Goal: Information Seeking & Learning: Learn about a topic

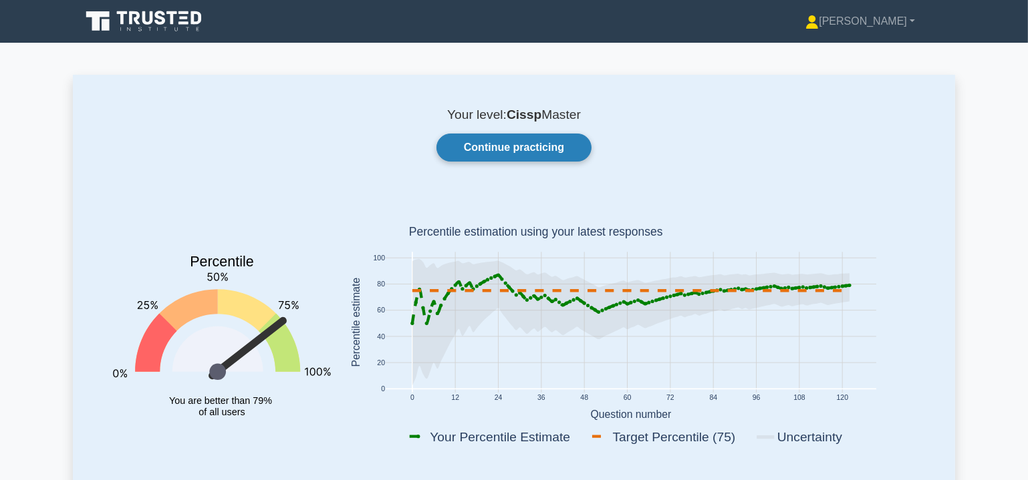
click at [518, 146] on link "Continue practicing" at bounding box center [513, 148] width 155 height 28
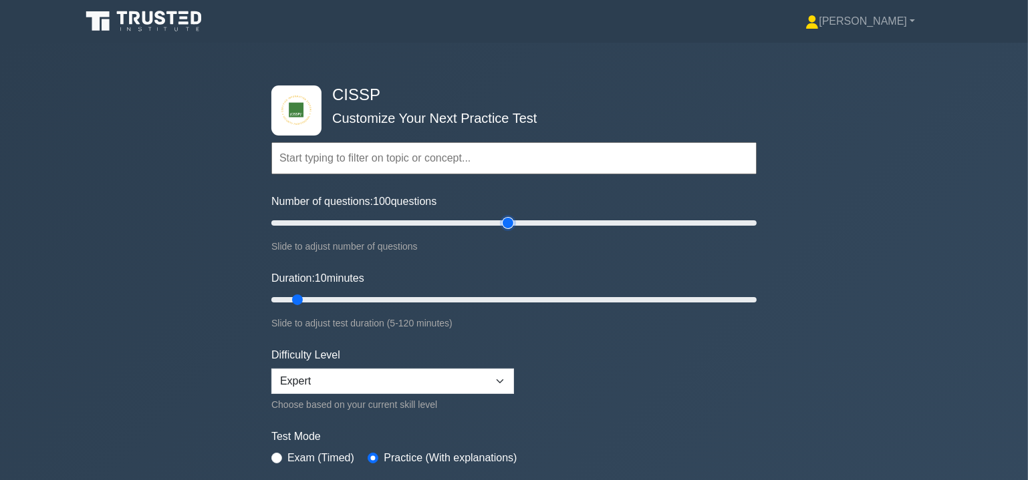
drag, startPoint x: 289, startPoint y: 224, endPoint x: 510, endPoint y: 245, distance: 221.5
type input "100"
click at [510, 231] on input "Number of questions: 100 questions" at bounding box center [513, 223] width 485 height 16
drag, startPoint x: 295, startPoint y: 299, endPoint x: 516, endPoint y: 331, distance: 223.6
type input "65"
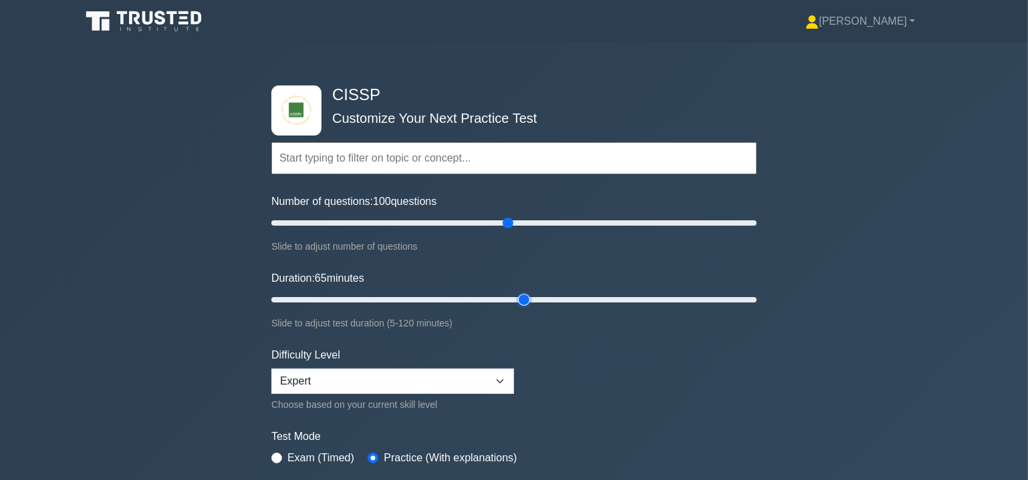
click at [516, 308] on input "Duration: 65 minutes" at bounding box center [513, 300] width 485 height 16
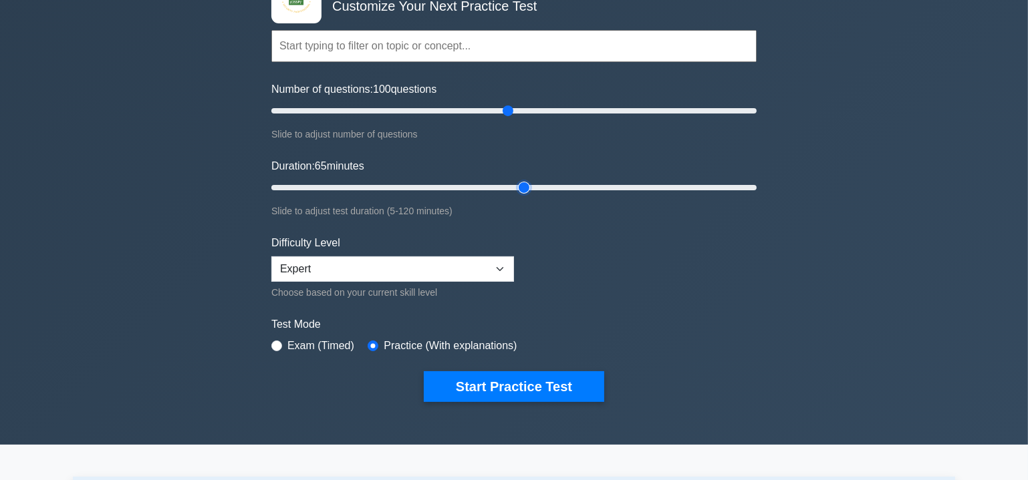
scroll to position [121, 0]
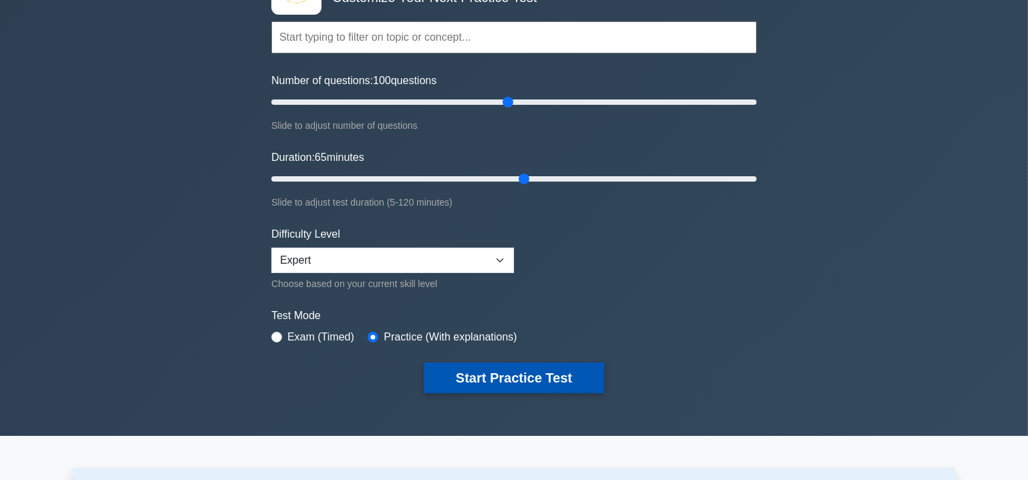
click at [501, 372] on button "Start Practice Test" at bounding box center [514, 378] width 180 height 31
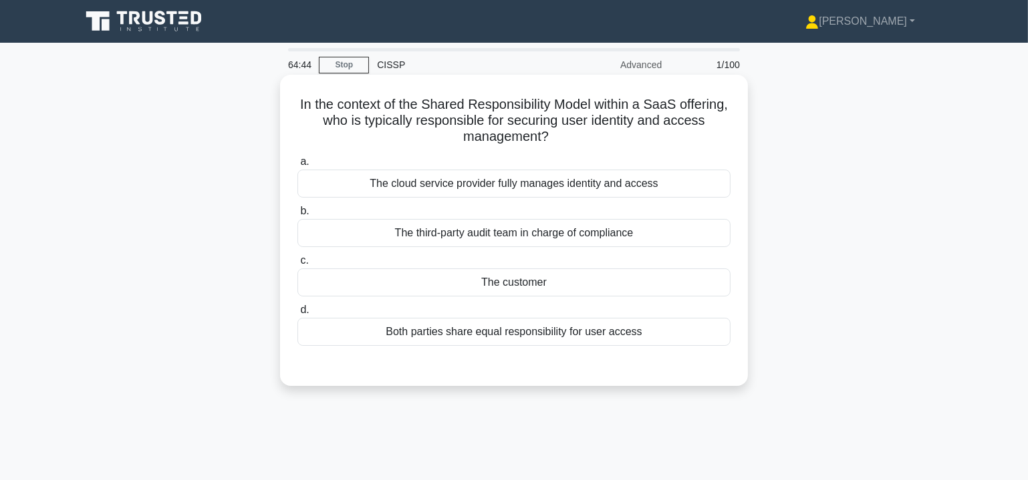
click at [526, 281] on div "The customer" at bounding box center [513, 283] width 433 height 28
click at [297, 265] on input "c. The customer" at bounding box center [297, 261] width 0 height 9
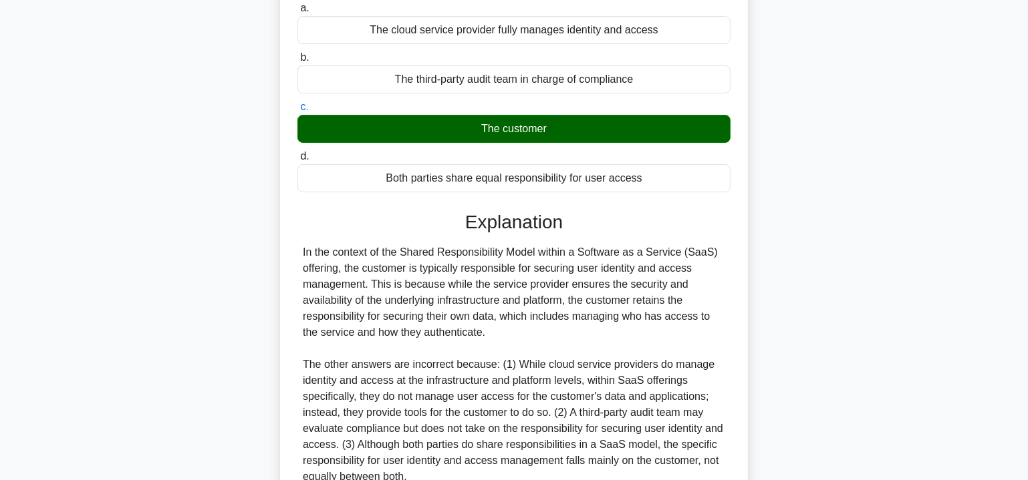
scroll to position [277, 0]
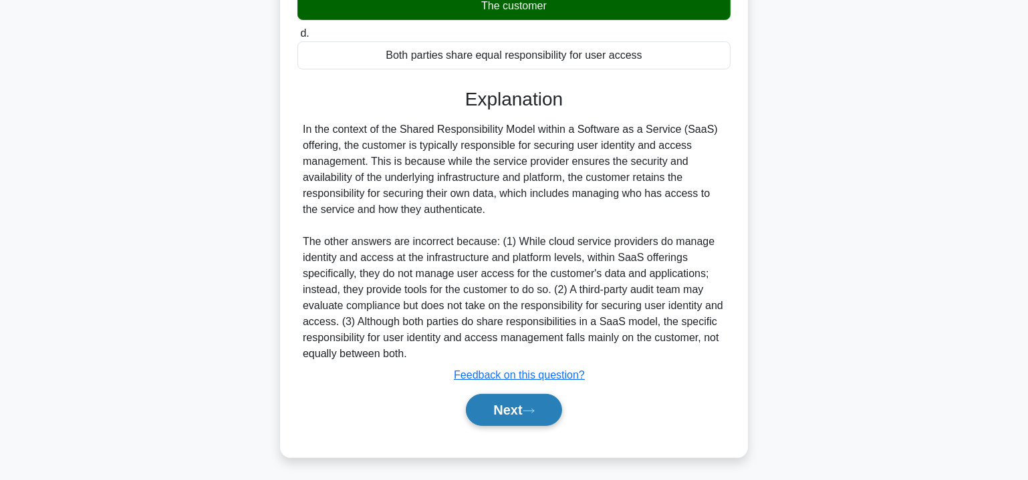
click at [533, 410] on icon at bounding box center [529, 411] width 12 height 7
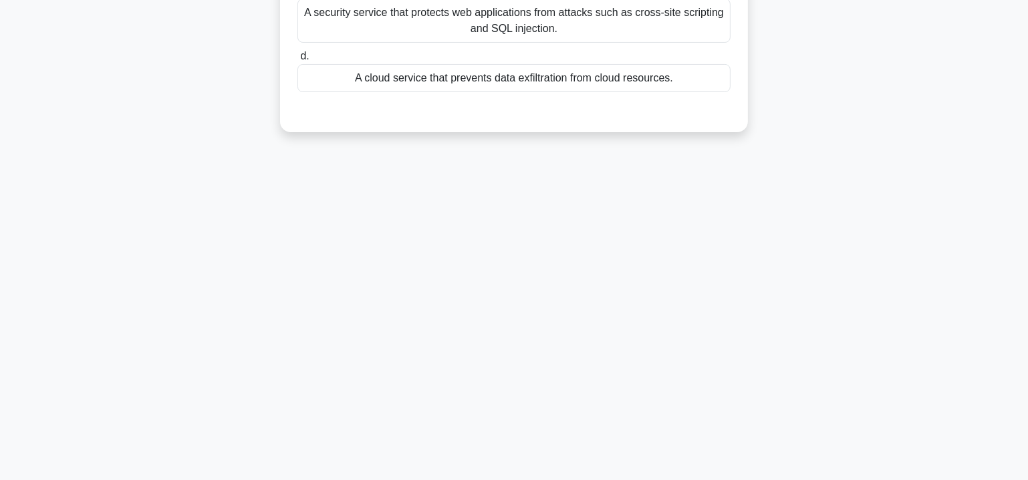
scroll to position [39, 0]
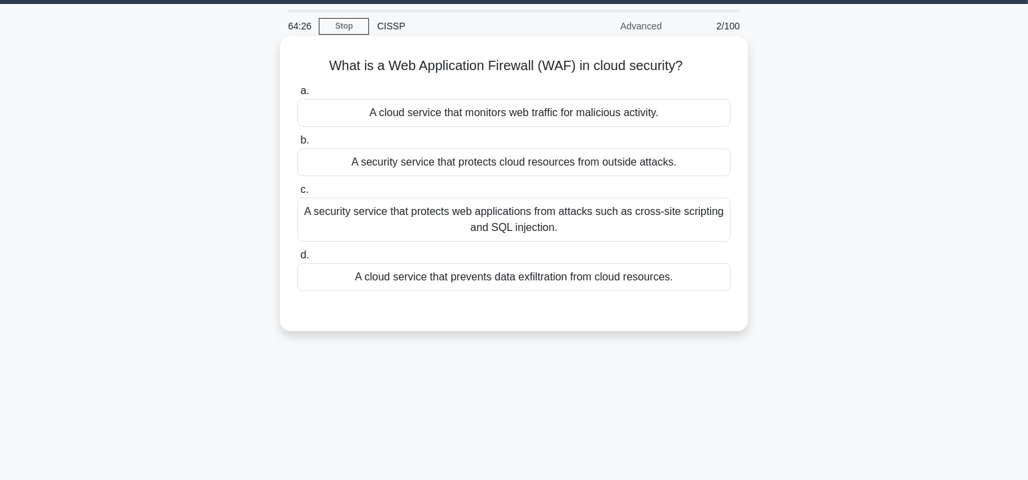
click at [483, 220] on div "A security service that protects web applications from attacks such as cross-si…" at bounding box center [513, 220] width 433 height 44
click at [297, 194] on input "c. A security service that protects web applications from attacks such as cross…" at bounding box center [297, 190] width 0 height 9
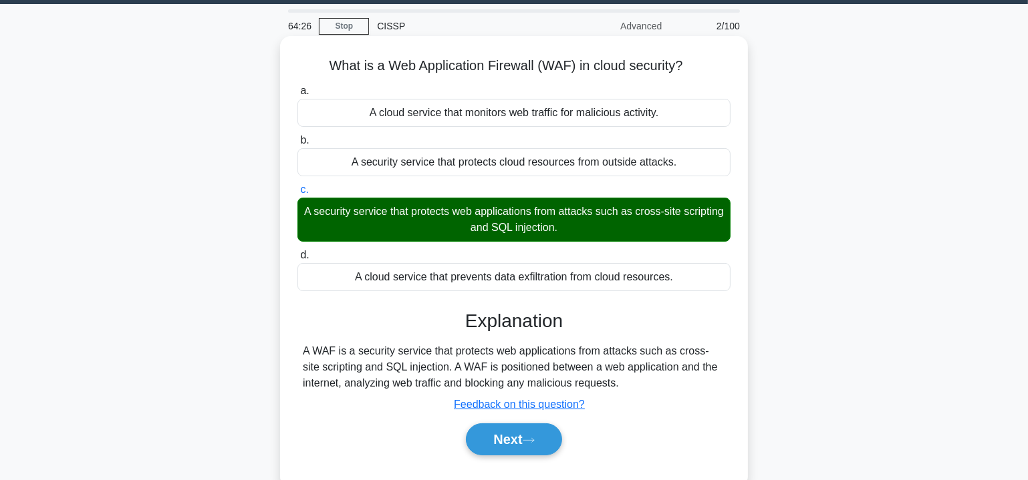
scroll to position [241, 0]
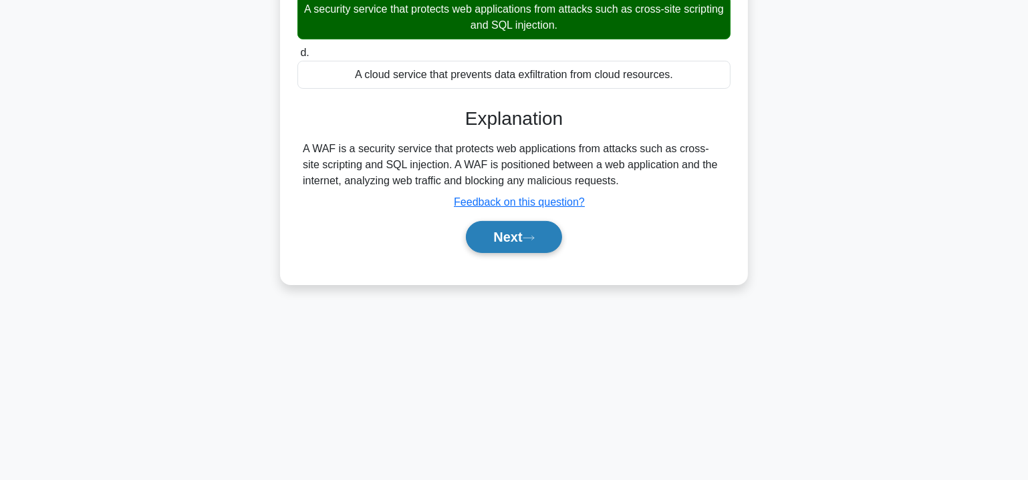
click at [542, 241] on button "Next" at bounding box center [514, 237] width 96 height 32
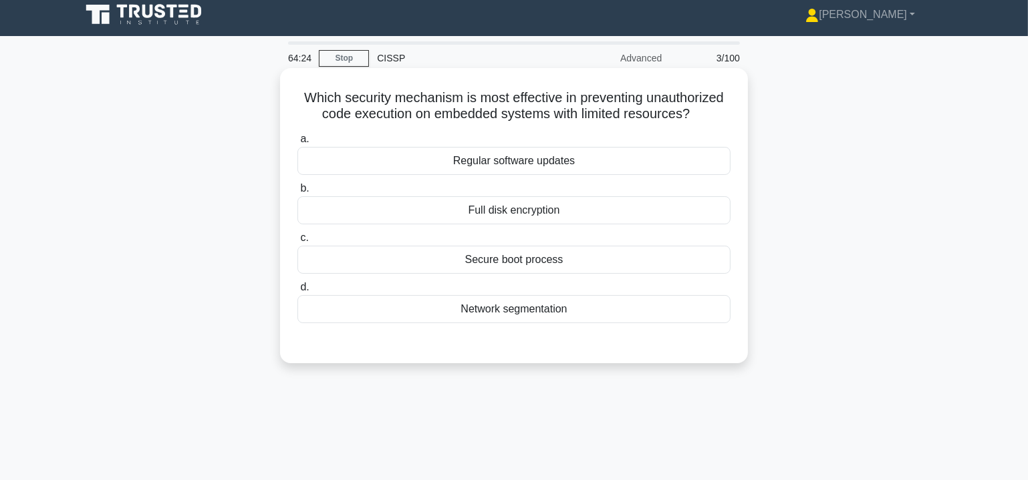
scroll to position [0, 0]
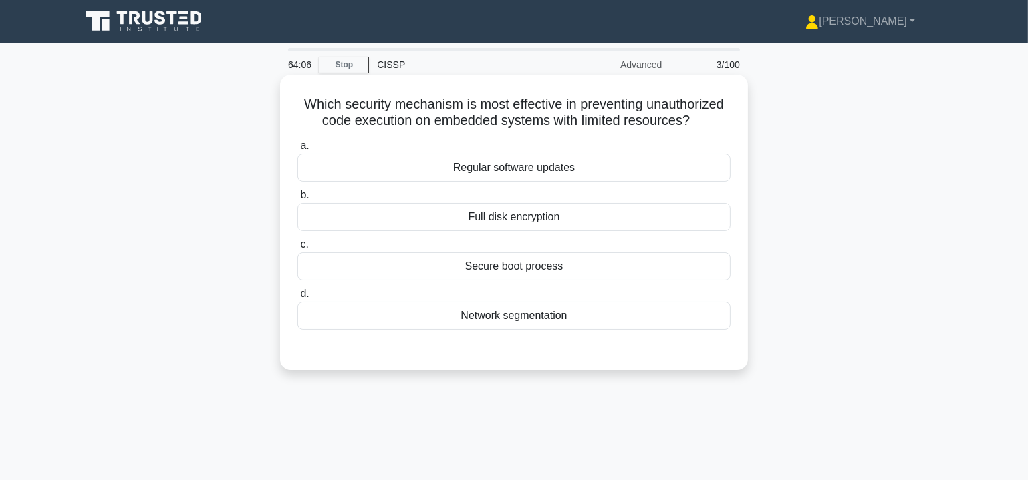
click at [526, 268] on div "Secure boot process" at bounding box center [513, 267] width 433 height 28
click at [297, 249] on input "c. Secure boot process" at bounding box center [297, 245] width 0 height 9
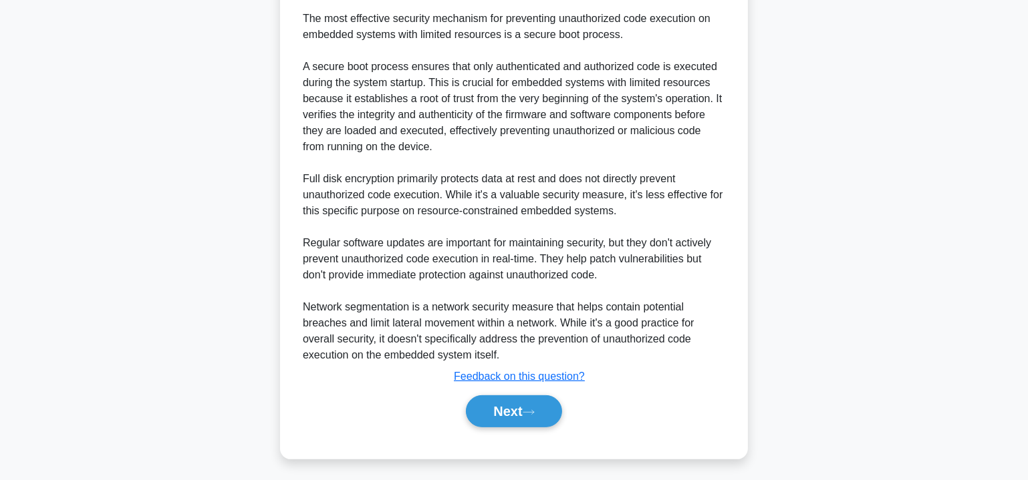
scroll to position [373, 0]
click at [533, 398] on button "Next" at bounding box center [514, 410] width 96 height 32
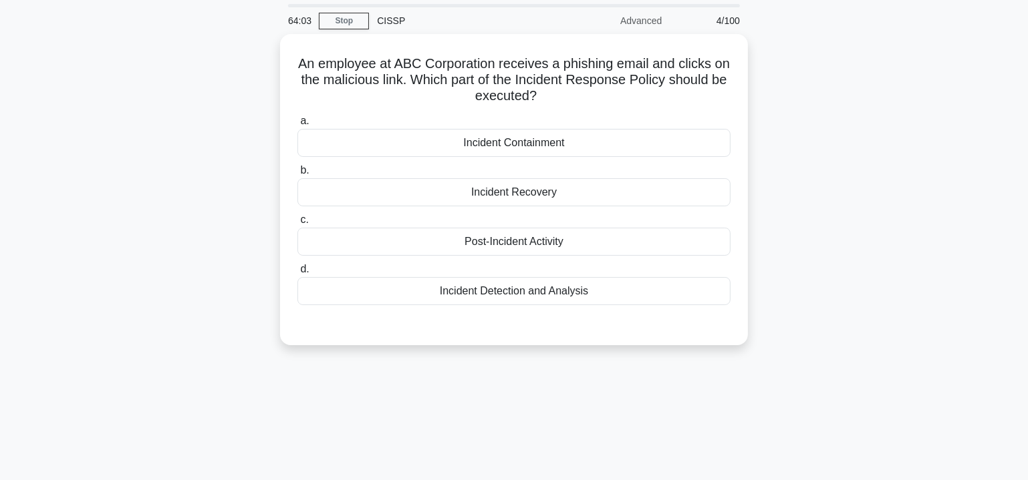
scroll to position [0, 0]
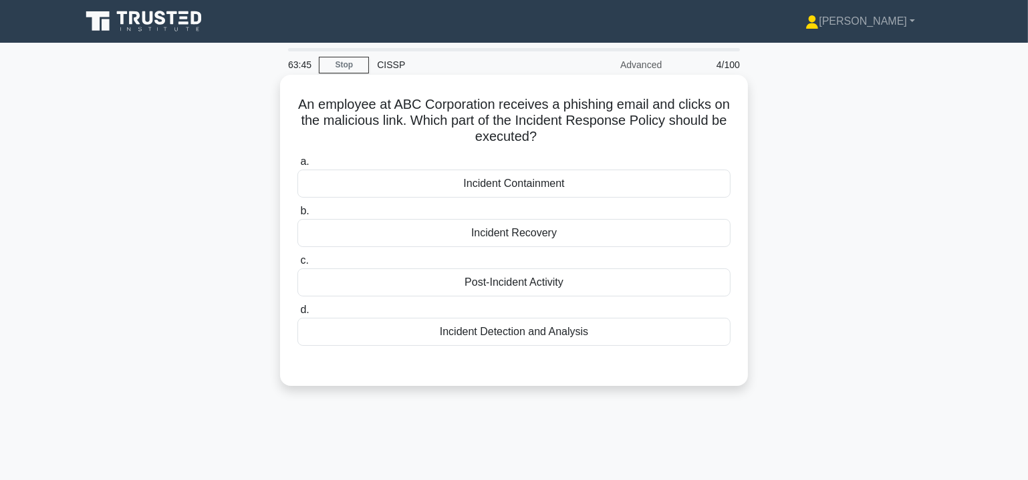
click at [529, 184] on div "Incident Containment" at bounding box center [513, 184] width 433 height 28
click at [297, 166] on input "a. Incident Containment" at bounding box center [297, 162] width 0 height 9
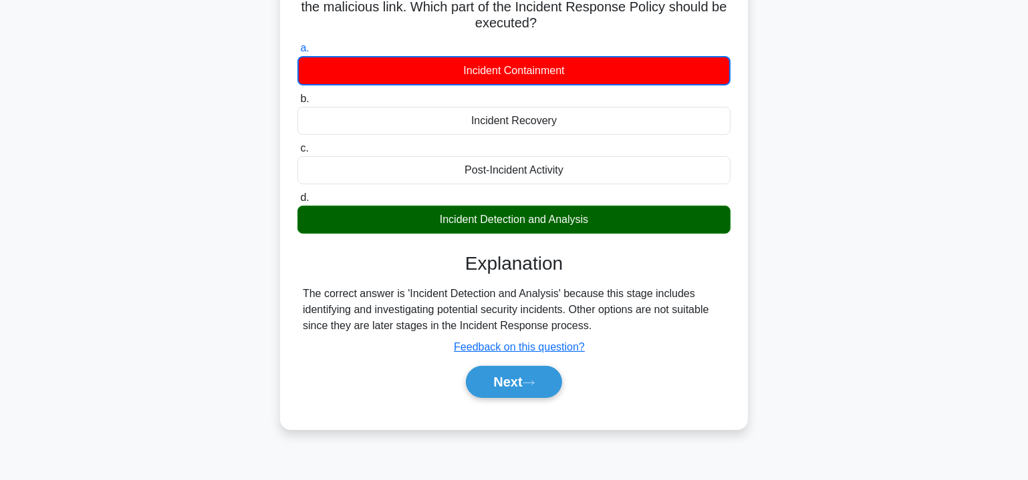
scroll to position [162, 0]
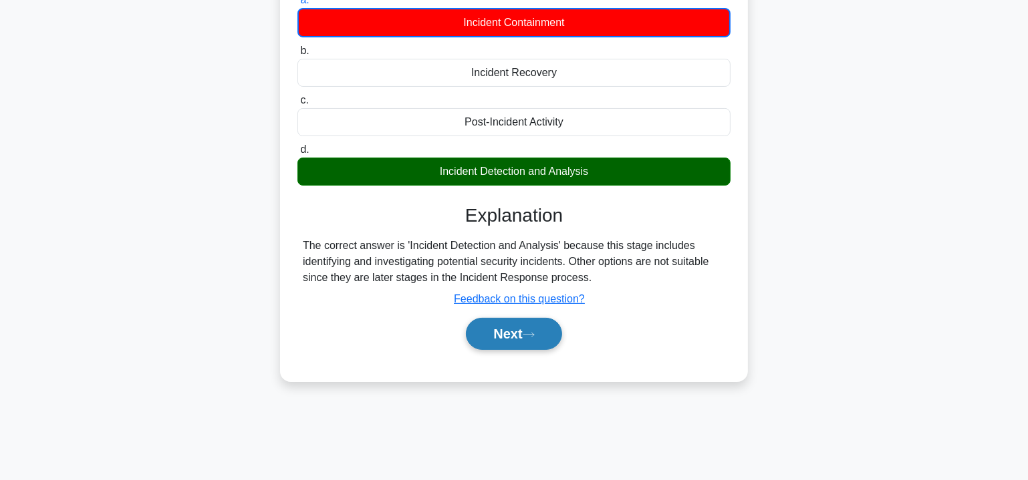
click at [530, 333] on icon at bounding box center [528, 335] width 11 height 4
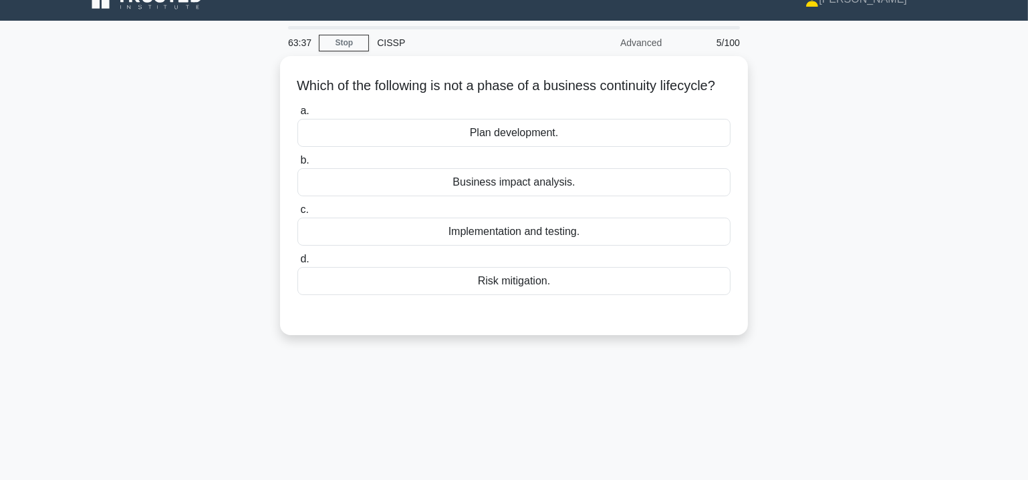
scroll to position [0, 0]
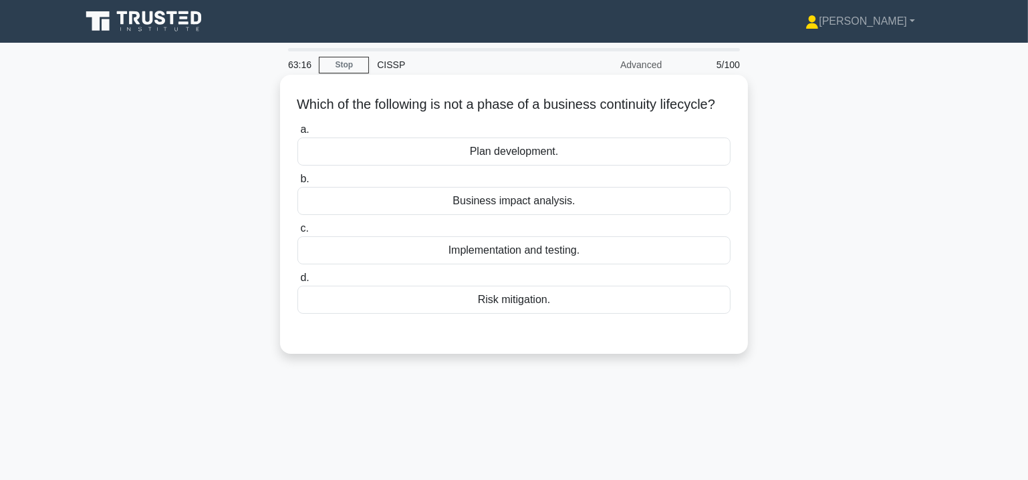
click at [545, 314] on div "Risk mitigation." at bounding box center [513, 300] width 433 height 28
click at [297, 283] on input "d. Risk mitigation." at bounding box center [297, 278] width 0 height 9
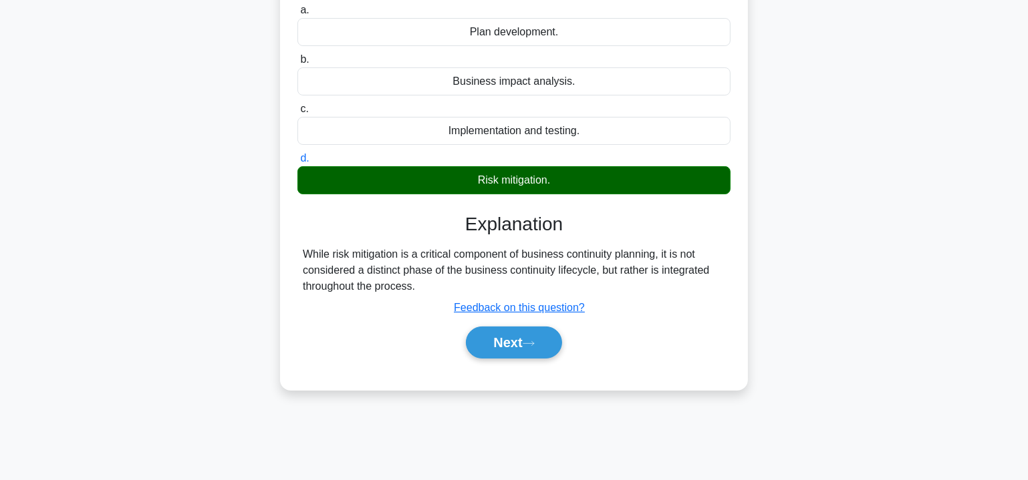
scroll to position [121, 0]
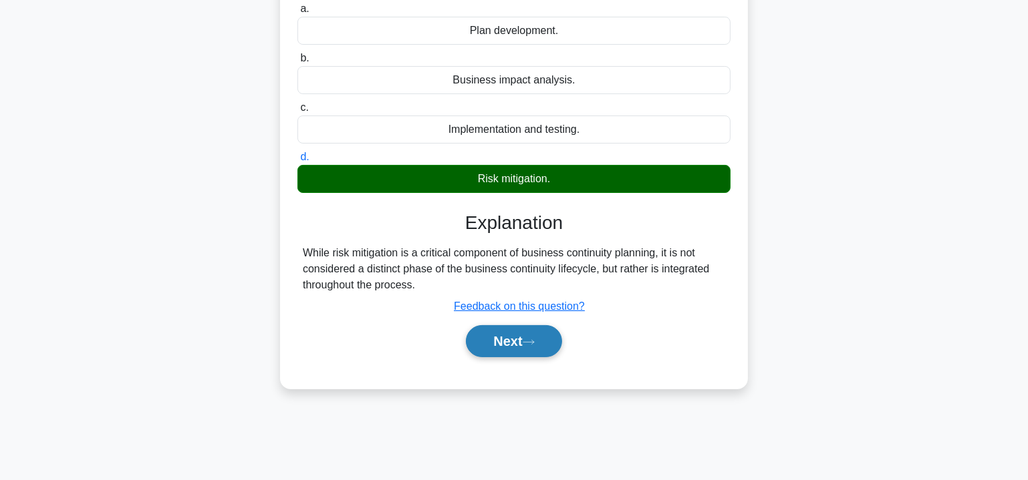
click at [539, 357] on button "Next" at bounding box center [514, 341] width 96 height 32
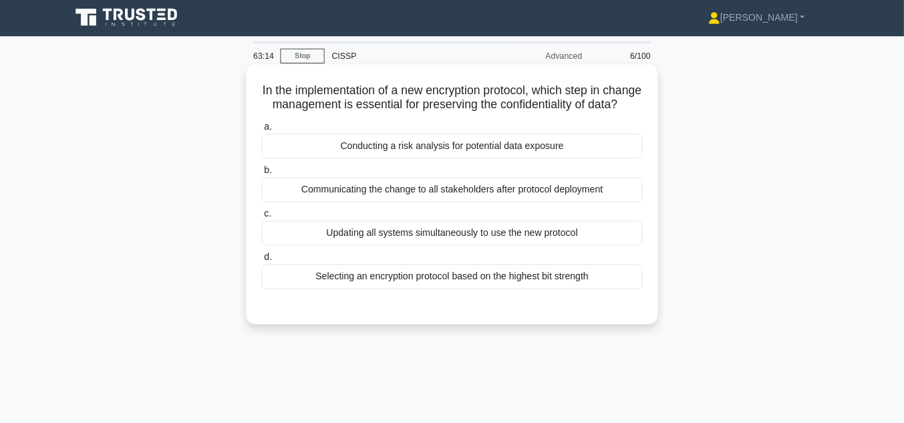
scroll to position [0, 0]
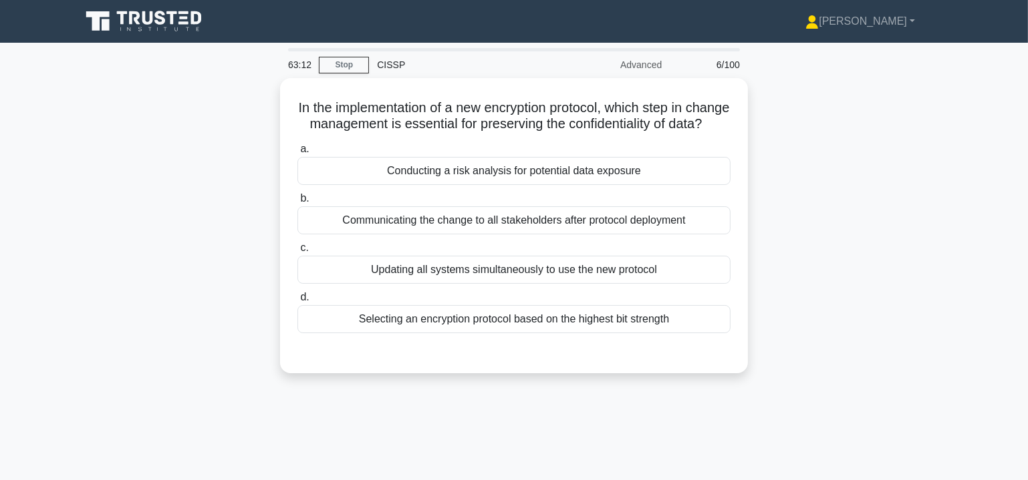
click at [782, 305] on div "In the implementation of a new encryption protocol, which step in change manage…" at bounding box center [514, 233] width 882 height 311
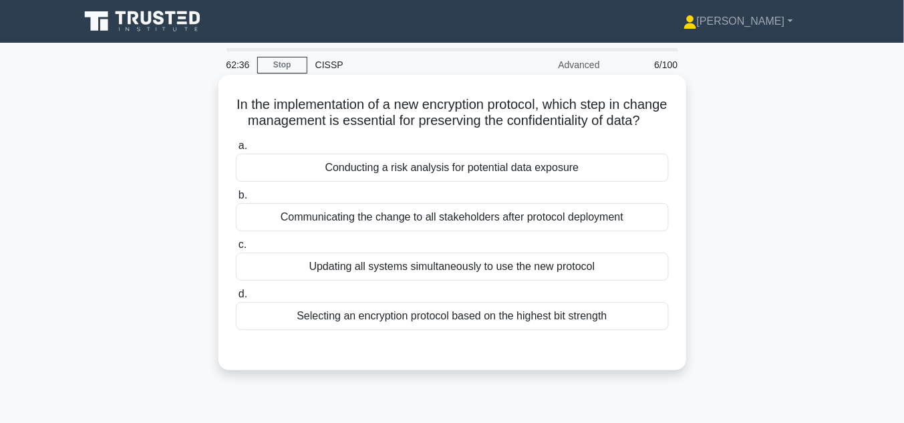
click at [438, 182] on div "Conducting a risk analysis for potential data exposure" at bounding box center [452, 168] width 433 height 28
click at [236, 150] on input "a. Conducting a risk analysis for potential data exposure" at bounding box center [236, 146] width 0 height 9
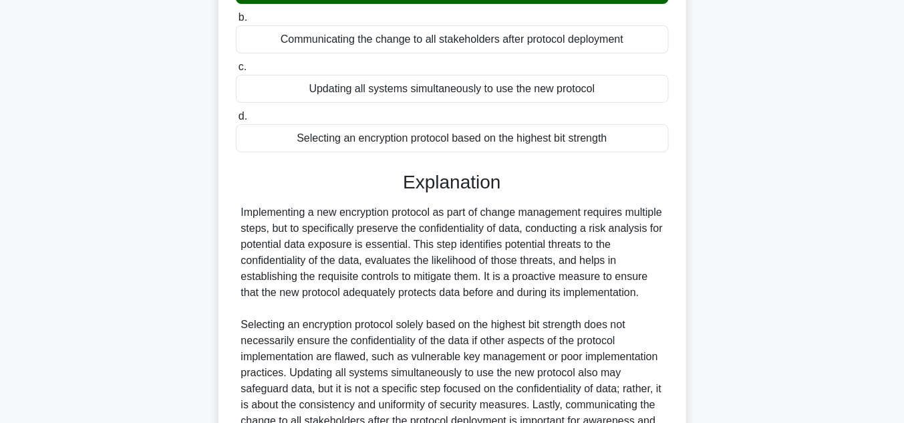
scroll to position [350, 0]
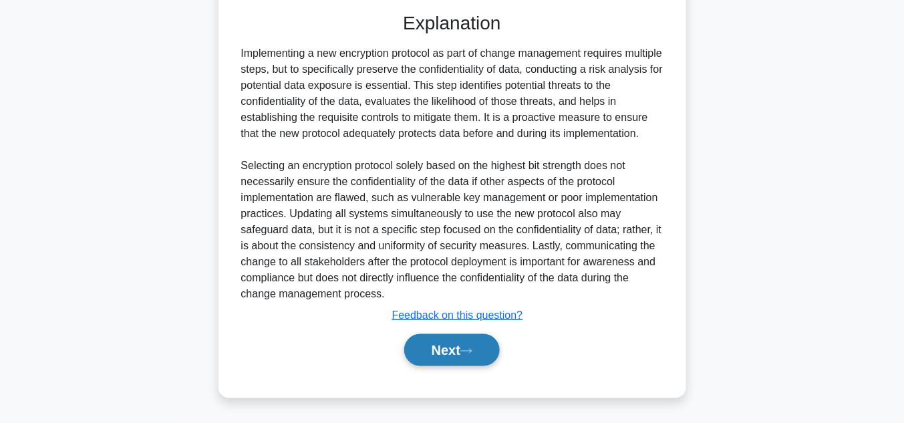
click at [472, 355] on button "Next" at bounding box center [452, 350] width 96 height 32
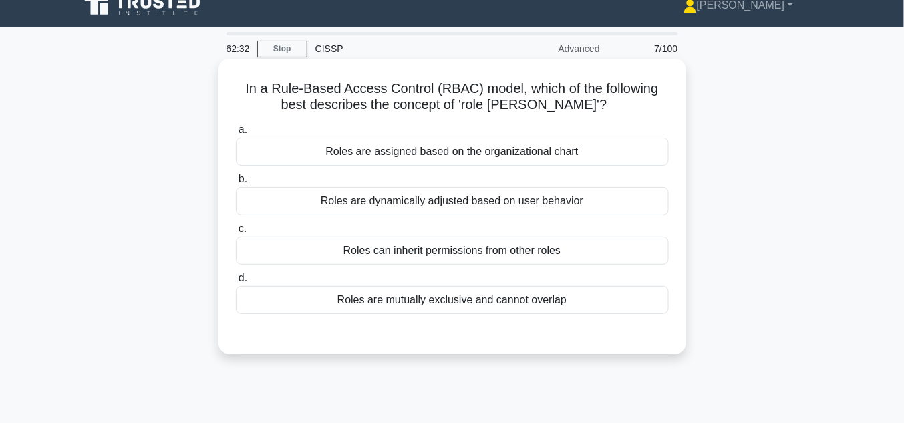
scroll to position [13, 0]
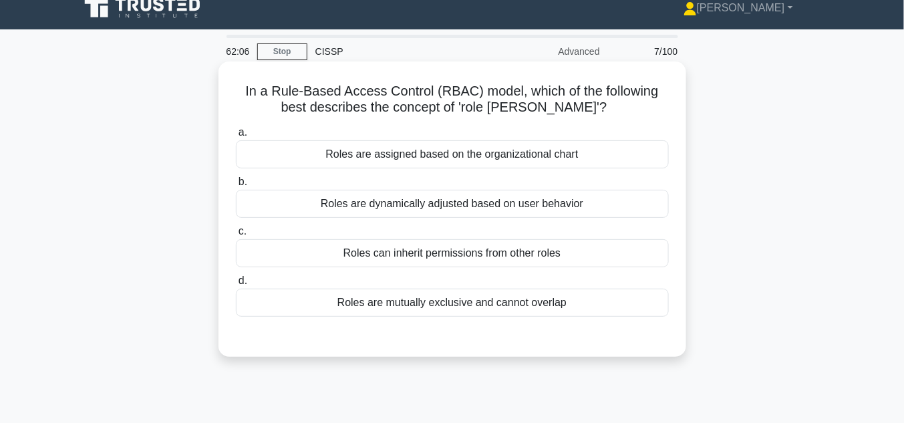
click at [497, 301] on div "Roles are mutually exclusive and cannot overlap" at bounding box center [452, 303] width 433 height 28
click at [236, 285] on input "d. Roles are mutually exclusive and cannot overlap" at bounding box center [236, 281] width 0 height 9
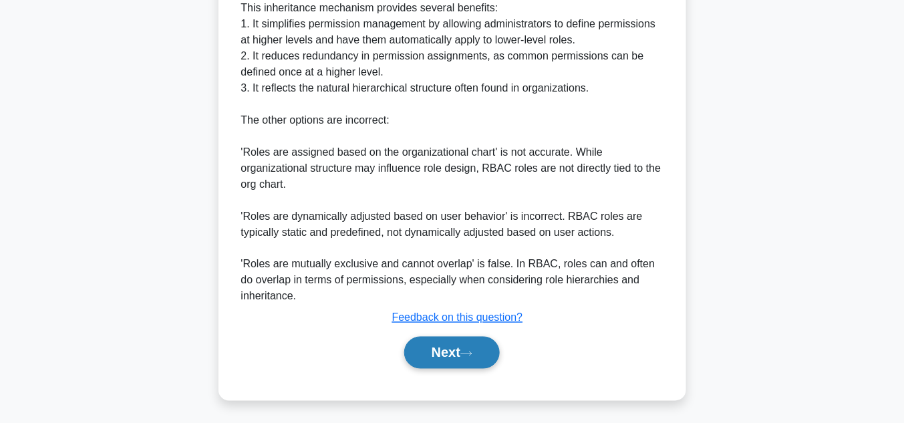
click at [449, 351] on button "Next" at bounding box center [452, 353] width 96 height 32
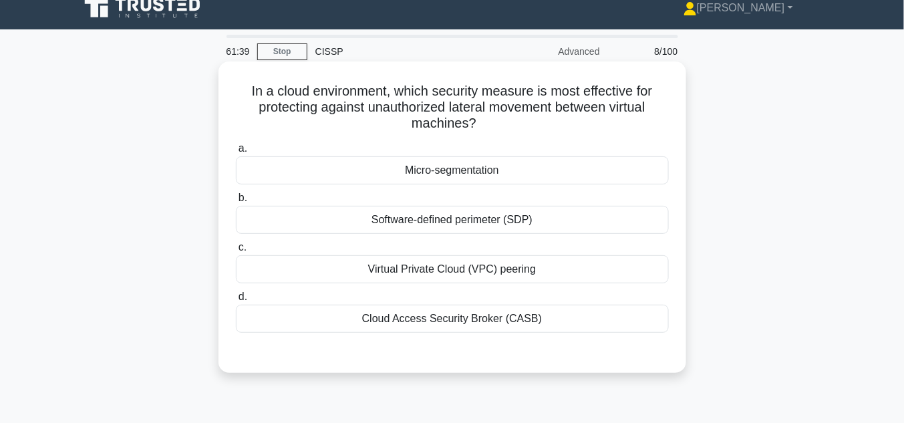
click at [441, 318] on div "Cloud Access Security Broker (CASB)" at bounding box center [452, 319] width 433 height 28
click at [236, 301] on input "d. Cloud Access Security Broker (CASB)" at bounding box center [236, 297] width 0 height 9
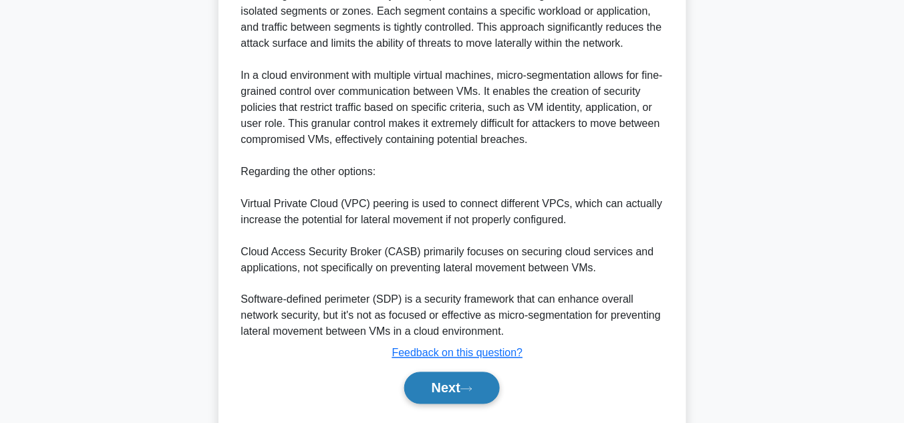
click at [469, 381] on button "Next" at bounding box center [452, 388] width 96 height 32
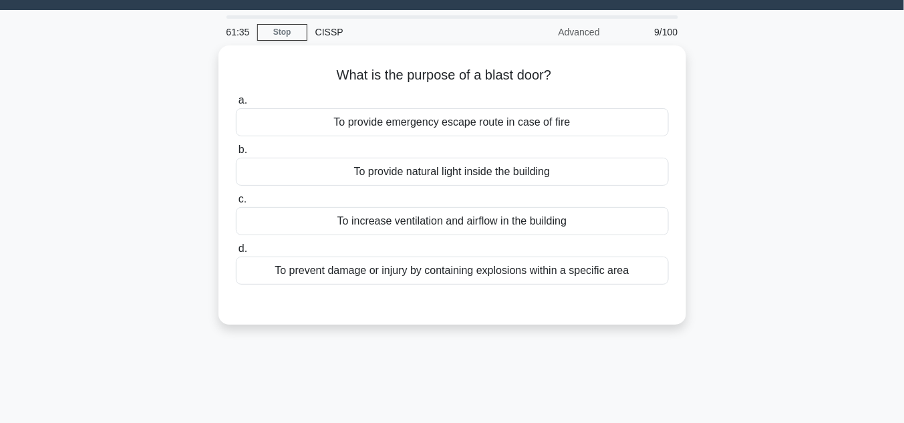
scroll to position [0, 0]
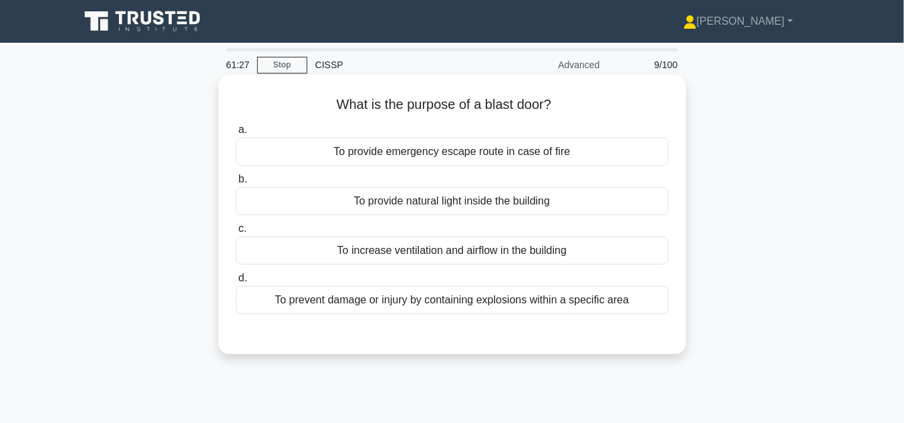
click at [477, 303] on div "To prevent damage or injury by containing explosions within a specific area" at bounding box center [452, 300] width 433 height 28
click at [236, 283] on input "d. To prevent damage or injury by containing explosions within a specific area" at bounding box center [236, 278] width 0 height 9
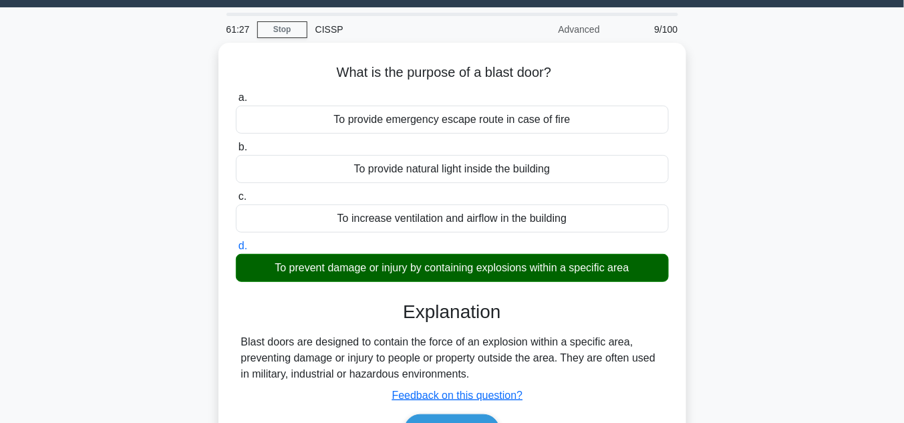
scroll to position [214, 0]
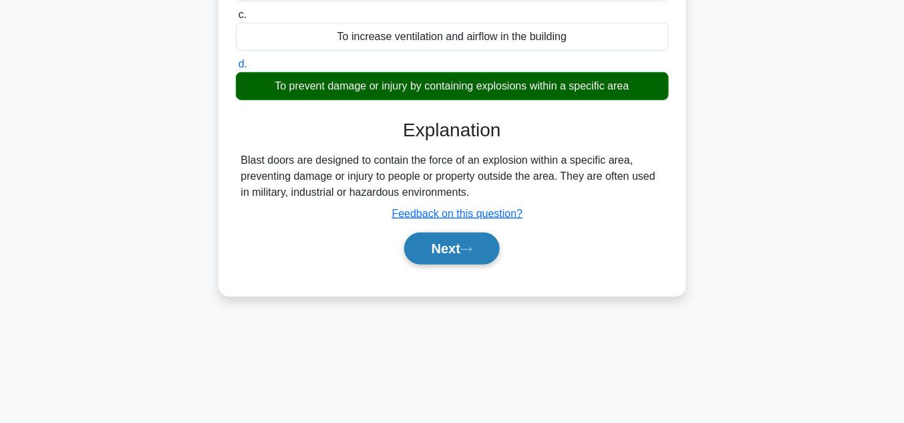
click at [485, 251] on button "Next" at bounding box center [452, 249] width 96 height 32
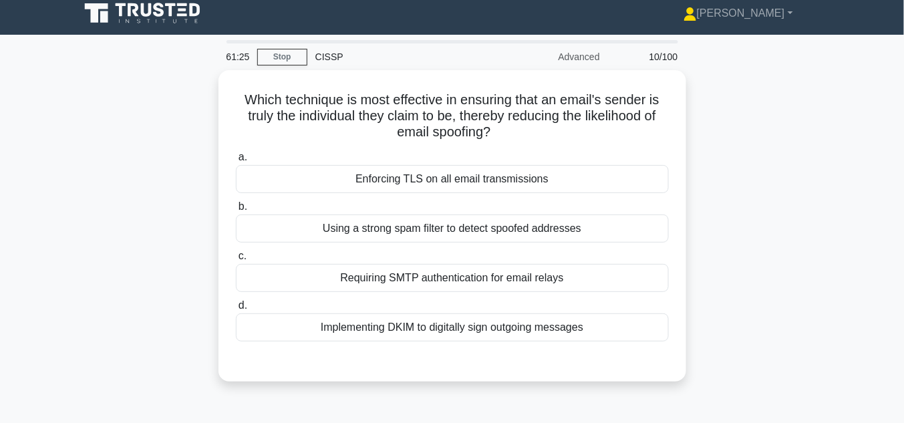
scroll to position [0, 0]
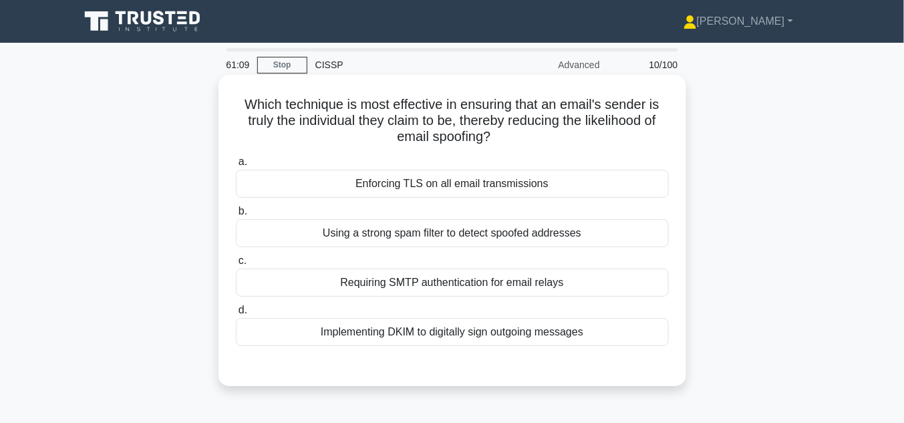
click at [502, 330] on div "Implementing DKIM to digitally sign outgoing messages" at bounding box center [452, 332] width 433 height 28
click at [236, 315] on input "d. Implementing DKIM to digitally sign outgoing messages" at bounding box center [236, 310] width 0 height 9
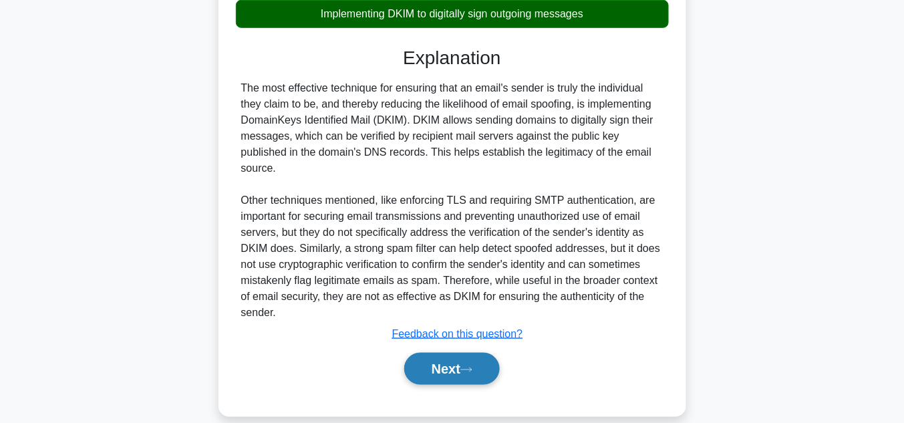
click at [464, 353] on button "Next" at bounding box center [452, 369] width 96 height 32
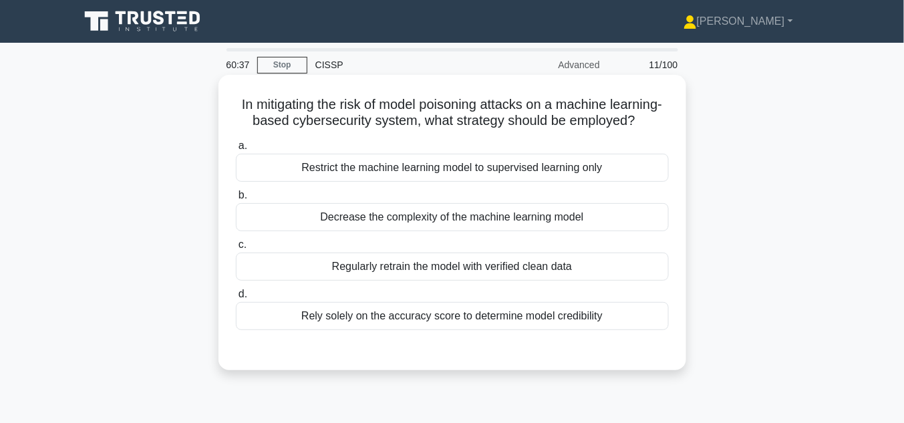
click at [485, 281] on div "Regularly retrain the model with verified clean data" at bounding box center [452, 267] width 433 height 28
click at [236, 249] on input "c. Regularly retrain the model with verified clean data" at bounding box center [236, 245] width 0 height 9
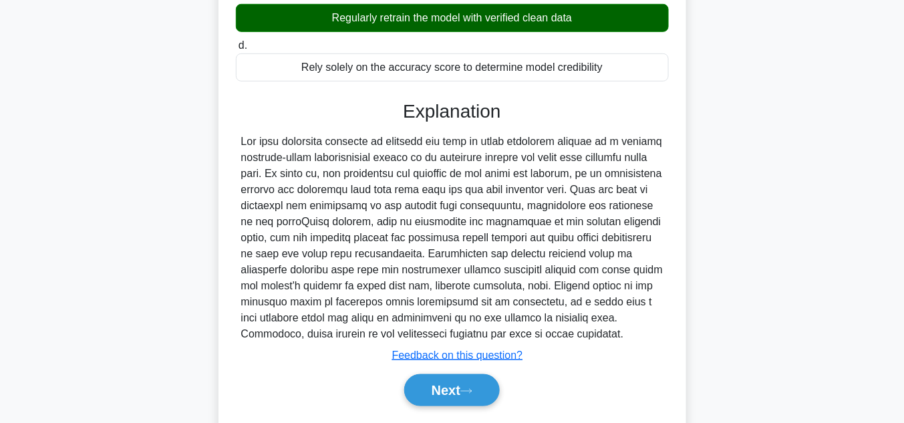
scroll to position [302, 0]
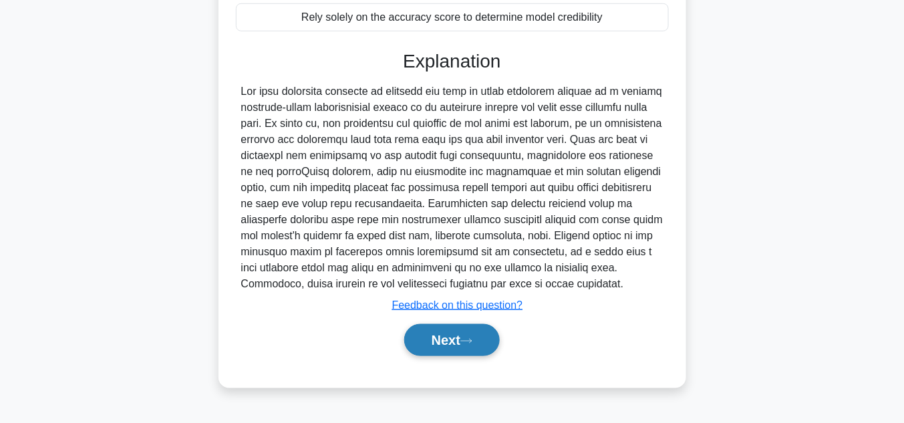
click at [464, 350] on button "Next" at bounding box center [452, 340] width 96 height 32
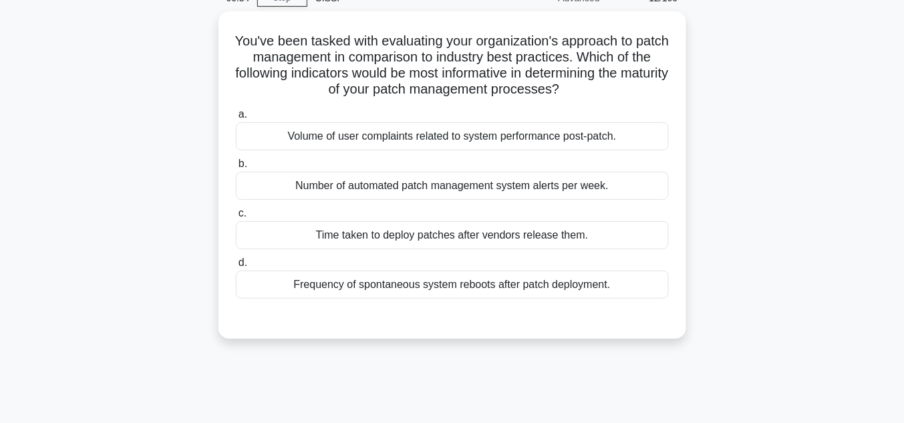
scroll to position [0, 0]
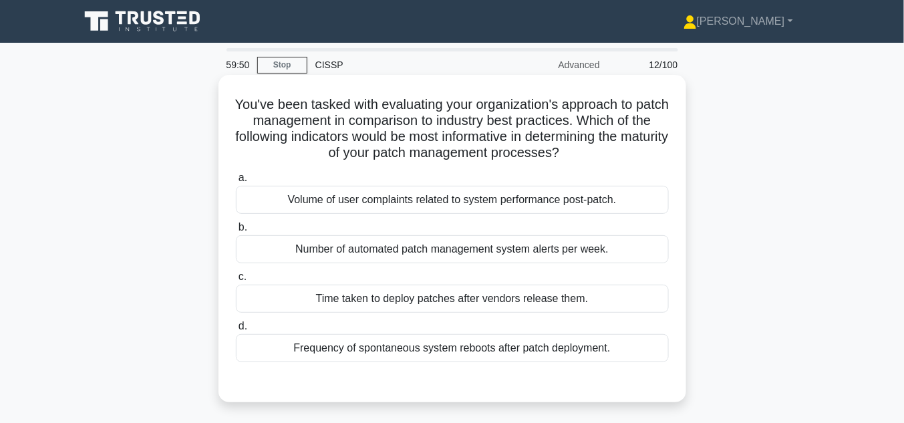
click at [578, 250] on div "Number of automated patch management system alerts per week." at bounding box center [452, 249] width 433 height 28
click at [236, 232] on input "b. Number of automated patch management system alerts per week." at bounding box center [236, 227] width 0 height 9
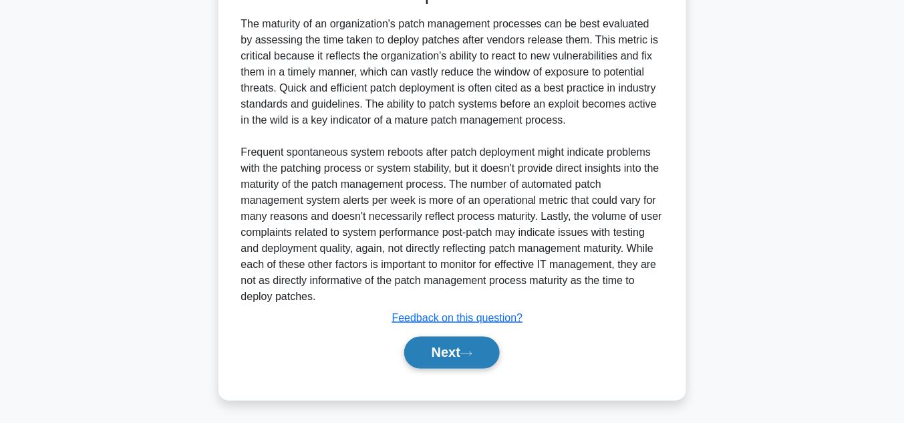
click at [478, 357] on button "Next" at bounding box center [452, 353] width 96 height 32
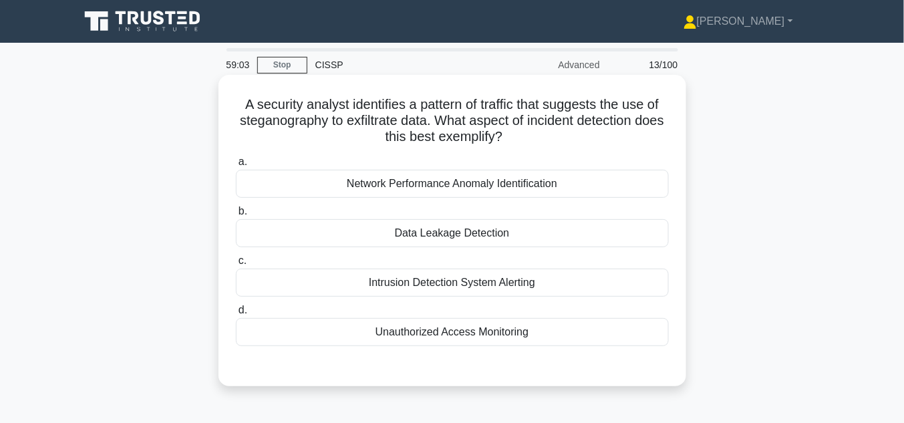
click at [466, 184] on div "Network Performance Anomaly Identification" at bounding box center [452, 184] width 433 height 28
click at [236, 166] on input "a. Network Performance Anomaly Identification" at bounding box center [236, 162] width 0 height 9
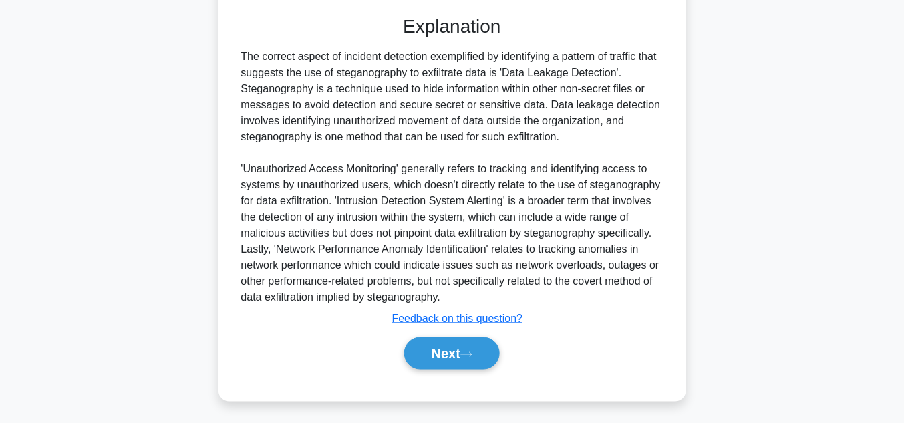
scroll to position [351, 0]
click at [482, 357] on button "Next" at bounding box center [452, 353] width 96 height 32
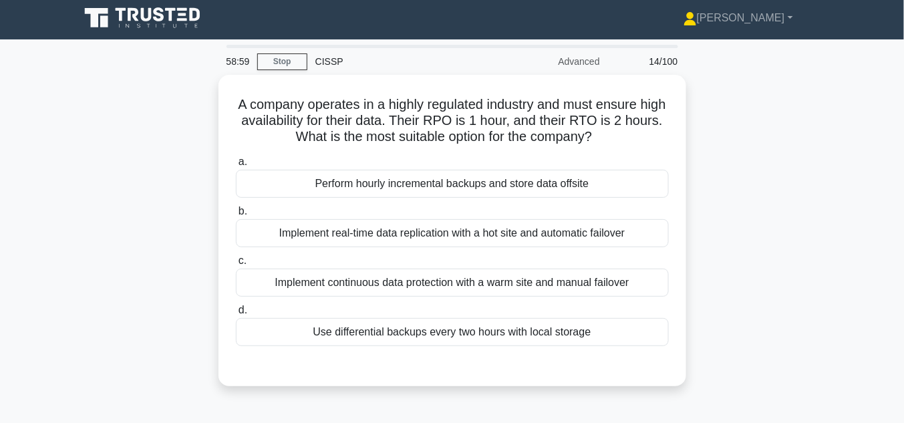
scroll to position [0, 0]
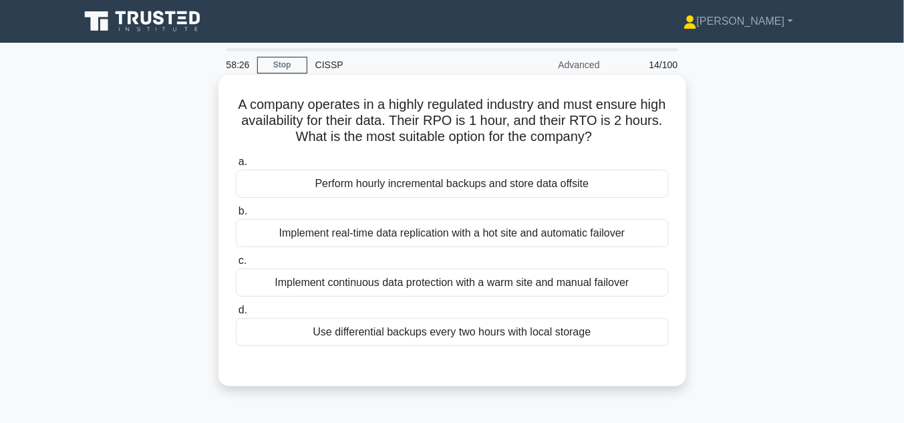
click at [428, 232] on div "Implement real-time data replication with a hot site and automatic failover" at bounding box center [452, 233] width 433 height 28
click at [236, 216] on input "b. Implement real-time data replication with a hot site and automatic failover" at bounding box center [236, 211] width 0 height 9
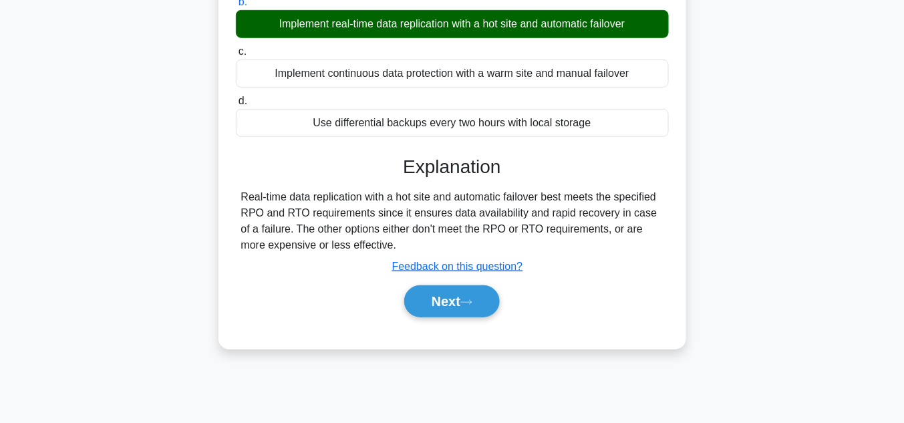
scroll to position [214, 0]
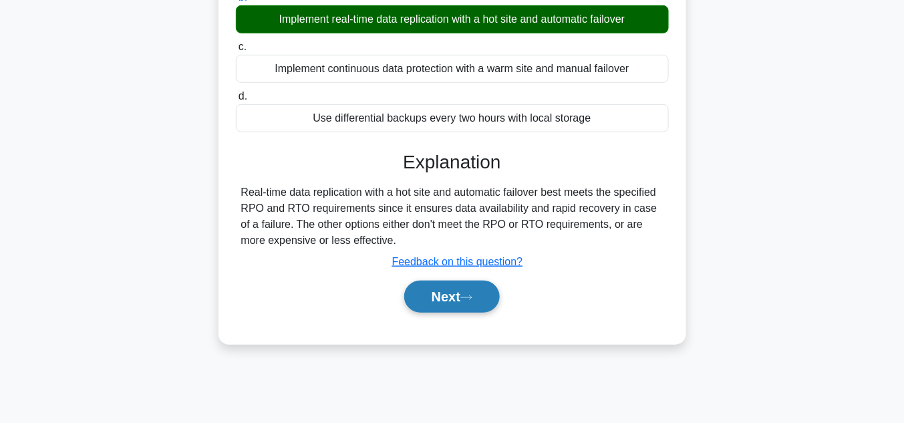
click at [470, 295] on icon at bounding box center [466, 297] width 12 height 7
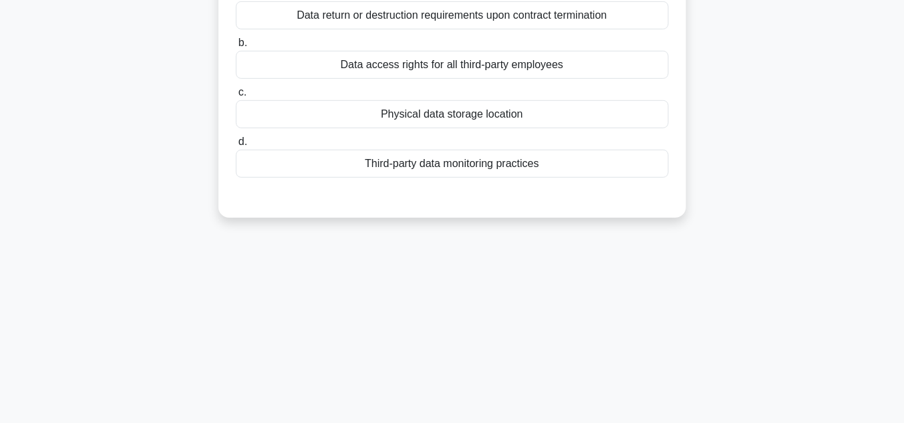
scroll to position [0, 0]
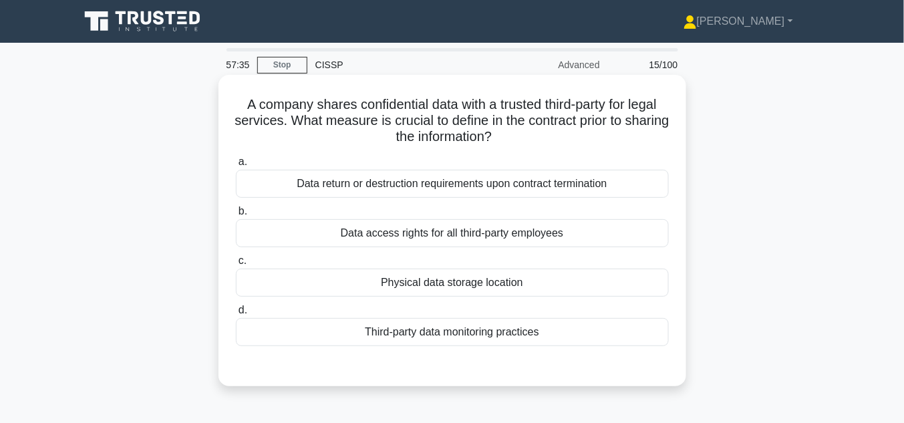
click at [472, 331] on div "Third-party data monitoring practices" at bounding box center [452, 332] width 433 height 28
click at [236, 315] on input "d. Third-party data monitoring practices" at bounding box center [236, 310] width 0 height 9
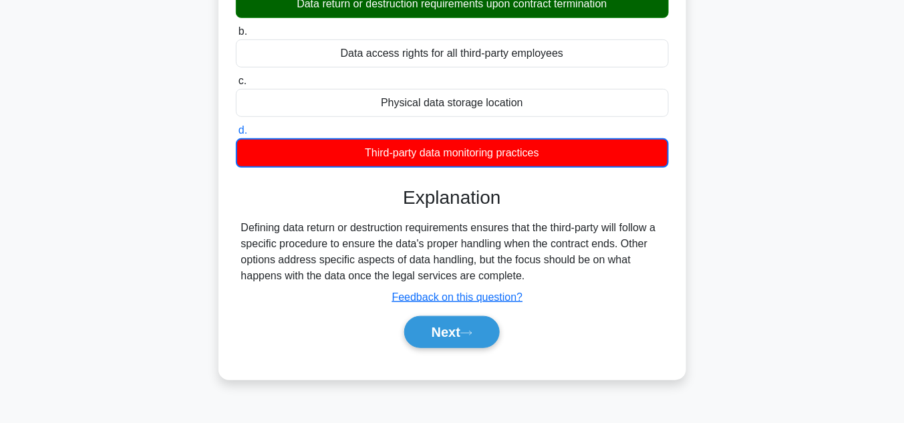
scroll to position [214, 0]
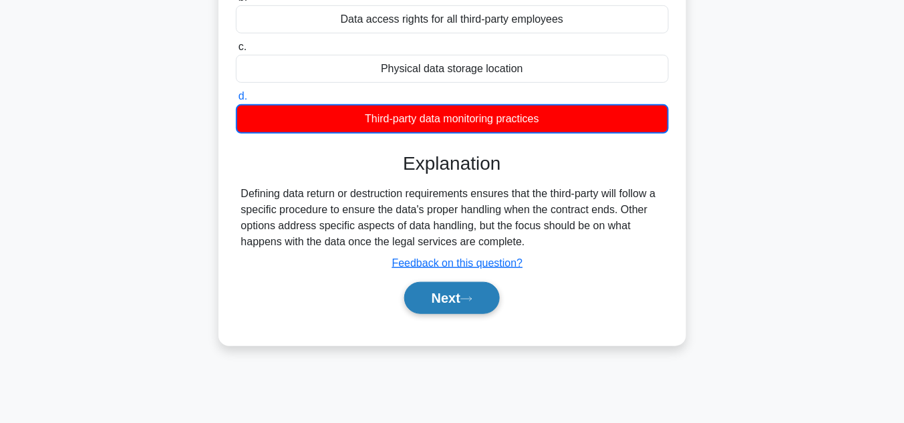
click at [482, 295] on button "Next" at bounding box center [452, 298] width 96 height 32
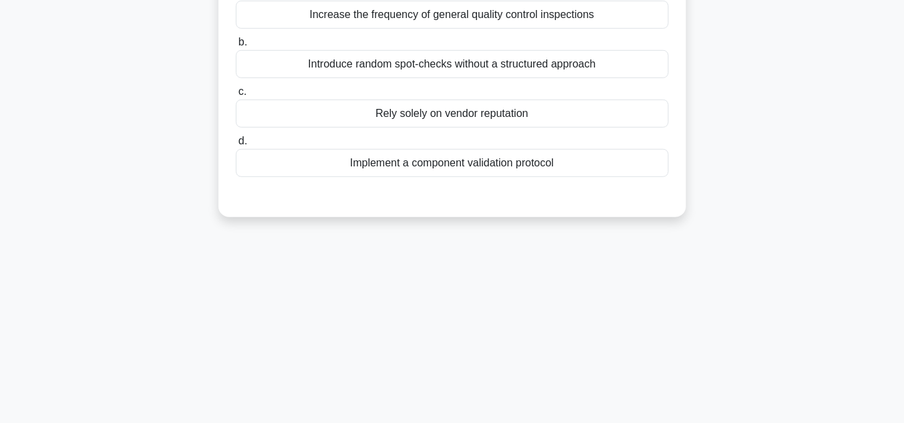
scroll to position [0, 0]
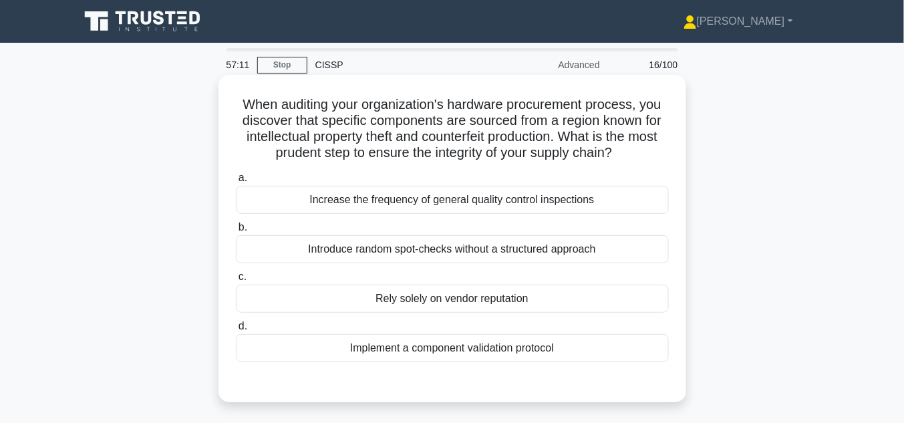
click at [460, 346] on div "Implement a component validation protocol" at bounding box center [452, 348] width 433 height 28
click at [236, 331] on input "d. Implement a component validation protocol" at bounding box center [236, 326] width 0 height 9
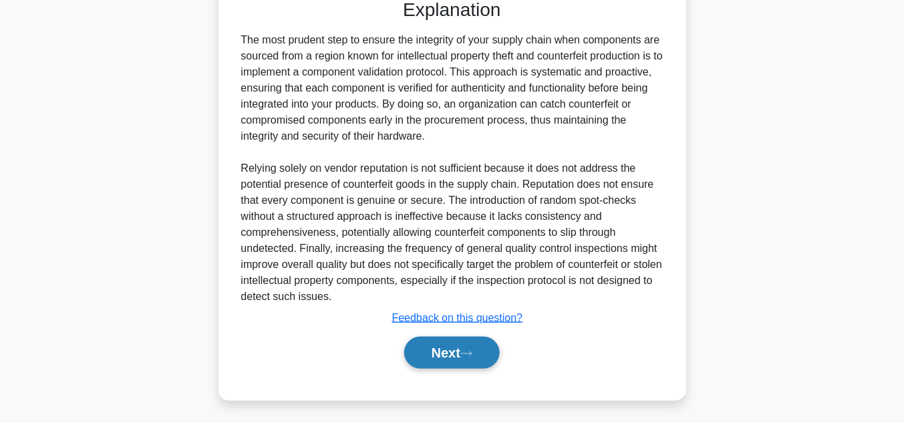
click at [466, 348] on button "Next" at bounding box center [452, 353] width 96 height 32
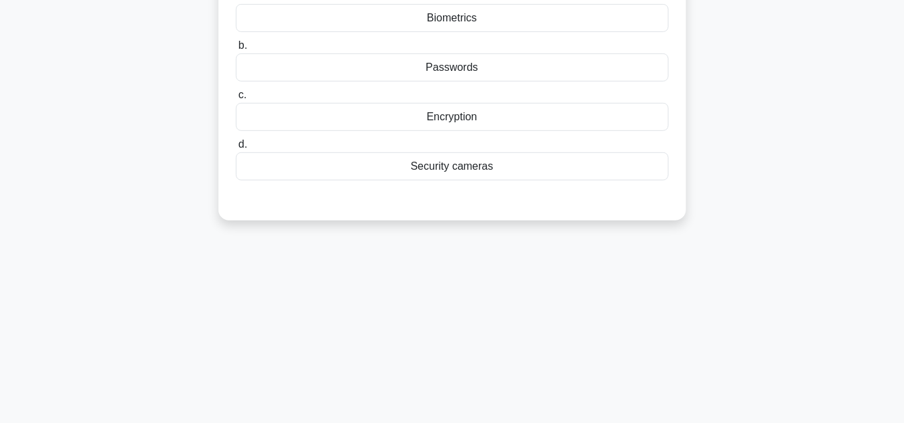
scroll to position [13, 0]
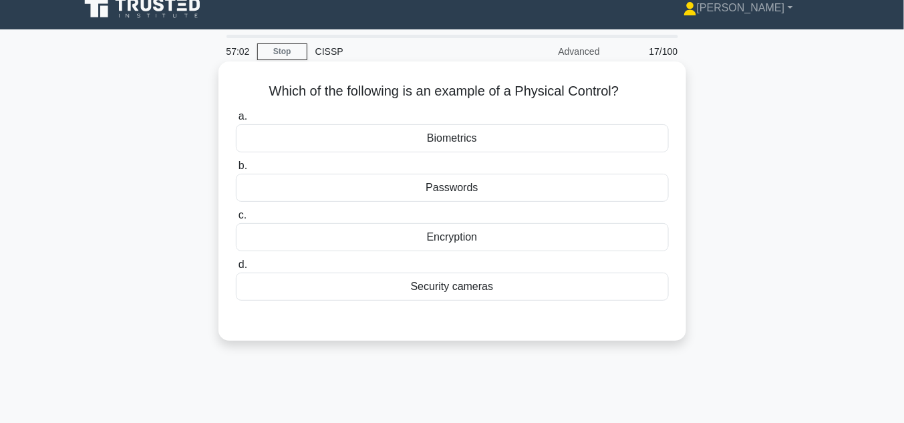
click at [454, 288] on div "Security cameras" at bounding box center [452, 287] width 433 height 28
click at [236, 269] on input "d. Security cameras" at bounding box center [236, 265] width 0 height 9
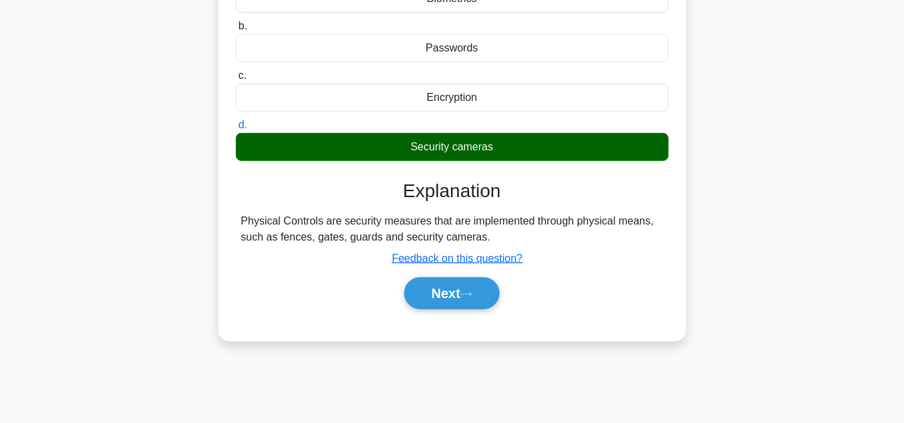
scroll to position [263, 0]
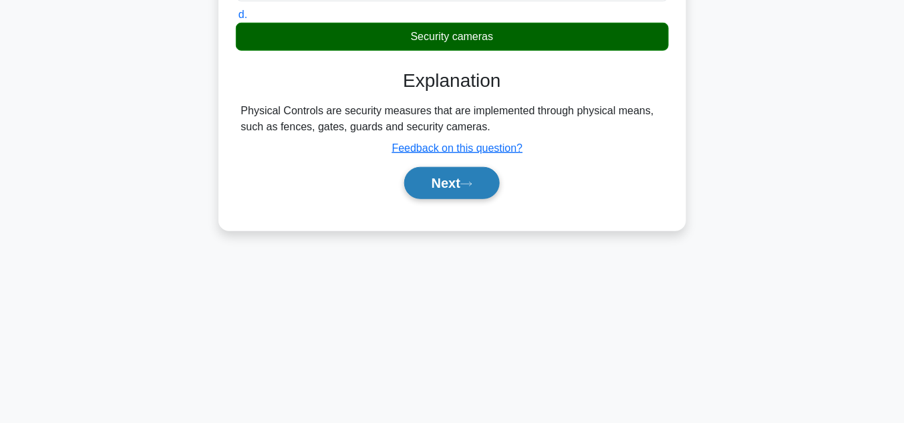
click at [444, 176] on button "Next" at bounding box center [452, 183] width 96 height 32
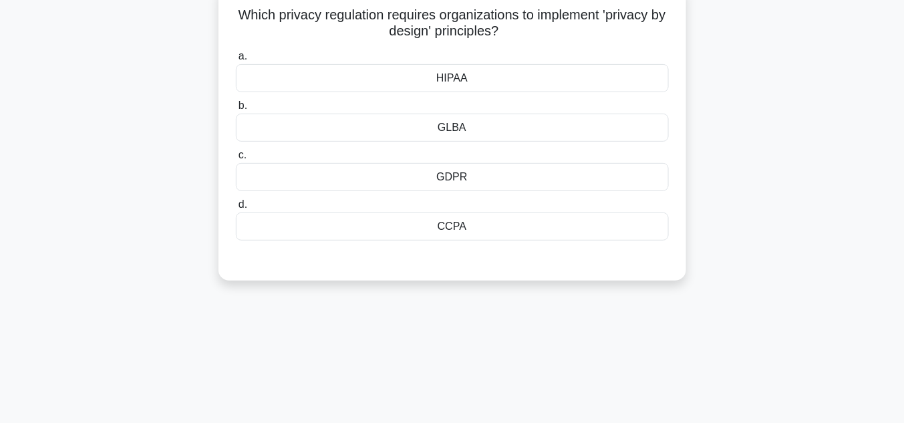
scroll to position [13, 0]
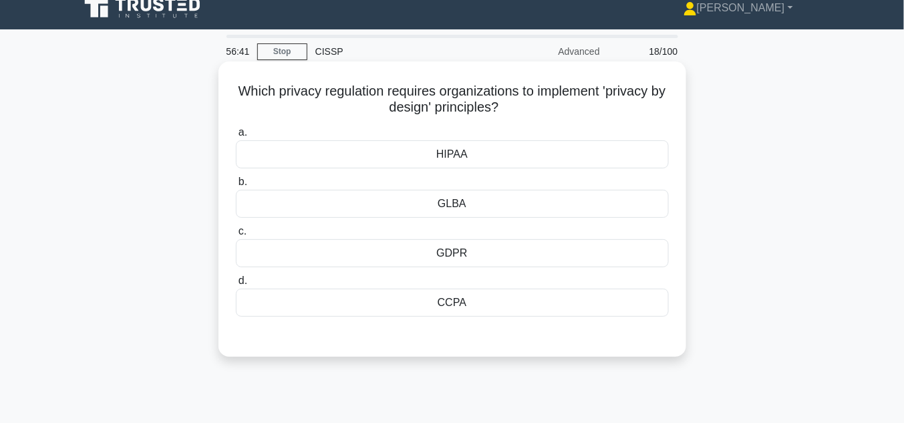
click at [488, 156] on div "HIPAA" at bounding box center [452, 154] width 433 height 28
click at [236, 137] on input "a. HIPAA" at bounding box center [236, 132] width 0 height 9
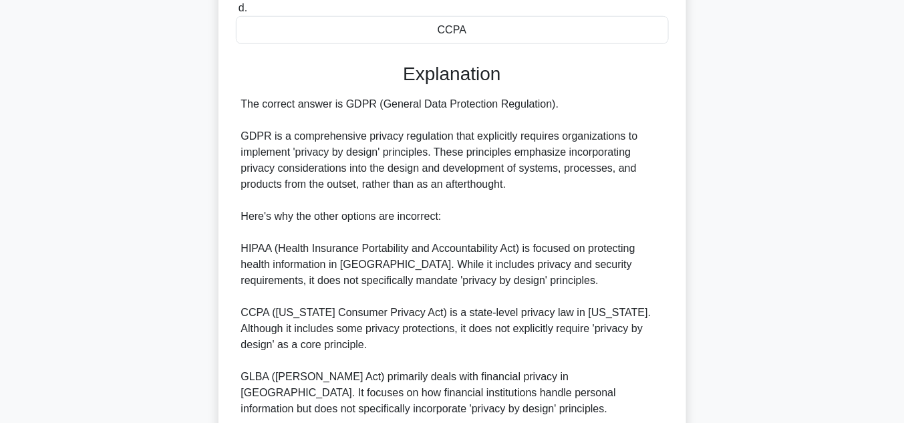
scroll to position [400, 0]
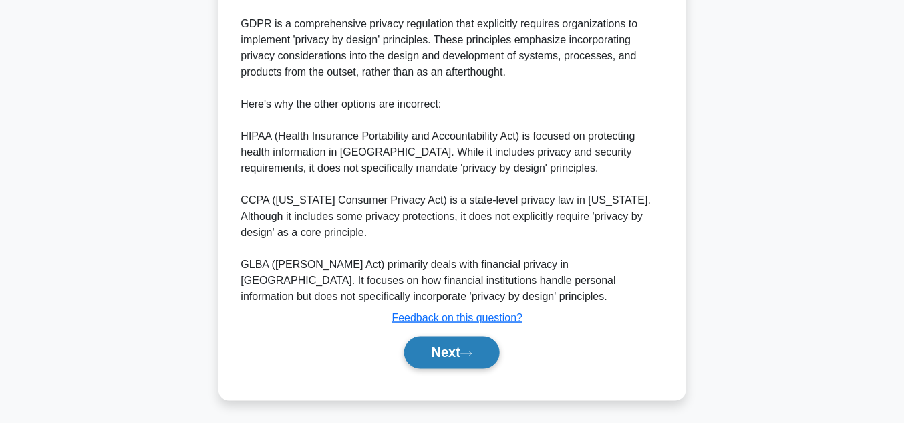
click at [462, 352] on button "Next" at bounding box center [452, 353] width 96 height 32
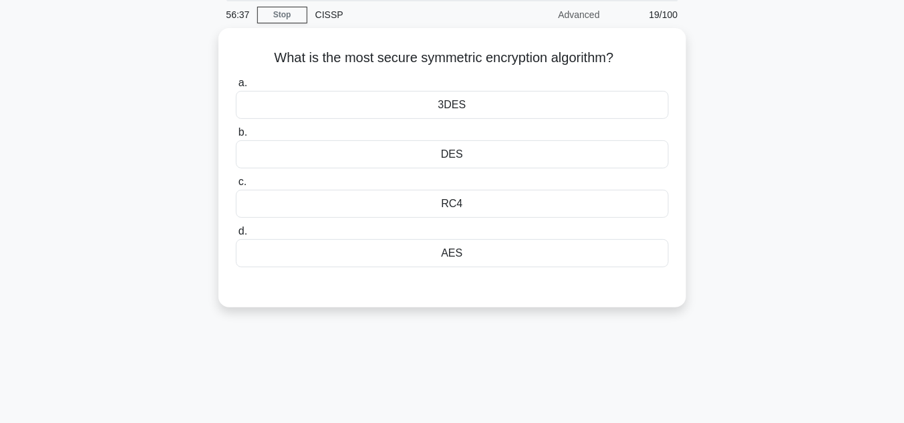
scroll to position [49, 0]
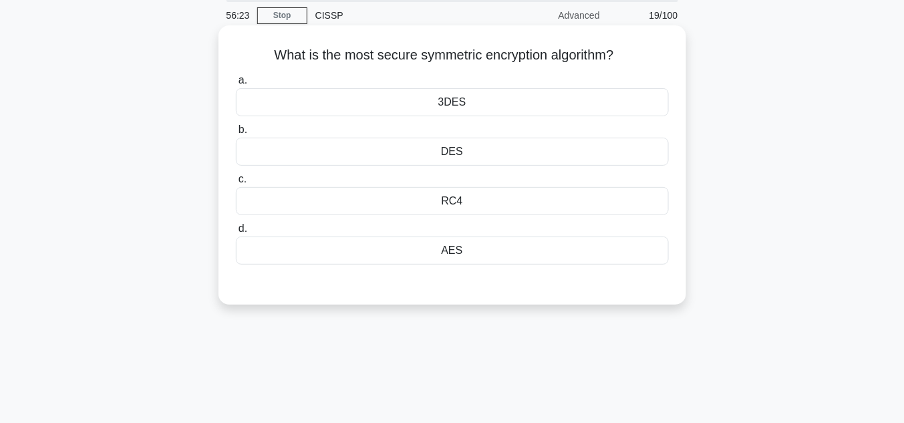
click at [450, 152] on div "DES" at bounding box center [452, 152] width 433 height 28
click at [236, 134] on input "b. DES" at bounding box center [236, 130] width 0 height 9
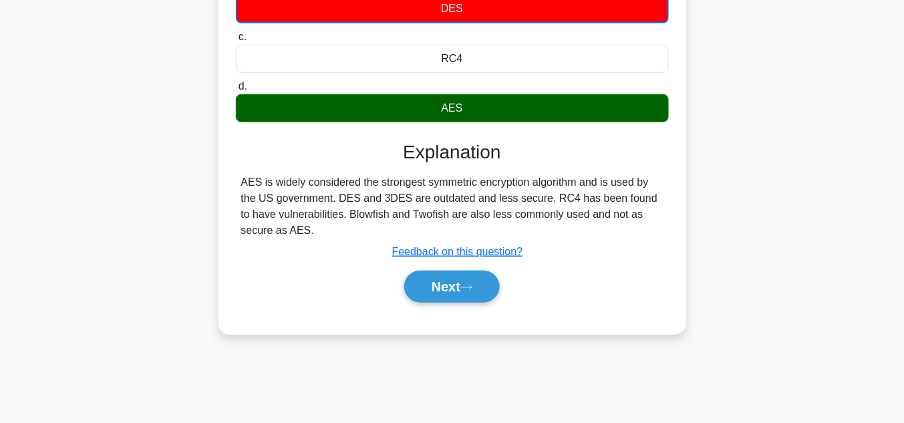
scroll to position [299, 0]
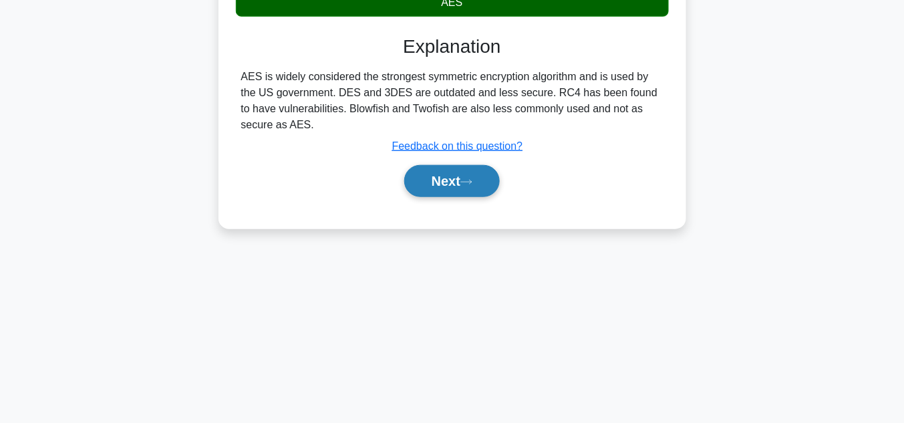
click at [456, 179] on button "Next" at bounding box center [452, 181] width 96 height 32
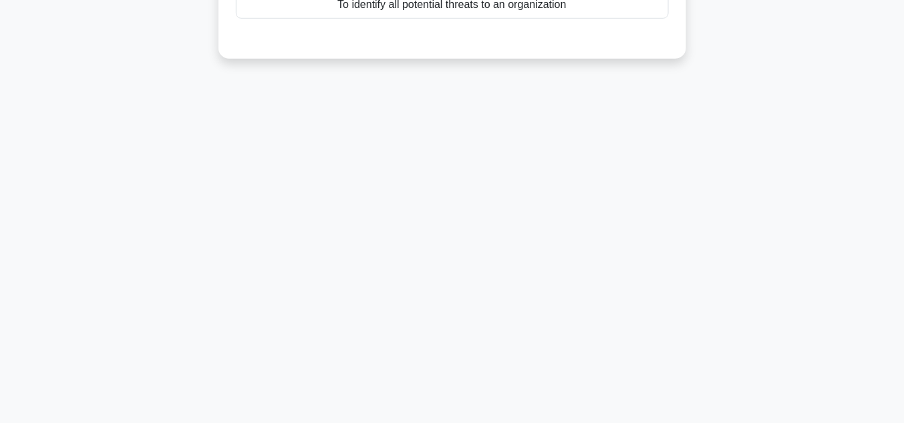
scroll to position [49, 0]
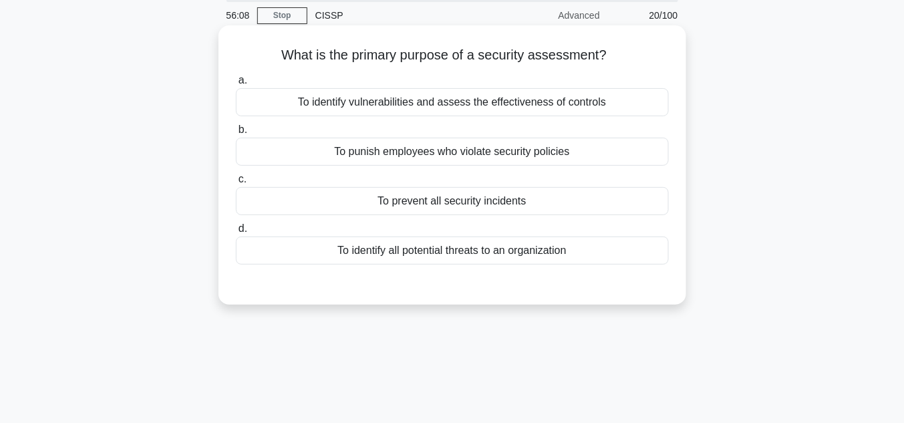
click at [449, 106] on div "To identify vulnerabilities and assess the effectiveness of controls" at bounding box center [452, 102] width 433 height 28
click at [236, 85] on input "a. To identify vulnerabilities and assess the effectiveness of controls" at bounding box center [236, 80] width 0 height 9
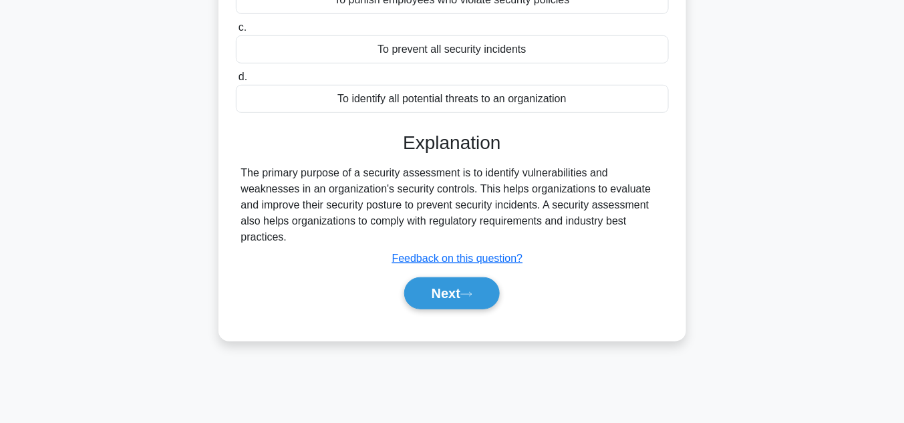
scroll to position [299, 0]
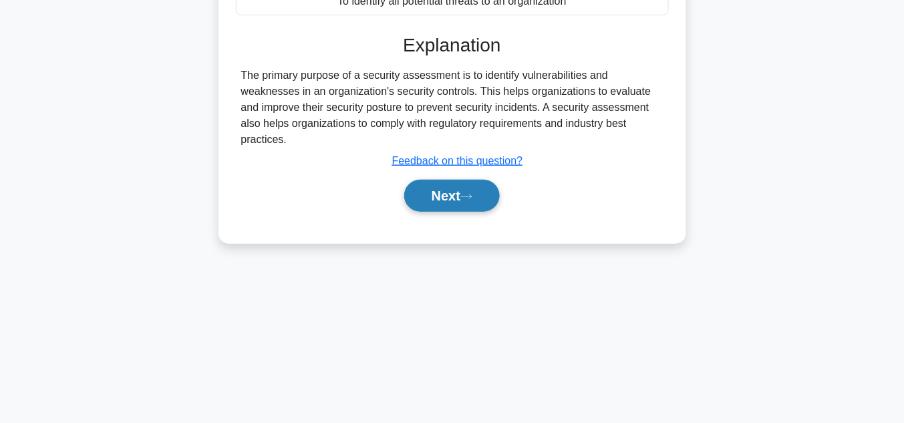
click at [472, 193] on icon at bounding box center [466, 196] width 12 height 7
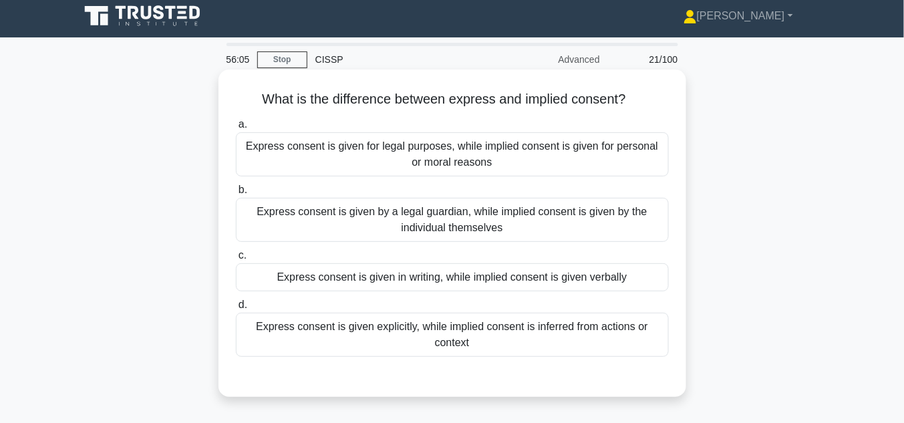
scroll to position [0, 0]
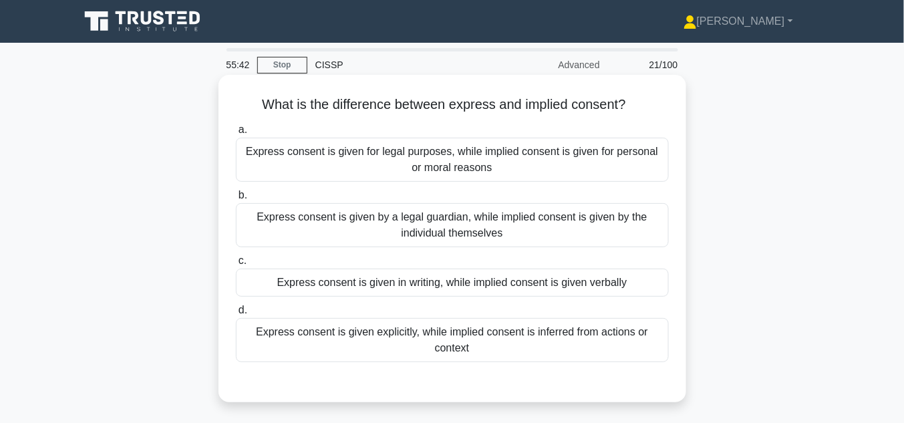
click at [475, 331] on div "Express consent is given explicitly, while implied consent is inferred from act…" at bounding box center [452, 340] width 433 height 44
click at [236, 315] on input "d. Express consent is given explicitly, while implied consent is inferred from …" at bounding box center [236, 310] width 0 height 9
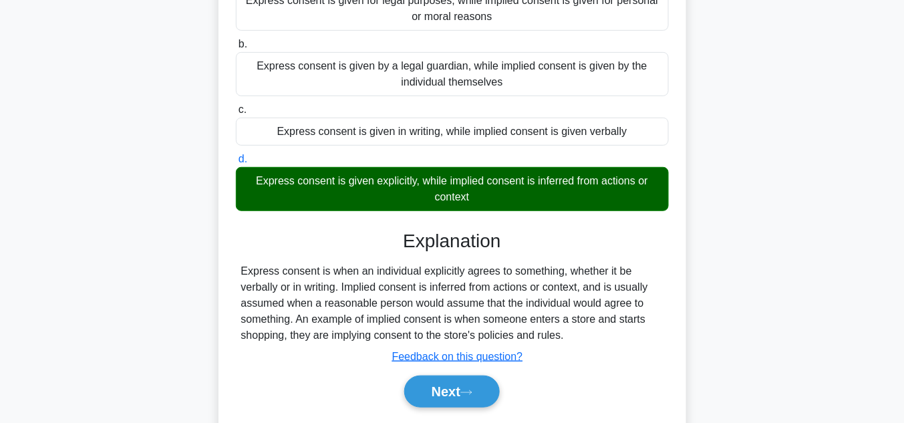
scroll to position [214, 0]
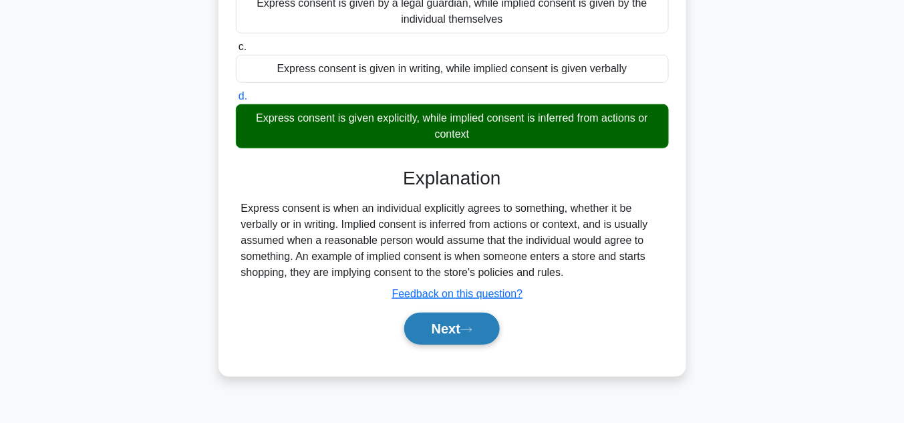
click at [474, 323] on button "Next" at bounding box center [452, 329] width 96 height 32
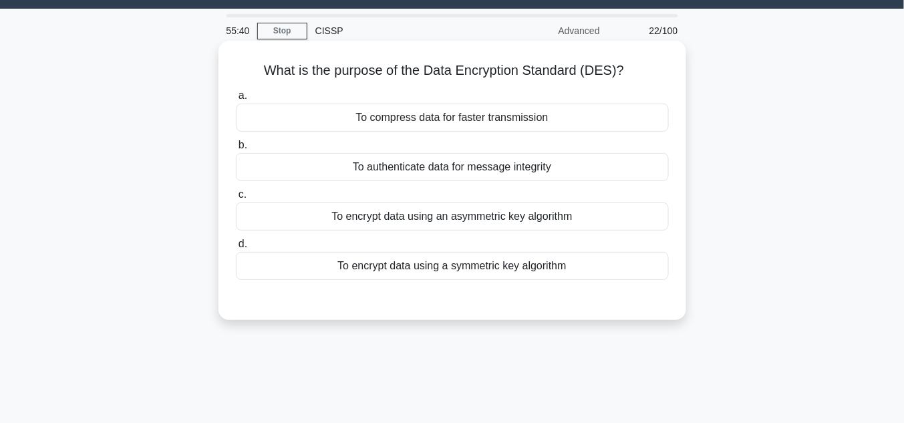
scroll to position [0, 0]
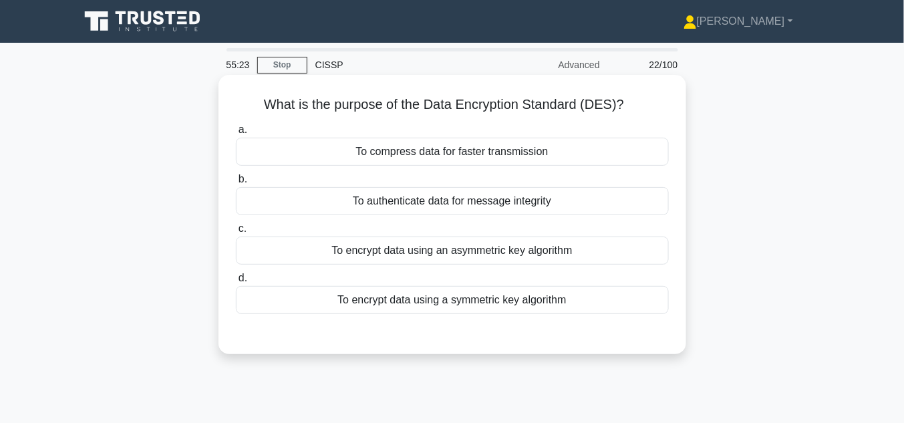
click at [410, 255] on div "To encrypt data using an asymmetric key algorithm" at bounding box center [452, 251] width 433 height 28
click at [236, 233] on input "c. To encrypt data using an asymmetric key algorithm" at bounding box center [236, 229] width 0 height 9
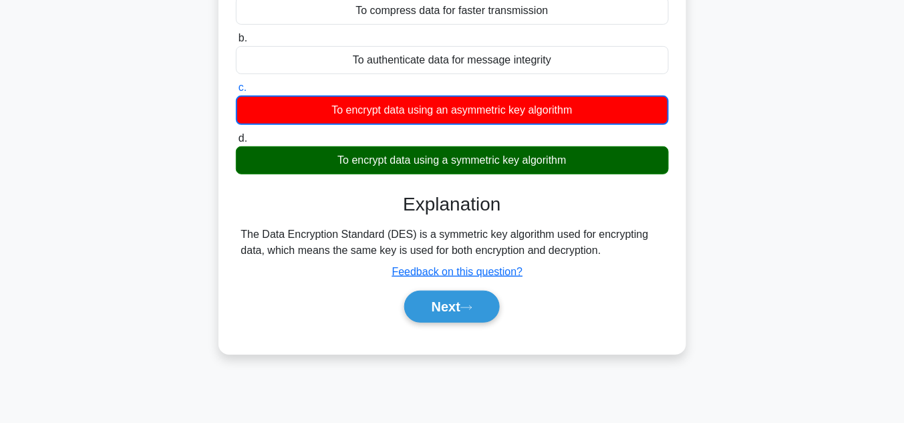
scroll to position [142, 0]
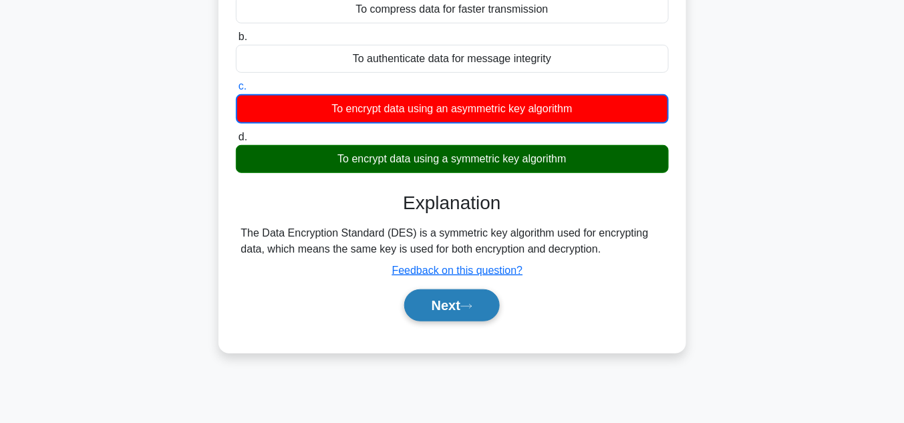
click at [457, 305] on button "Next" at bounding box center [452, 305] width 96 height 32
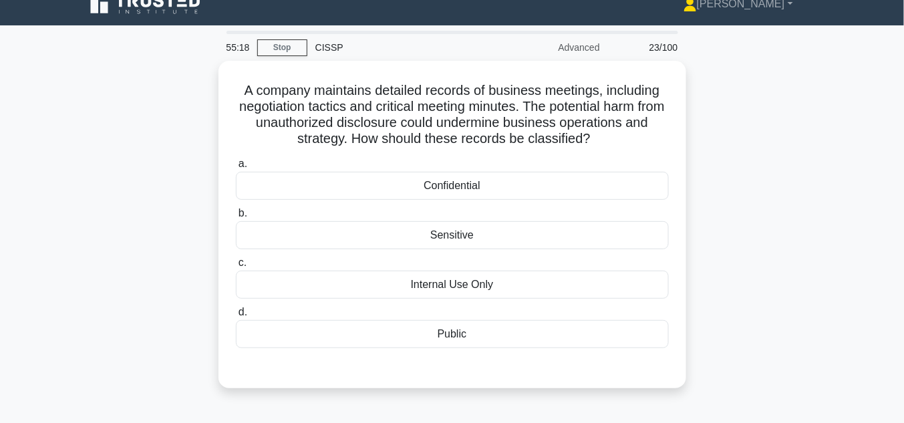
scroll to position [0, 0]
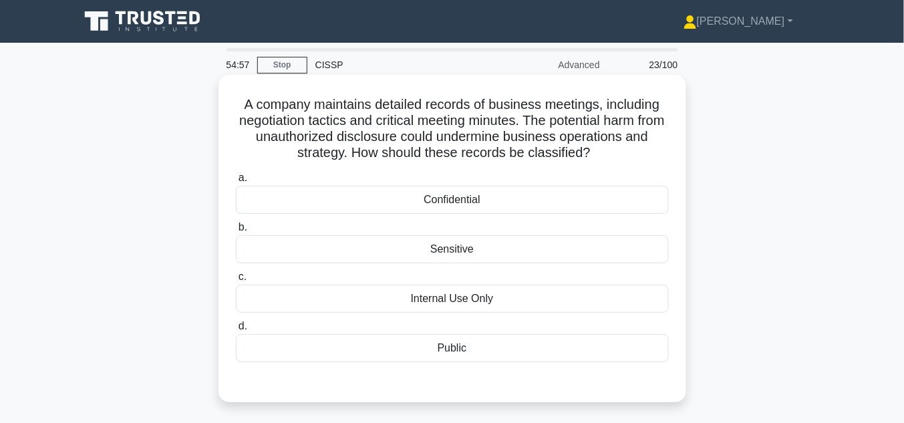
click at [453, 200] on div "Confidential" at bounding box center [452, 200] width 433 height 28
click at [236, 182] on input "a. Confidential" at bounding box center [236, 178] width 0 height 9
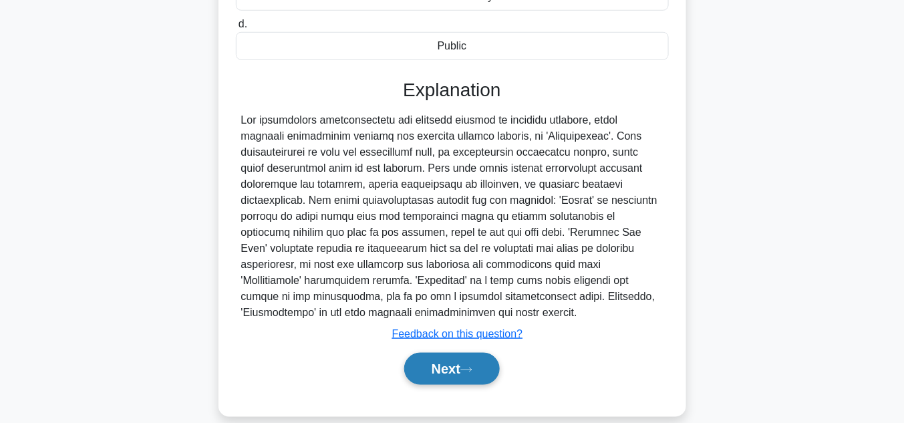
click at [469, 366] on icon at bounding box center [466, 369] width 12 height 7
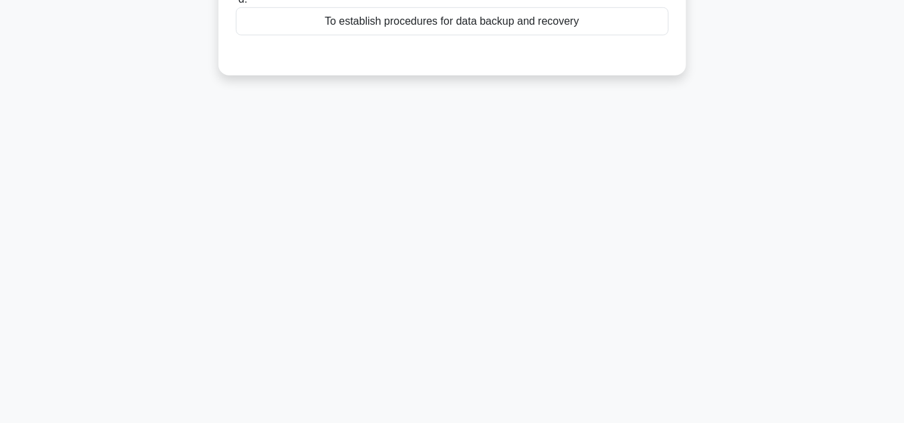
scroll to position [49, 0]
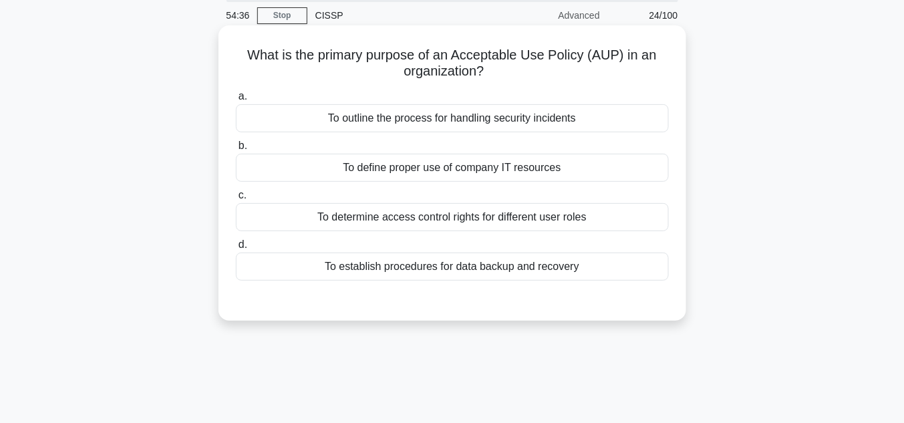
click at [479, 166] on div "To define proper use of company IT resources" at bounding box center [452, 168] width 433 height 28
click at [236, 150] on input "b. To define proper use of company IT resources" at bounding box center [236, 146] width 0 height 9
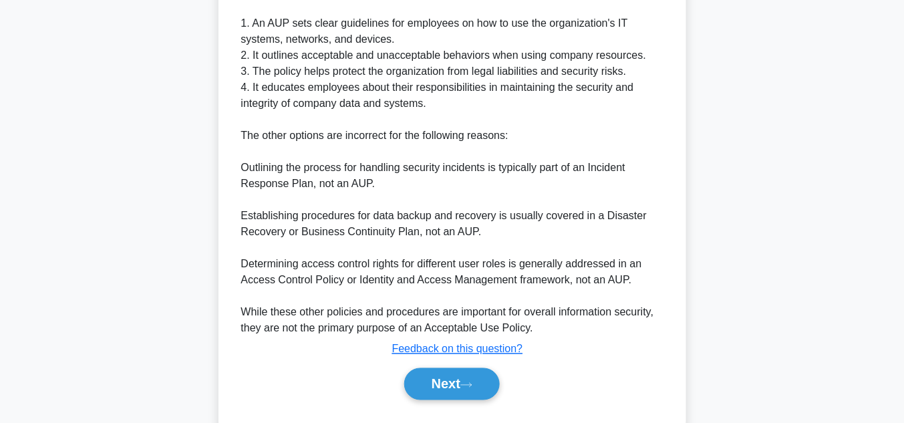
scroll to position [446, 0]
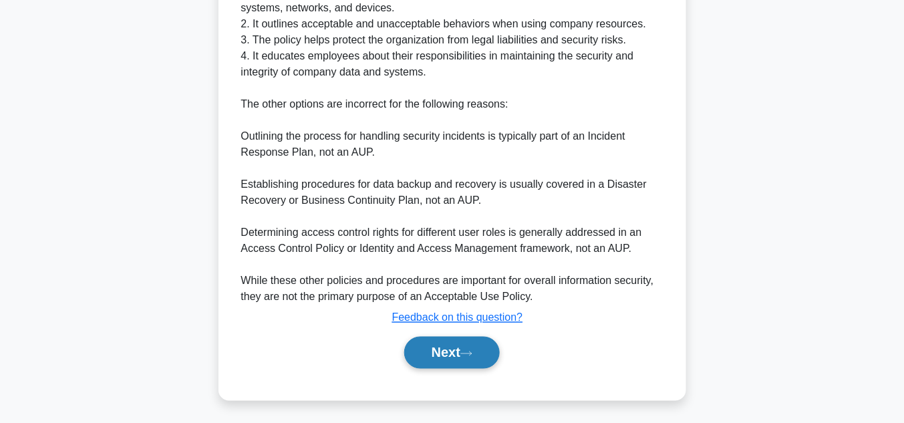
click at [470, 358] on button "Next" at bounding box center [452, 353] width 96 height 32
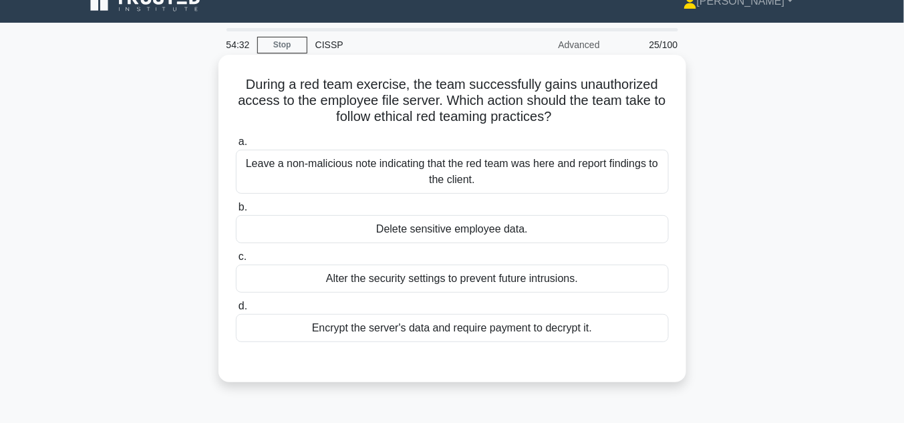
scroll to position [13, 0]
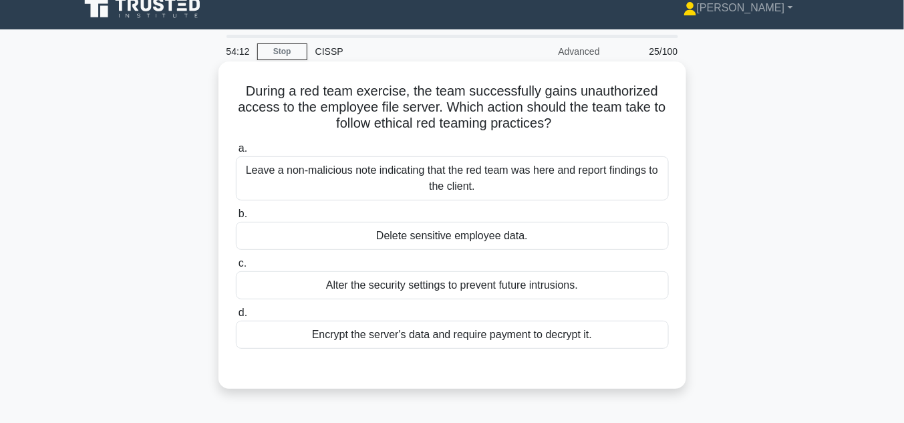
click at [410, 177] on div "Leave a non-malicious note indicating that the red team was here and report fin…" at bounding box center [452, 178] width 433 height 44
click at [236, 153] on input "a. Leave a non-malicious note indicating that the red team was here and report …" at bounding box center [236, 148] width 0 height 9
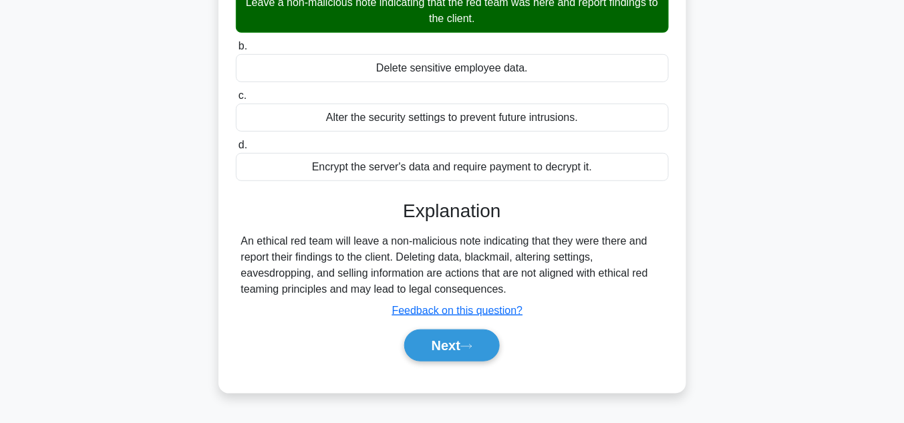
scroll to position [227, 0]
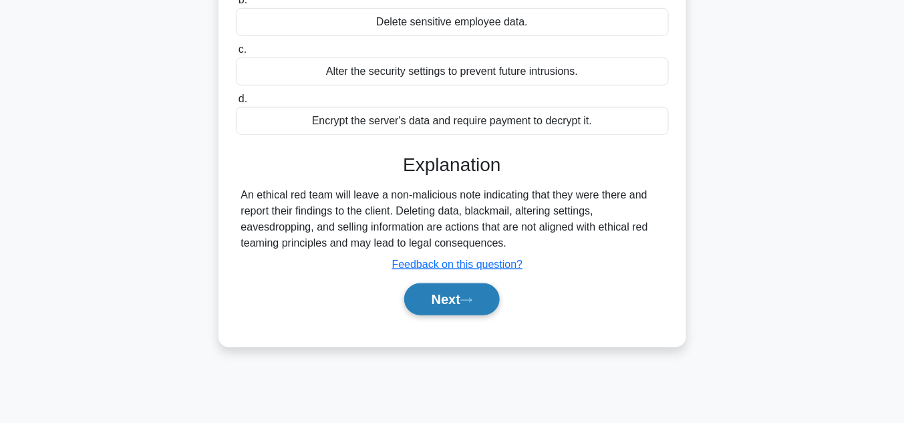
click at [462, 297] on button "Next" at bounding box center [452, 299] width 96 height 32
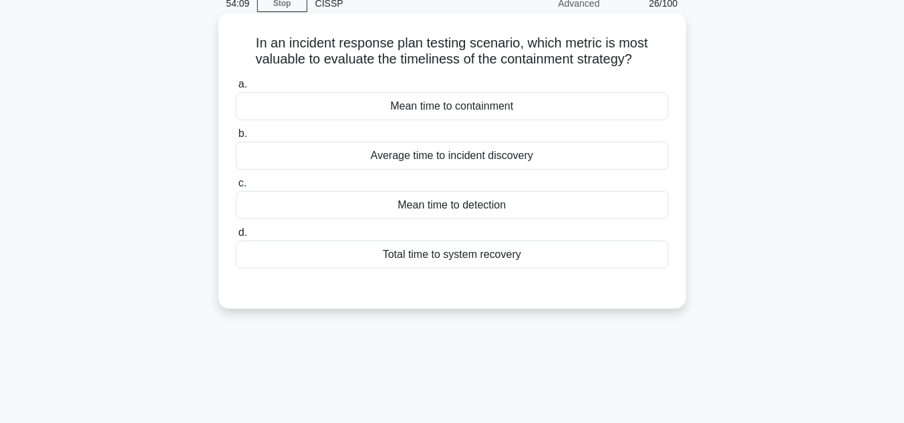
scroll to position [13, 0]
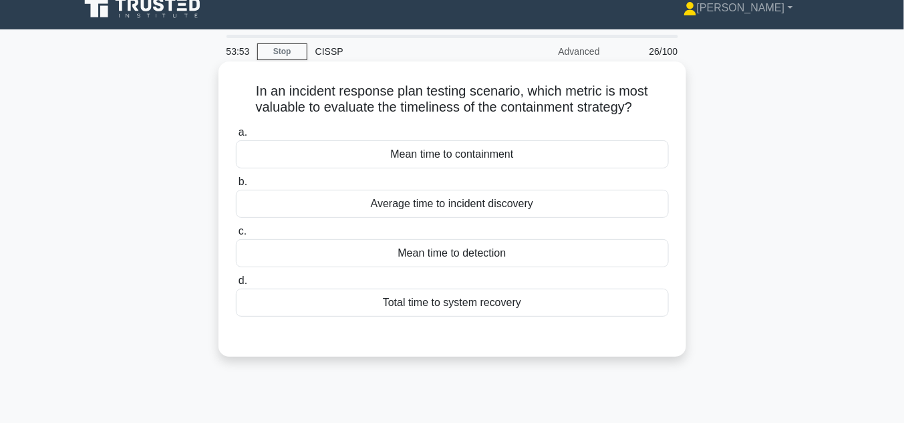
click at [552, 156] on div "Mean time to containment" at bounding box center [452, 154] width 433 height 28
click at [236, 137] on input "a. Mean time to containment" at bounding box center [236, 132] width 0 height 9
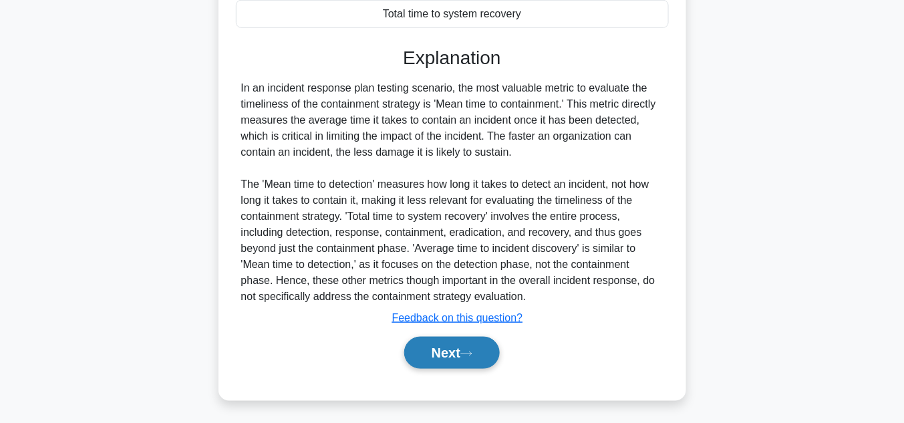
click at [467, 353] on icon at bounding box center [466, 353] width 12 height 7
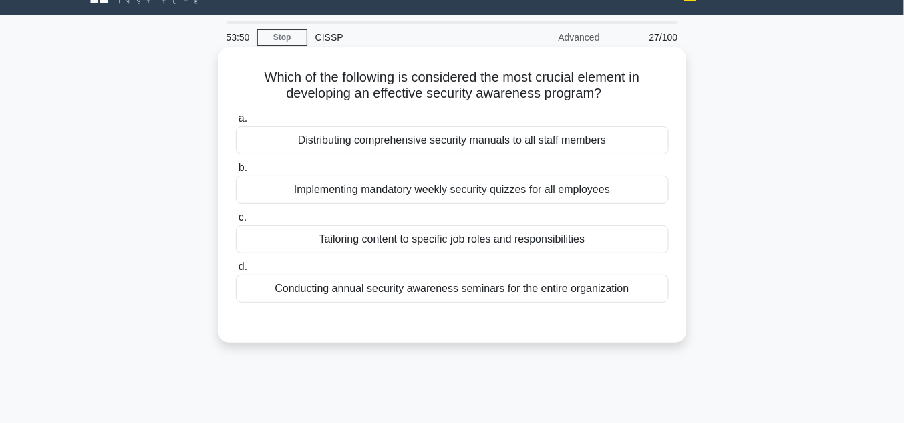
scroll to position [35, 0]
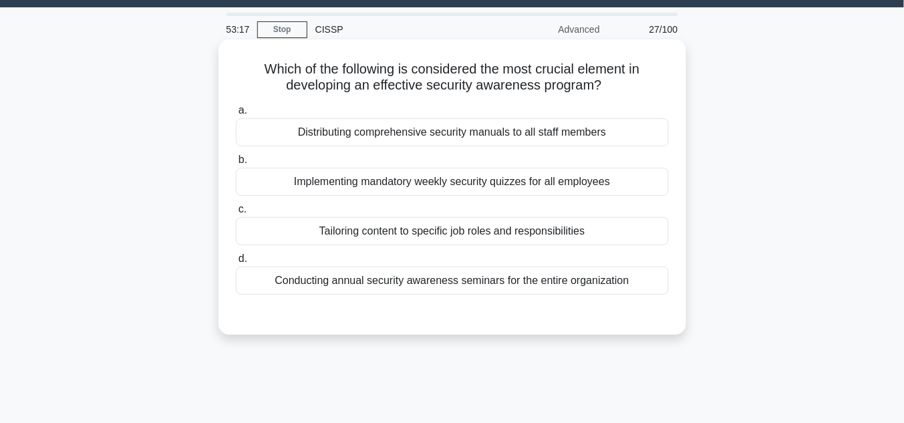
click at [451, 230] on div "Tailoring content to specific job roles and responsibilities" at bounding box center [452, 231] width 433 height 28
click at [236, 214] on input "c. Tailoring content to specific job roles and responsibilities" at bounding box center [236, 209] width 0 height 9
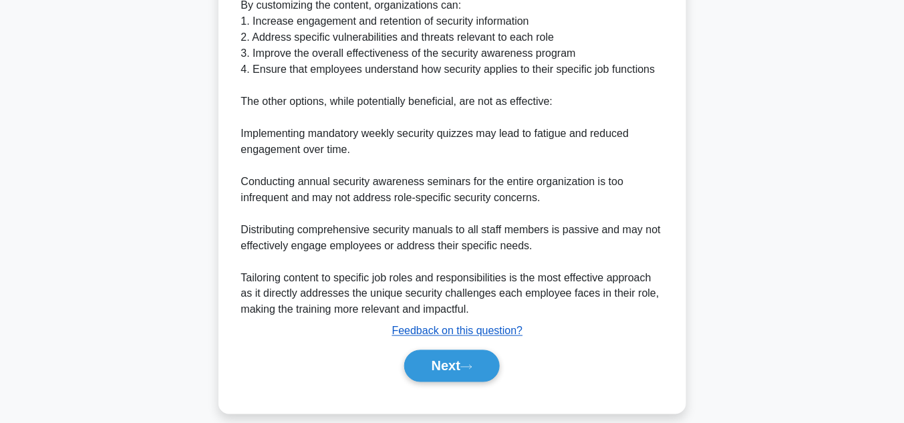
scroll to position [478, 0]
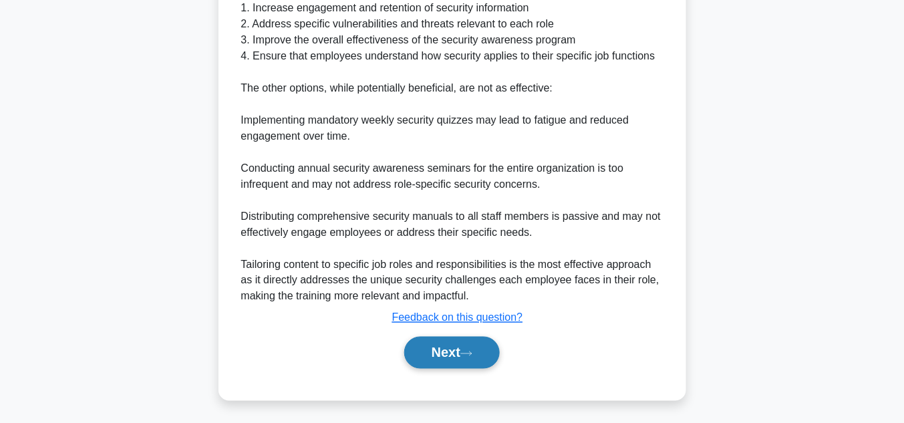
click at [478, 351] on button "Next" at bounding box center [452, 353] width 96 height 32
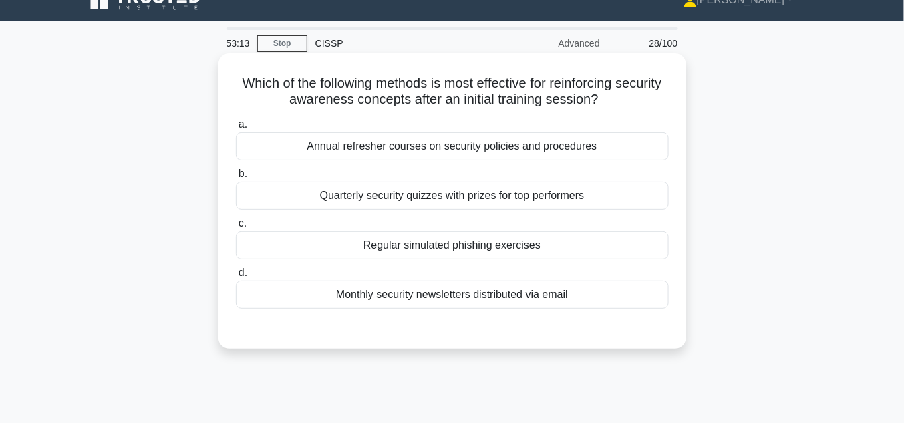
scroll to position [35, 0]
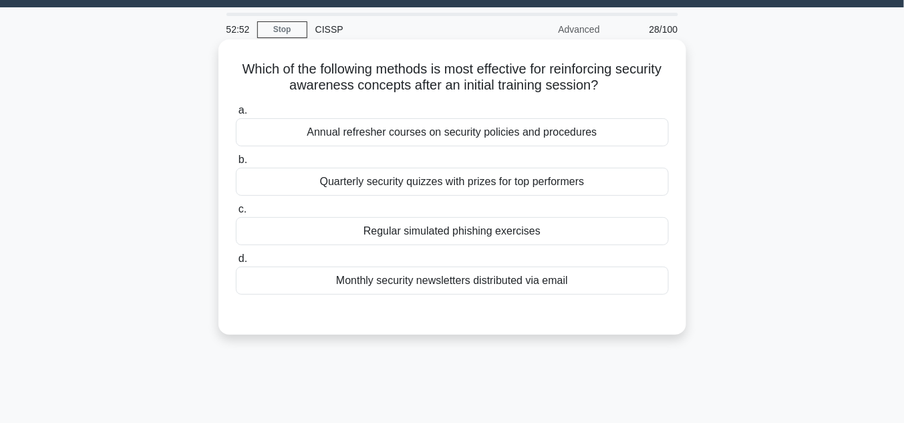
click at [520, 182] on div "Quarterly security quizzes with prizes for top performers" at bounding box center [452, 182] width 433 height 28
click at [236, 164] on input "b. Quarterly security quizzes with prizes for top performers" at bounding box center [236, 160] width 0 height 9
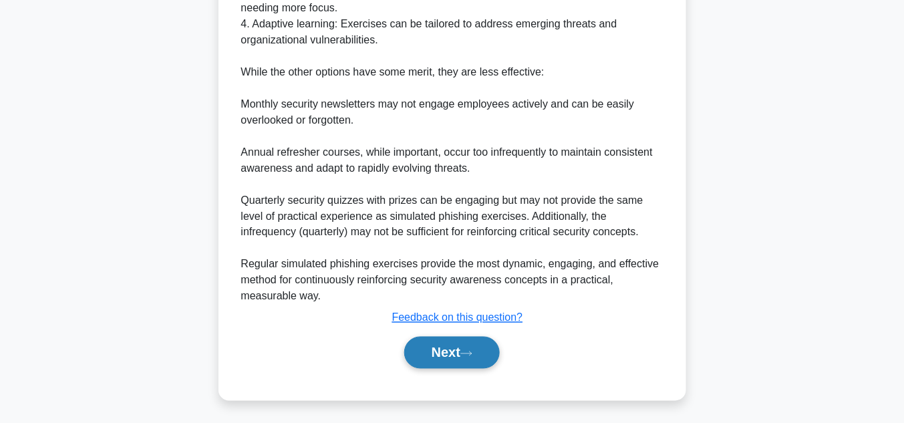
click at [462, 351] on button "Next" at bounding box center [452, 353] width 96 height 32
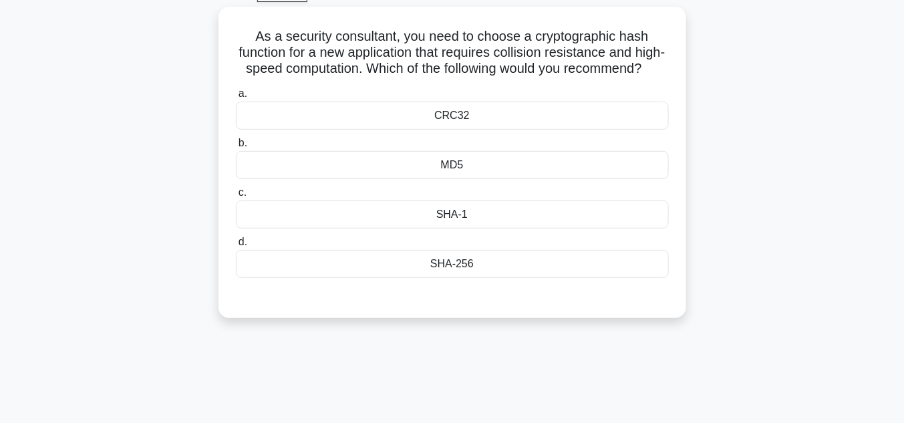
scroll to position [13, 0]
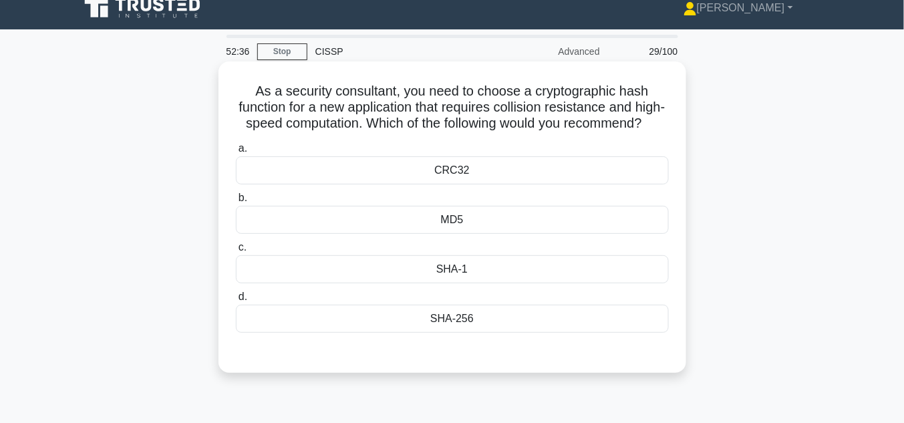
click at [441, 332] on div "SHA-256" at bounding box center [452, 319] width 433 height 28
click at [442, 333] on div "SHA-256" at bounding box center [452, 319] width 433 height 28
click at [236, 301] on input "d. SHA-256" at bounding box center [236, 297] width 0 height 9
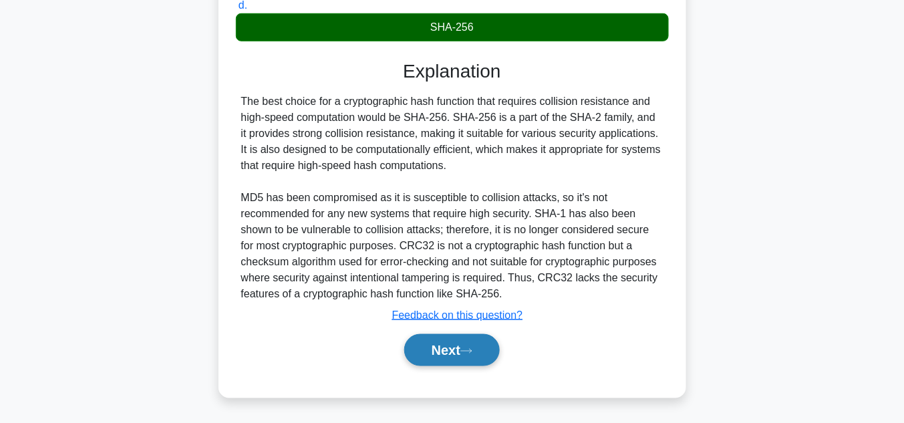
click at [481, 349] on button "Next" at bounding box center [452, 350] width 96 height 32
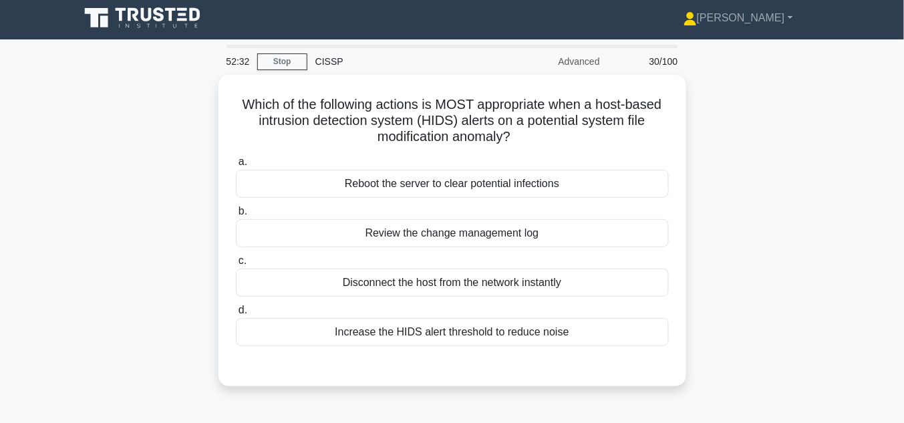
scroll to position [0, 0]
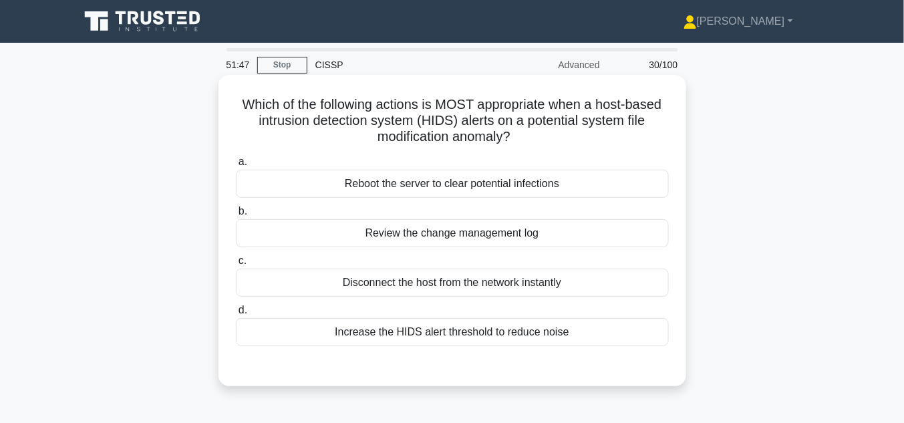
click at [477, 235] on div "Review the change management log" at bounding box center [452, 233] width 433 height 28
click at [236, 216] on input "b. Review the change management log" at bounding box center [236, 211] width 0 height 9
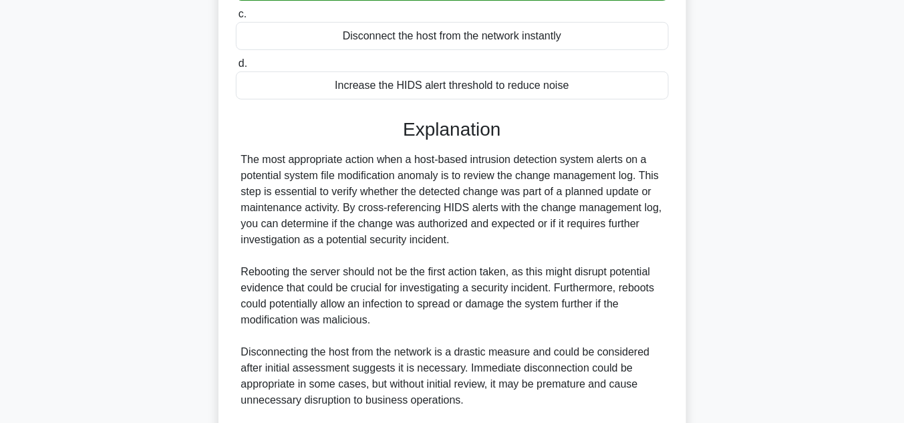
scroll to position [414, 0]
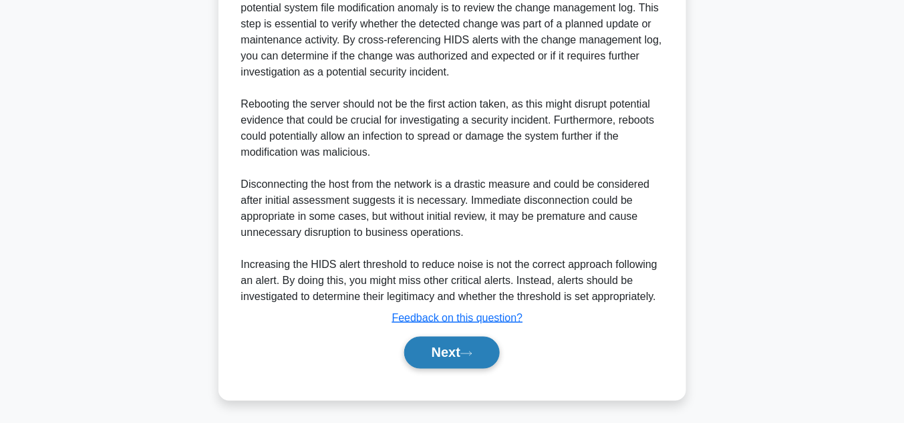
click at [464, 341] on button "Next" at bounding box center [452, 353] width 96 height 32
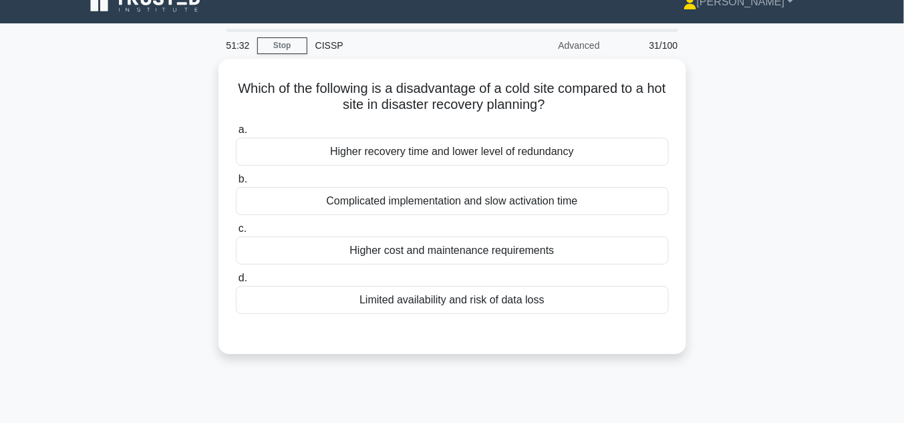
scroll to position [13, 0]
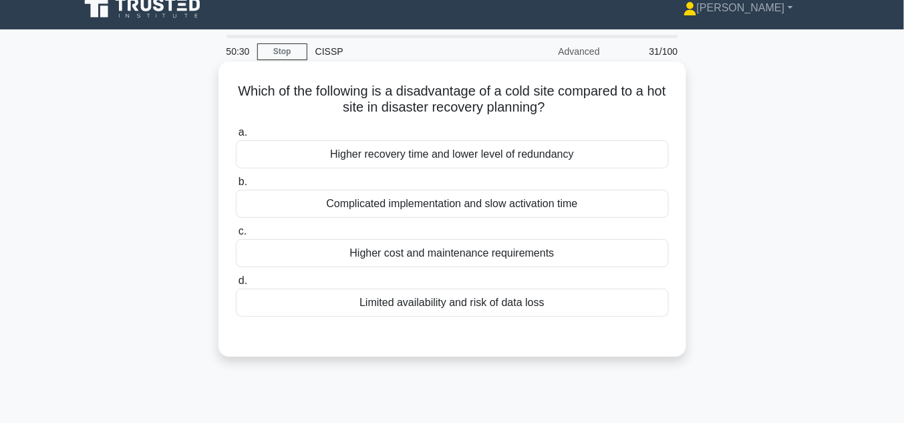
click at [388, 159] on div "Higher recovery time and lower level of redundancy" at bounding box center [452, 154] width 433 height 28
click at [236, 137] on input "a. Higher recovery time and lower level of redundancy" at bounding box center [236, 132] width 0 height 9
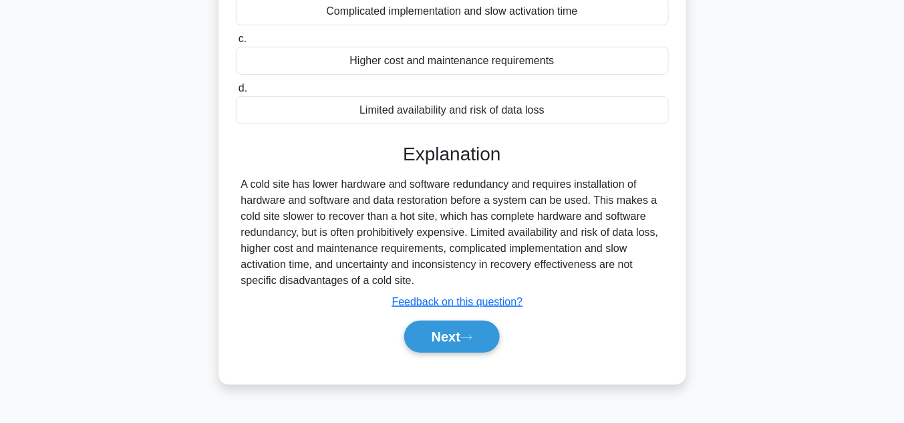
scroll to position [227, 0]
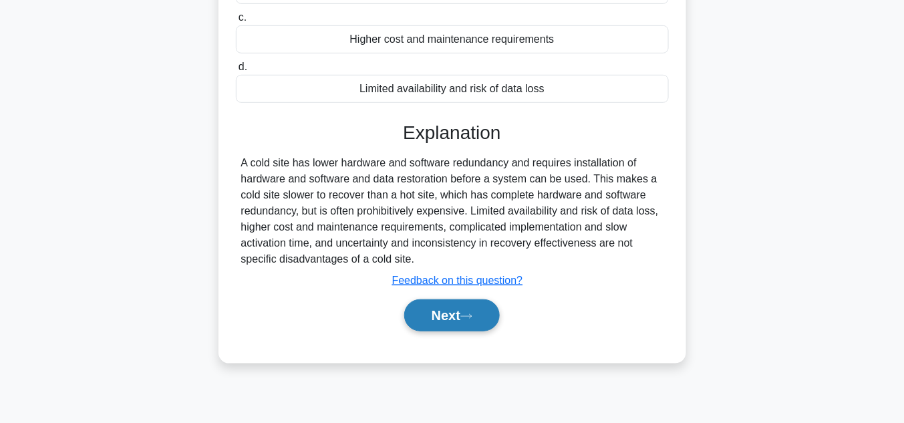
click at [476, 299] on button "Next" at bounding box center [452, 315] width 96 height 32
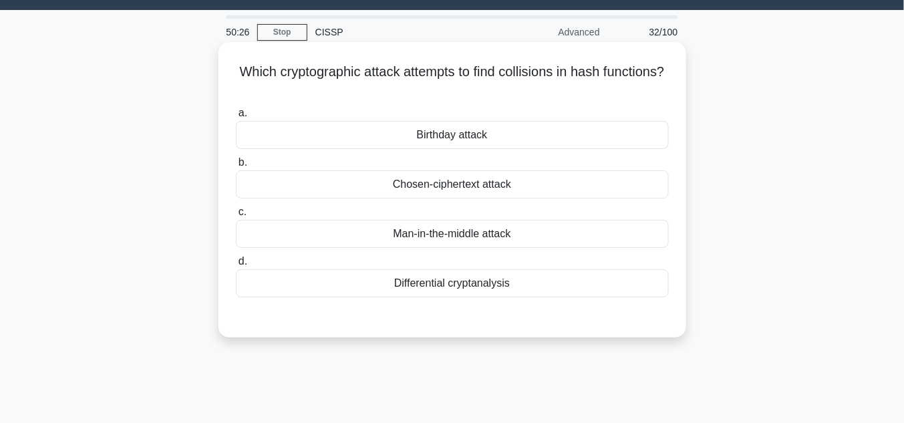
scroll to position [13, 0]
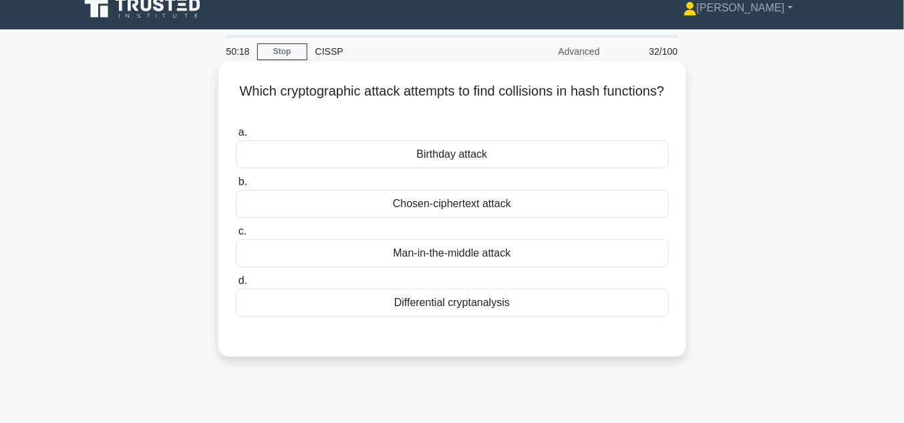
click at [472, 155] on div "Birthday attack" at bounding box center [452, 154] width 433 height 28
click at [236, 137] on input "a. Birthday attack" at bounding box center [236, 132] width 0 height 9
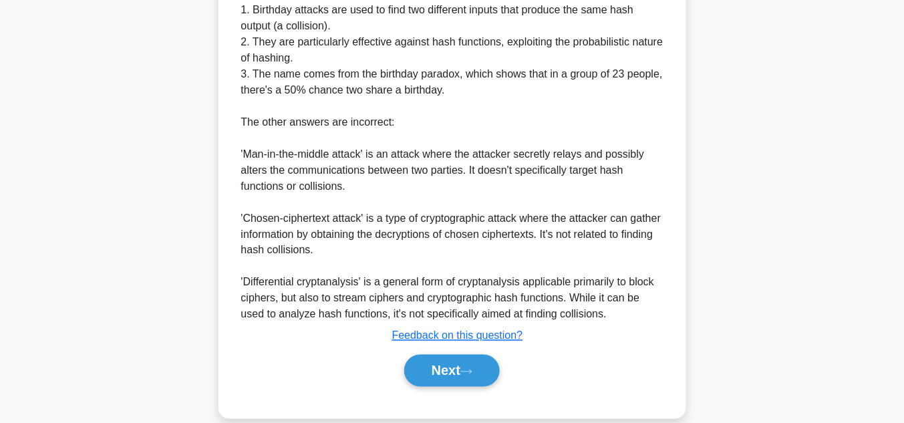
scroll to position [527, 0]
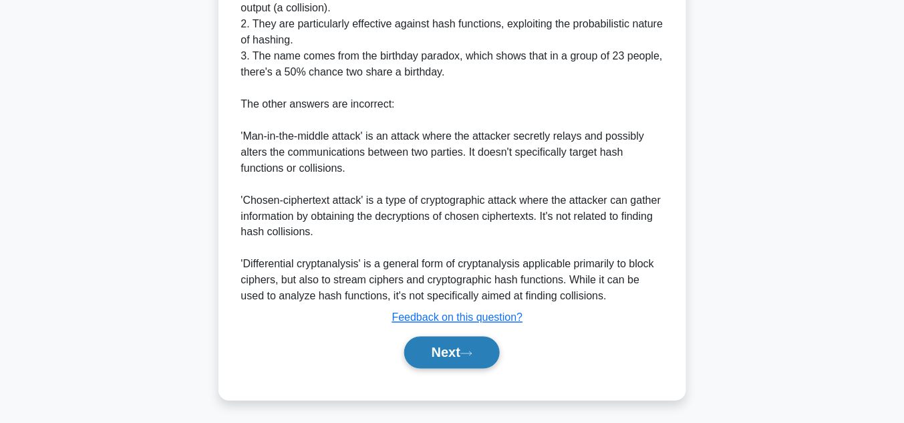
click at [458, 342] on button "Next" at bounding box center [452, 353] width 96 height 32
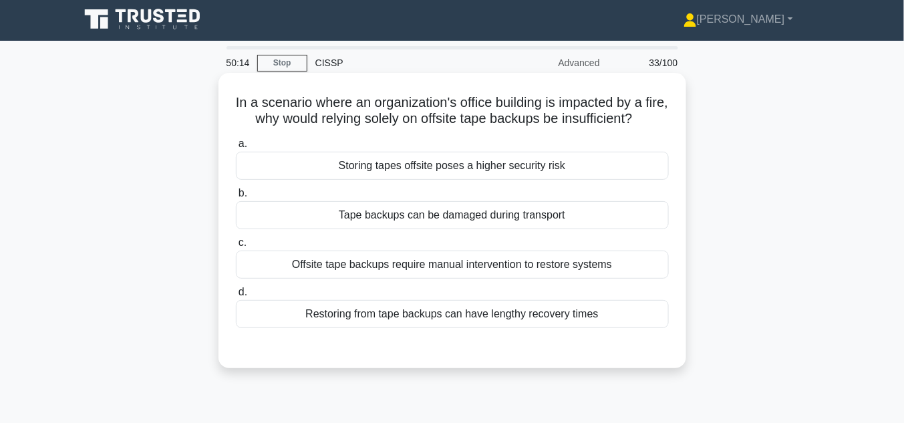
scroll to position [0, 0]
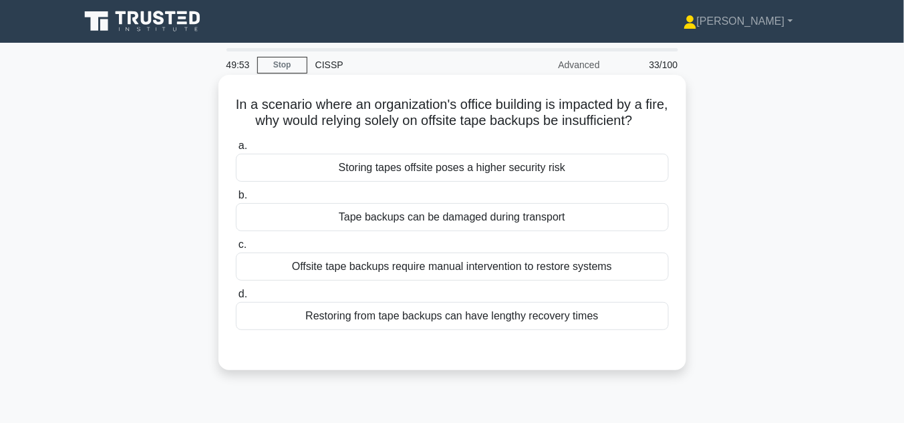
click at [521, 330] on div "Restoring from tape backups can have lengthy recovery times" at bounding box center [452, 316] width 433 height 28
click at [236, 299] on input "d. Restoring from tape backups can have lengthy recovery times" at bounding box center [236, 294] width 0 height 9
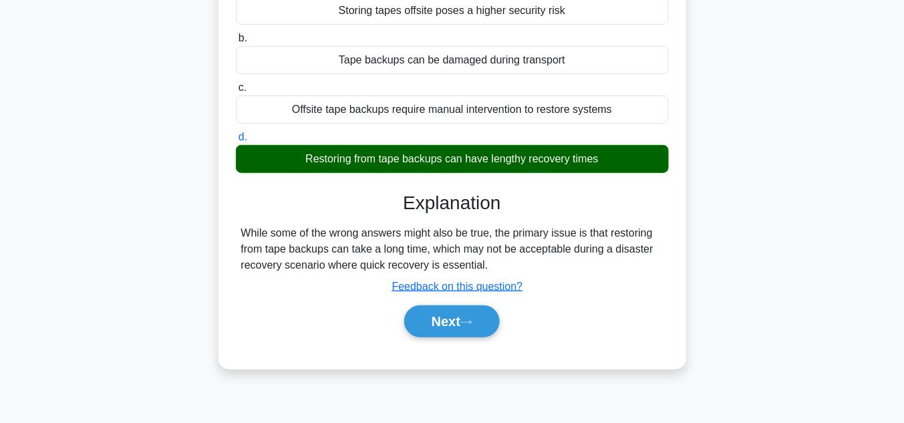
scroll to position [214, 0]
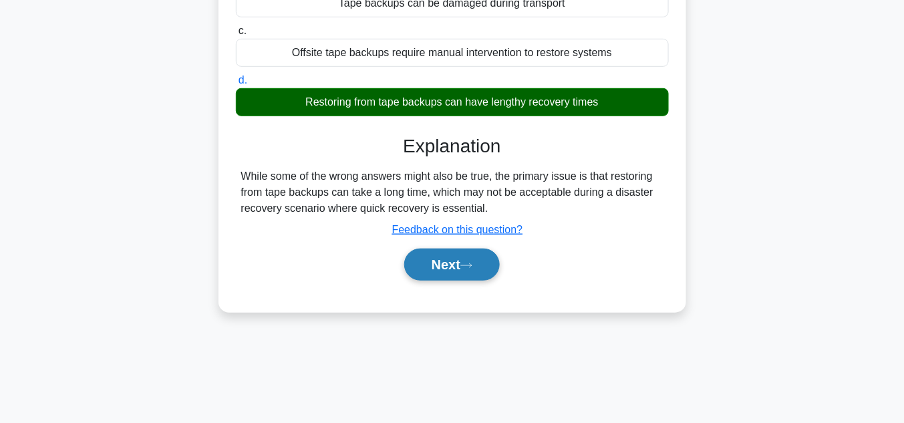
click at [468, 274] on button "Next" at bounding box center [452, 265] width 96 height 32
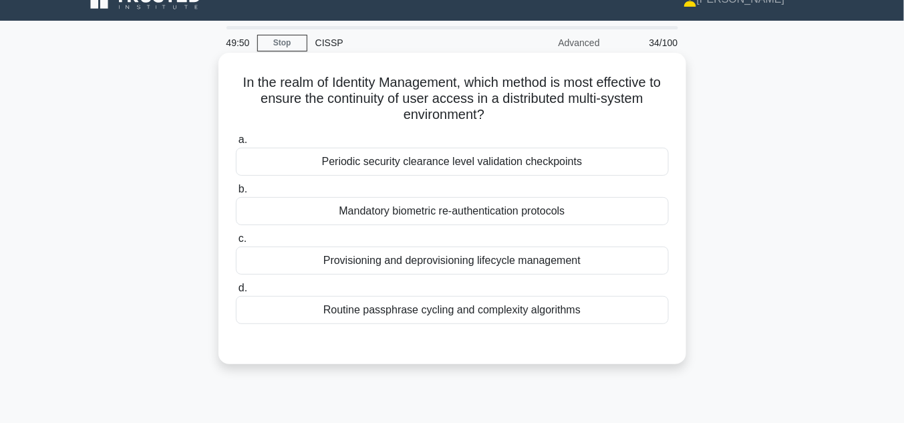
scroll to position [0, 0]
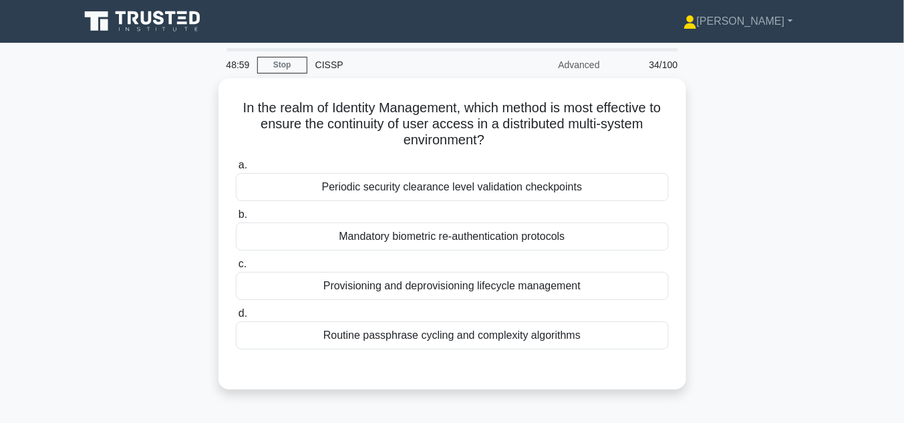
drag, startPoint x: 617, startPoint y: 334, endPoint x: 183, endPoint y: 114, distance: 486.5
click at [183, 114] on div "In the realm of Identity Management, which method is most effective to ensure t…" at bounding box center [452, 241] width 762 height 327
copy div "In the realm of Identity Management, which method is most effective to ensure t…"
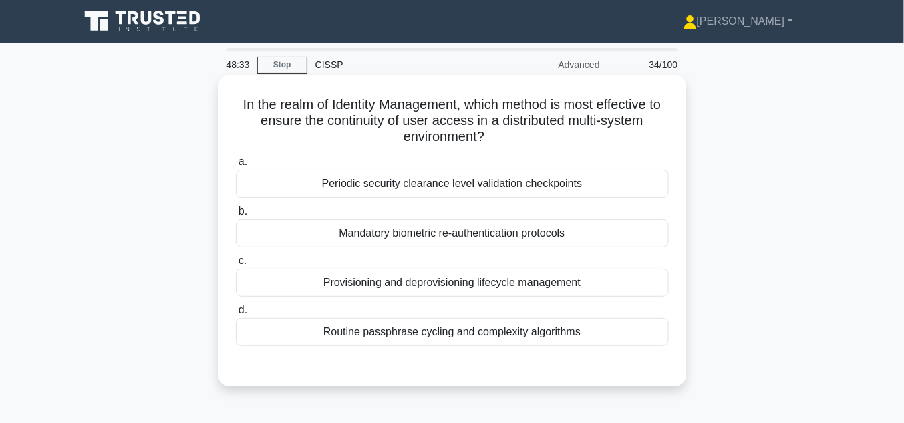
click at [421, 285] on div "Provisioning and deprovisioning lifecycle management" at bounding box center [452, 283] width 433 height 28
click at [236, 265] on input "c. Provisioning and deprovisioning lifecycle management" at bounding box center [236, 261] width 0 height 9
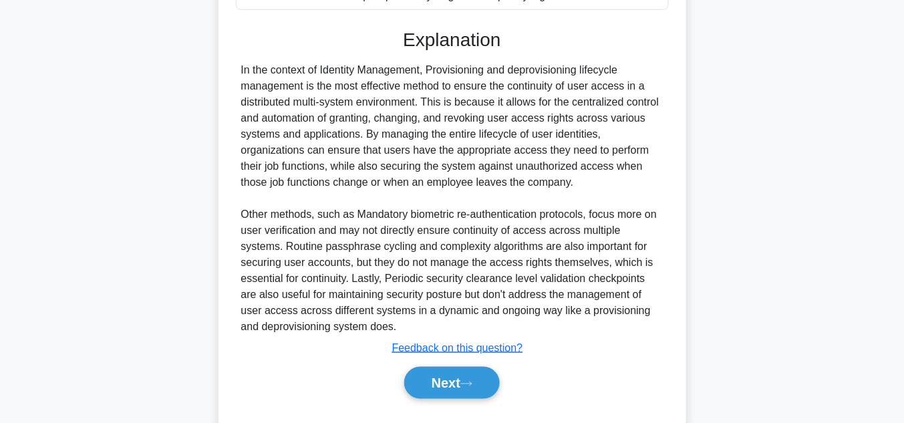
scroll to position [366, 0]
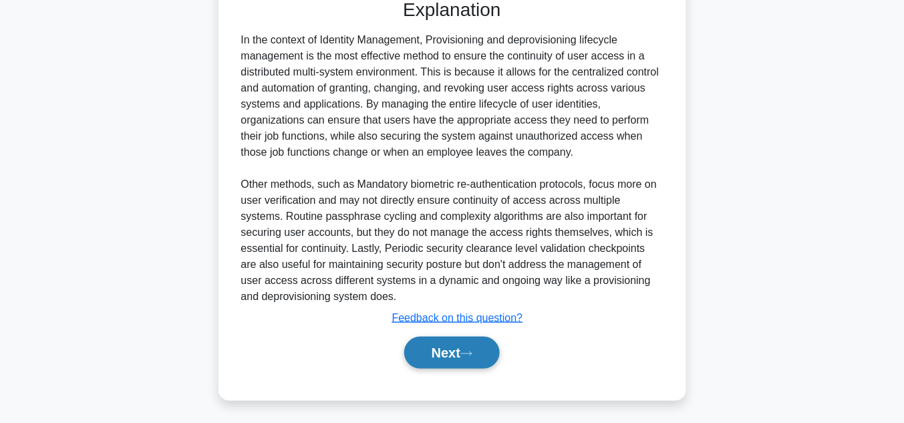
click at [439, 348] on button "Next" at bounding box center [452, 353] width 96 height 32
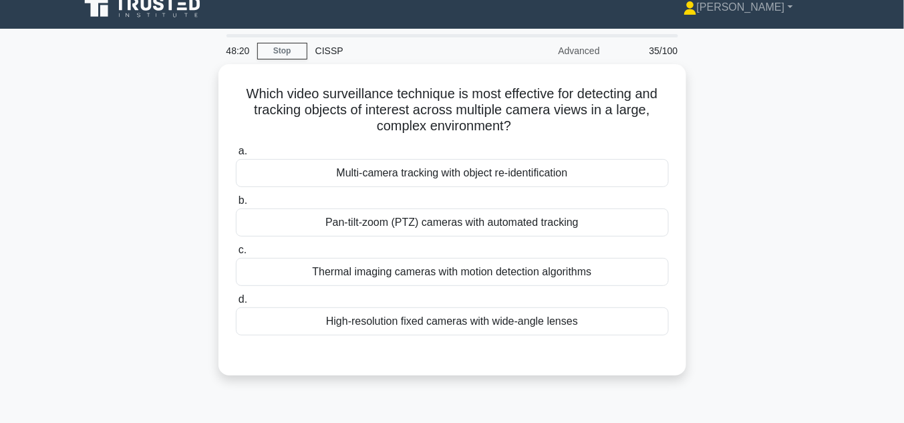
scroll to position [13, 0]
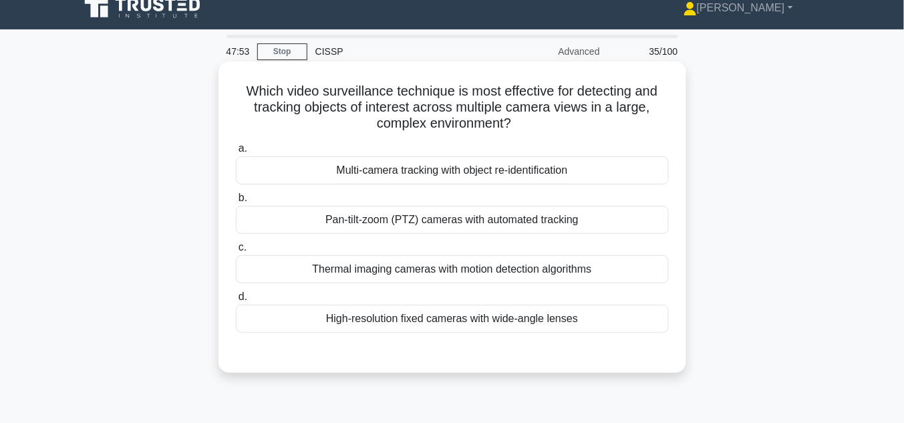
click at [479, 172] on div "Multi-camera tracking with object re-identification" at bounding box center [452, 170] width 433 height 28
click at [236, 153] on input "a. Multi-camera tracking with object re-identification" at bounding box center [236, 148] width 0 height 9
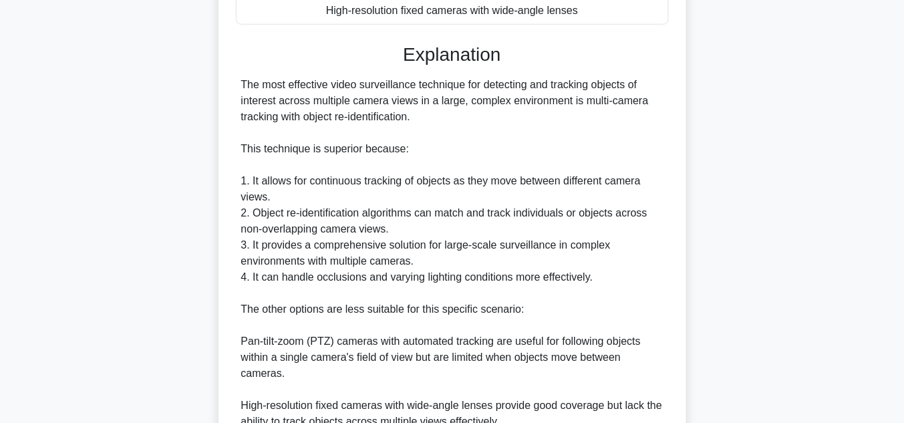
scroll to position [511, 0]
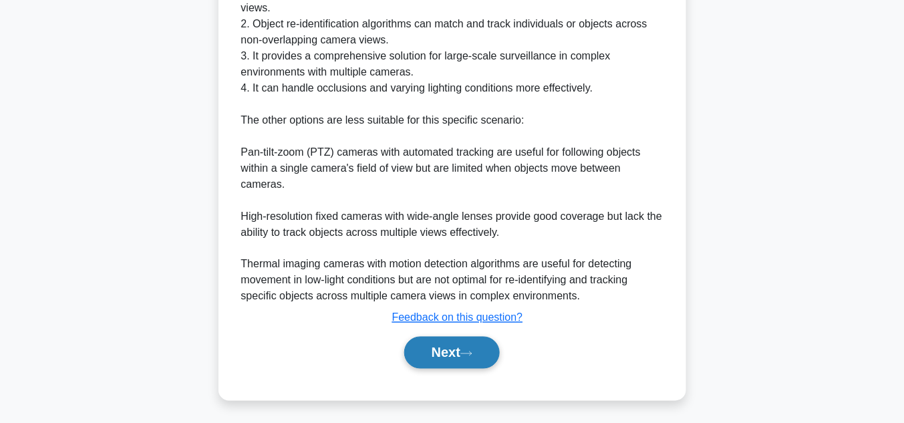
click at [466, 350] on icon at bounding box center [466, 353] width 12 height 7
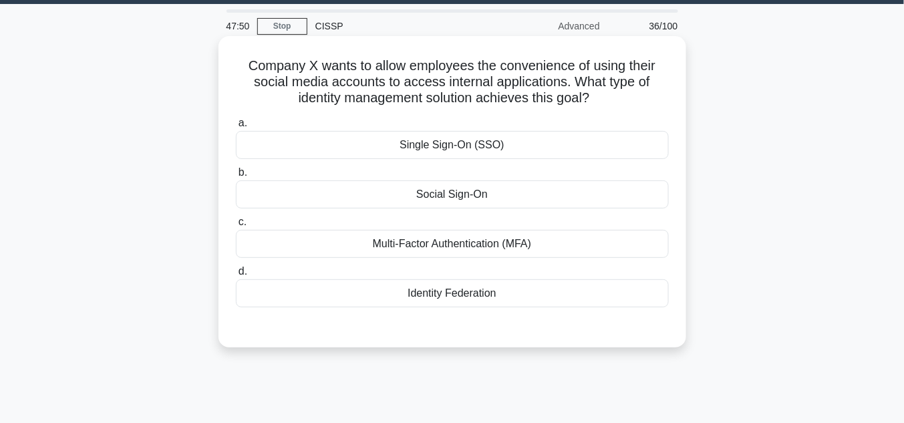
scroll to position [13, 0]
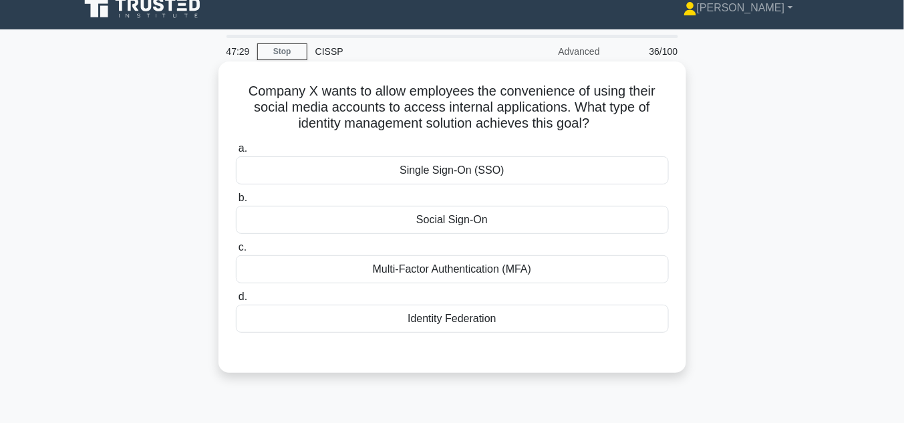
click at [462, 319] on div "Identity Federation" at bounding box center [452, 319] width 433 height 28
click at [236, 301] on input "d. Identity Federation" at bounding box center [236, 297] width 0 height 9
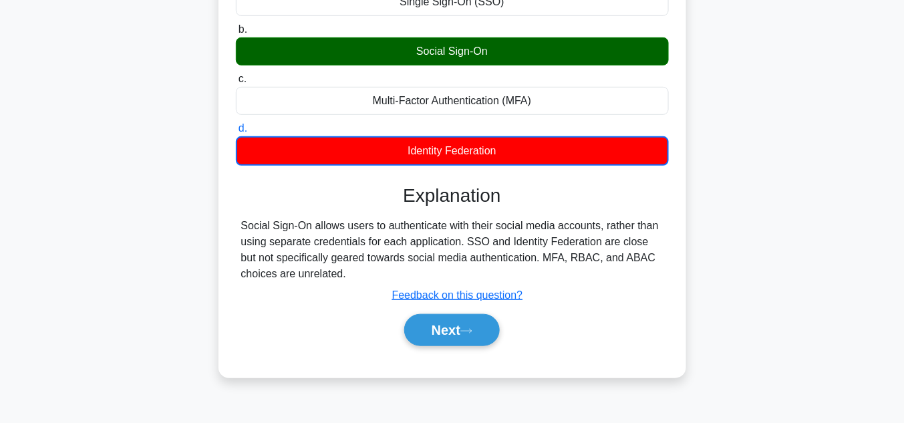
scroll to position [299, 0]
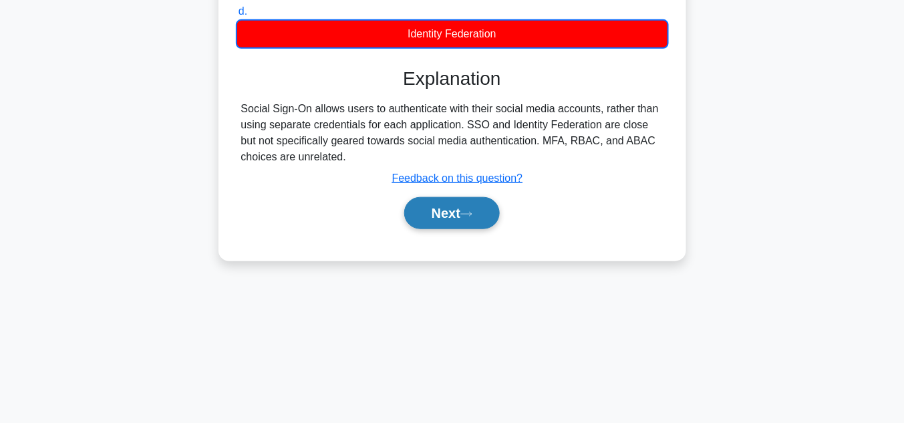
click at [458, 212] on button "Next" at bounding box center [452, 213] width 96 height 32
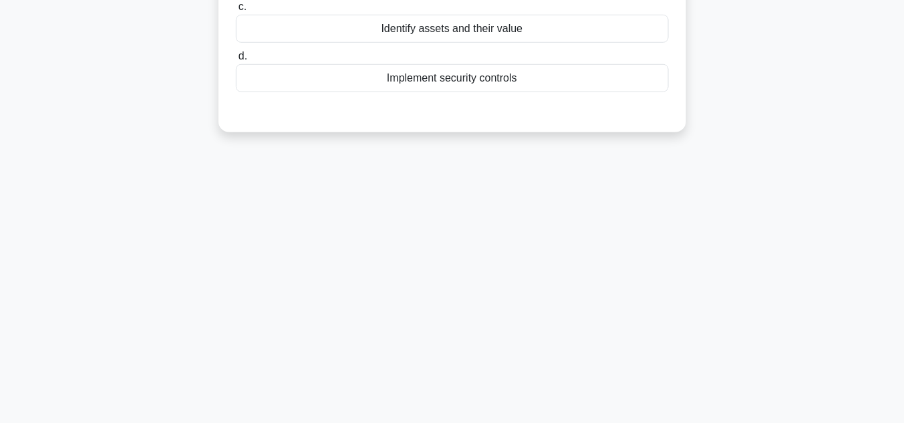
scroll to position [49, 0]
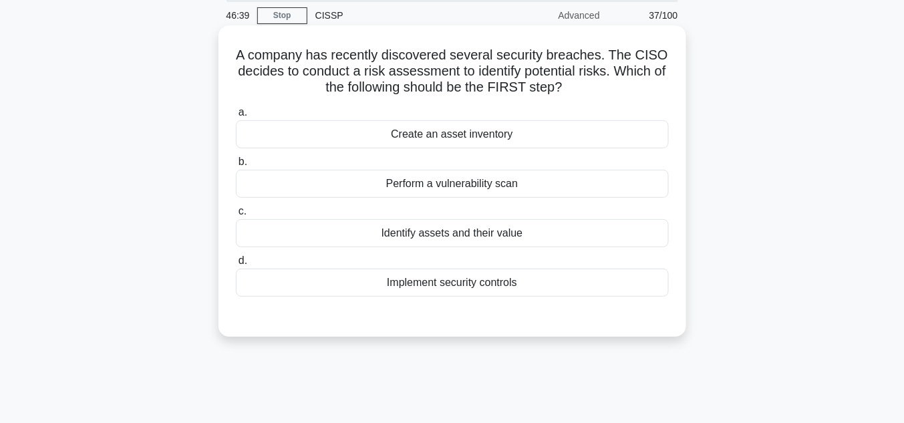
click at [446, 184] on div "Perform a vulnerability scan" at bounding box center [452, 184] width 433 height 28
click at [236, 166] on input "b. Perform a vulnerability scan" at bounding box center [236, 162] width 0 height 9
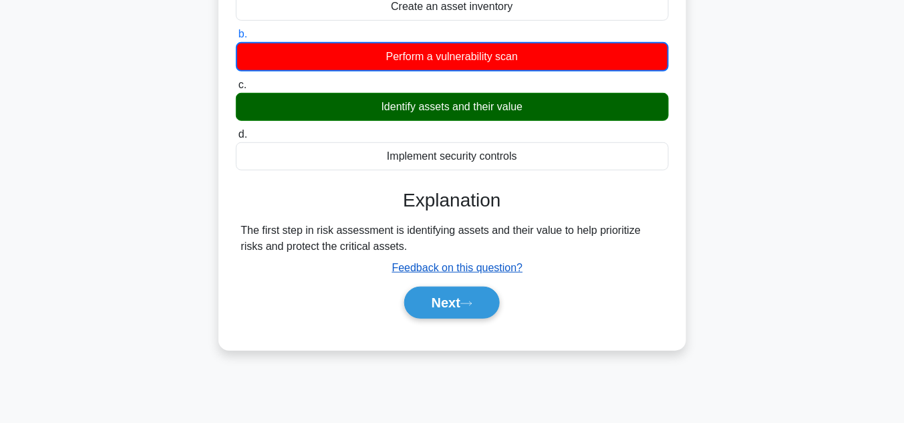
scroll to position [192, 0]
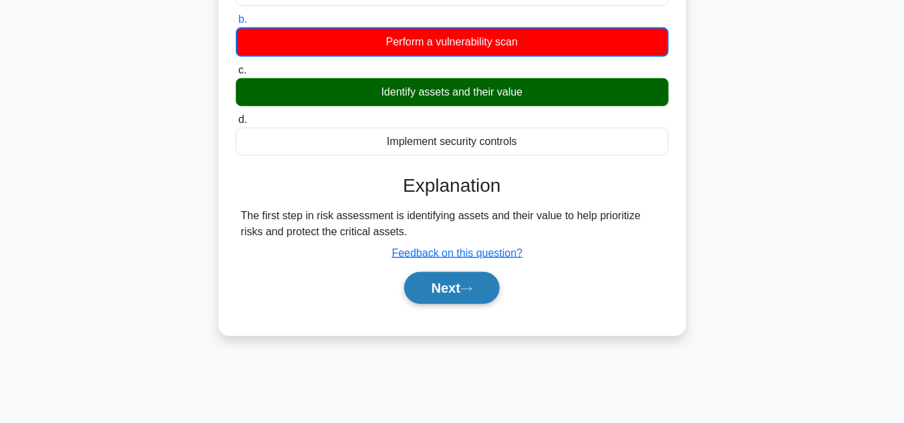
click at [441, 285] on button "Next" at bounding box center [452, 288] width 96 height 32
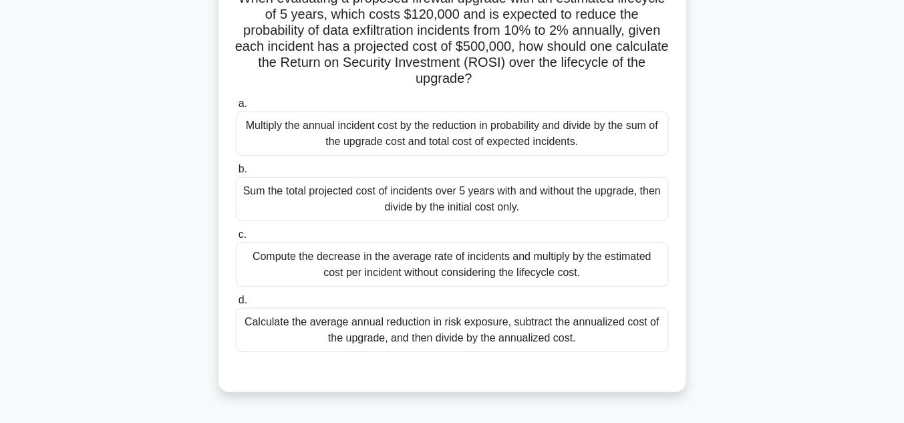
scroll to position [142, 0]
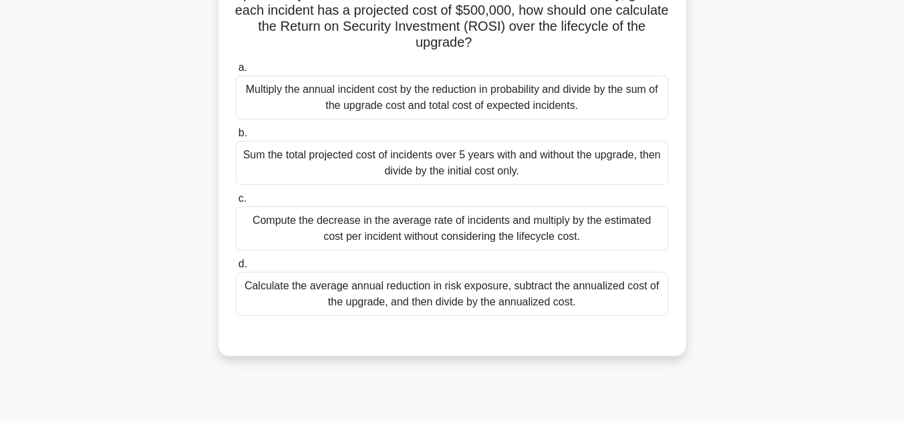
click at [527, 288] on div "Calculate the average annual reduction in risk exposure, subtract the annualize…" at bounding box center [452, 294] width 433 height 44
click at [236, 269] on input "d. Calculate the average annual reduction in risk exposure, subtract the annual…" at bounding box center [236, 264] width 0 height 9
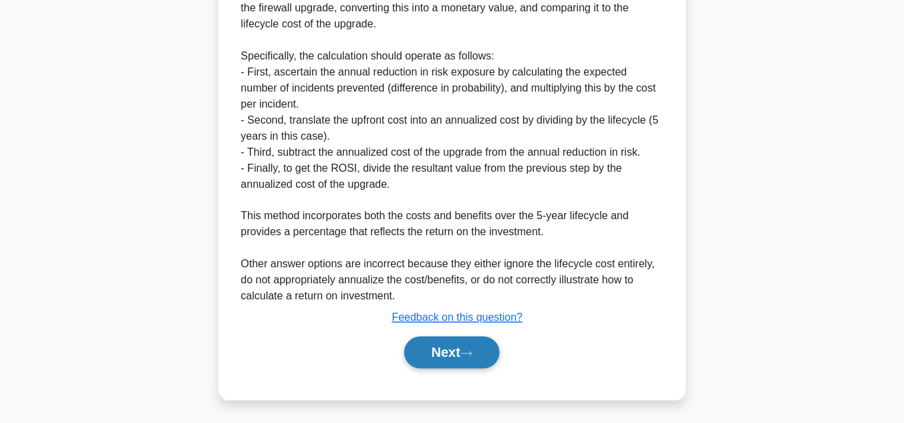
click at [472, 352] on icon at bounding box center [466, 353] width 12 height 7
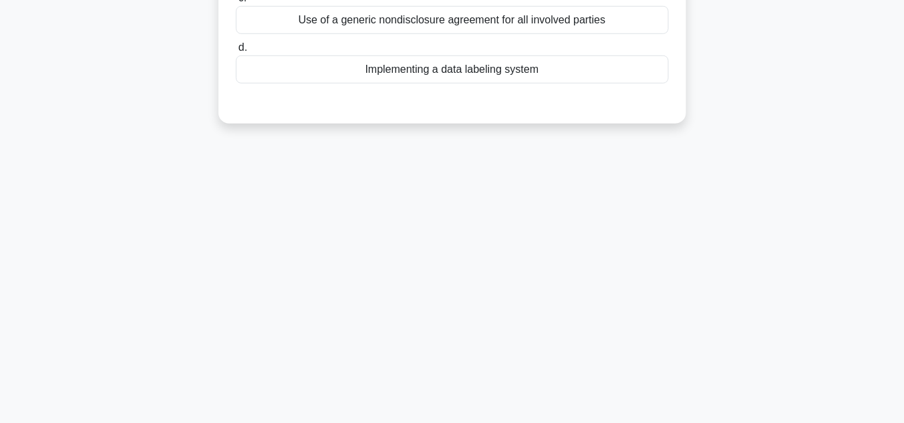
scroll to position [49, 0]
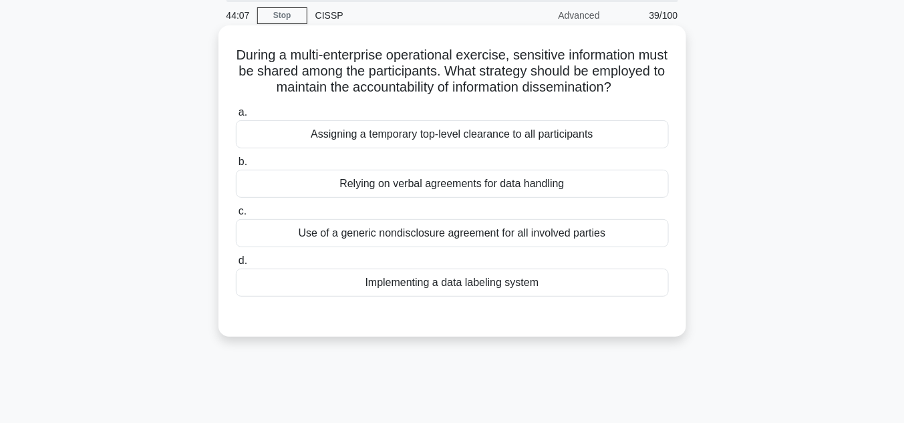
click at [490, 297] on div "Implementing a data labeling system" at bounding box center [452, 283] width 433 height 28
click at [236, 265] on input "d. Implementing a data labeling system" at bounding box center [236, 261] width 0 height 9
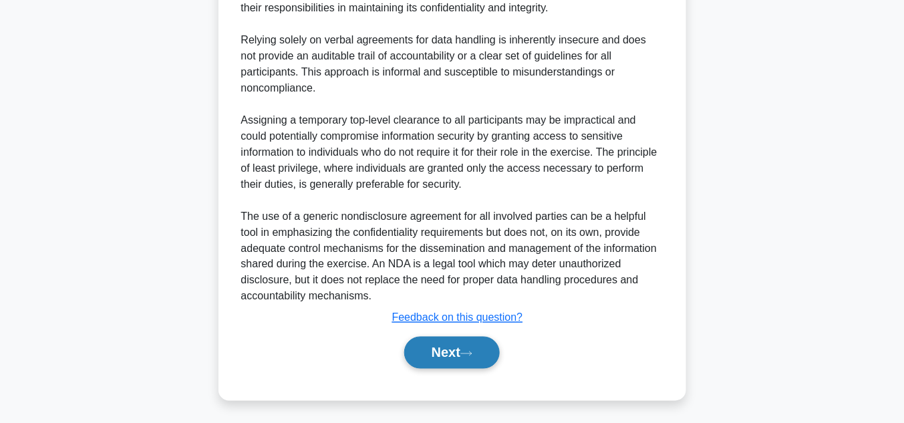
click at [474, 346] on button "Next" at bounding box center [452, 353] width 96 height 32
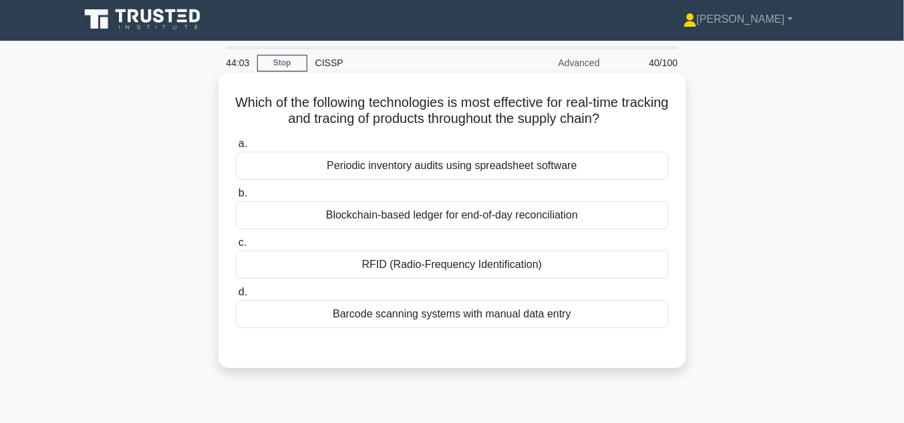
scroll to position [0, 0]
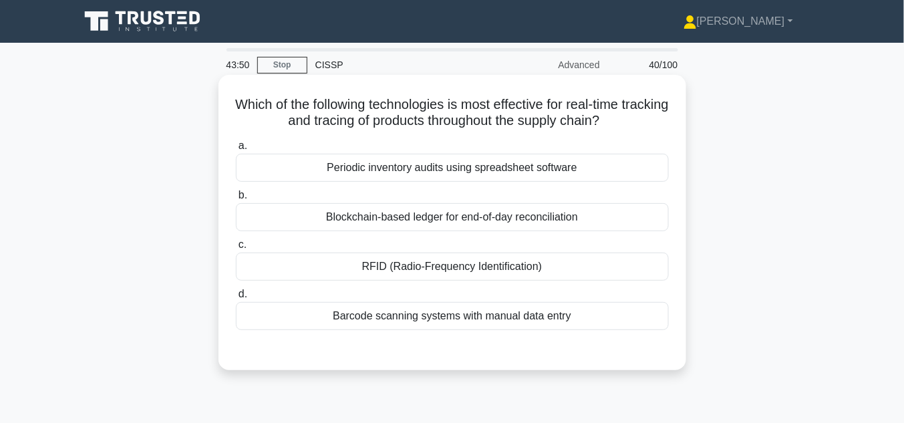
click at [543, 221] on div "Blockchain-based ledger for end-of-day reconciliation" at bounding box center [452, 217] width 433 height 28
click at [236, 200] on input "b. Blockchain-based ledger for end-of-day reconciliation" at bounding box center [236, 195] width 0 height 9
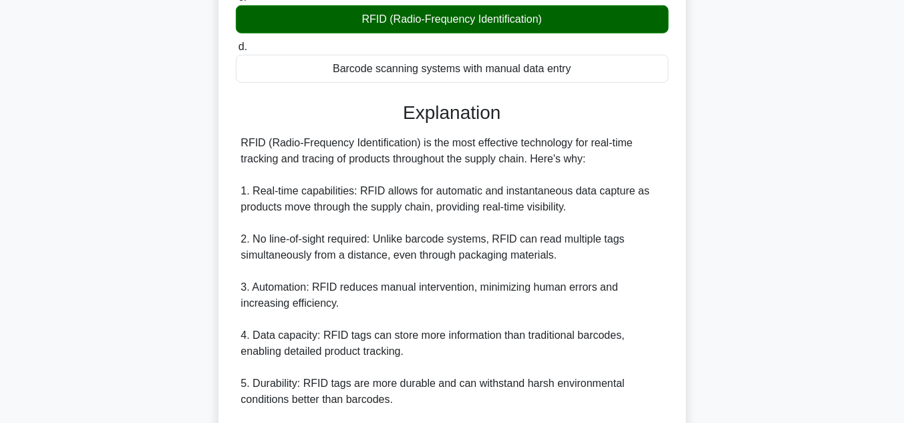
scroll to position [249, 0]
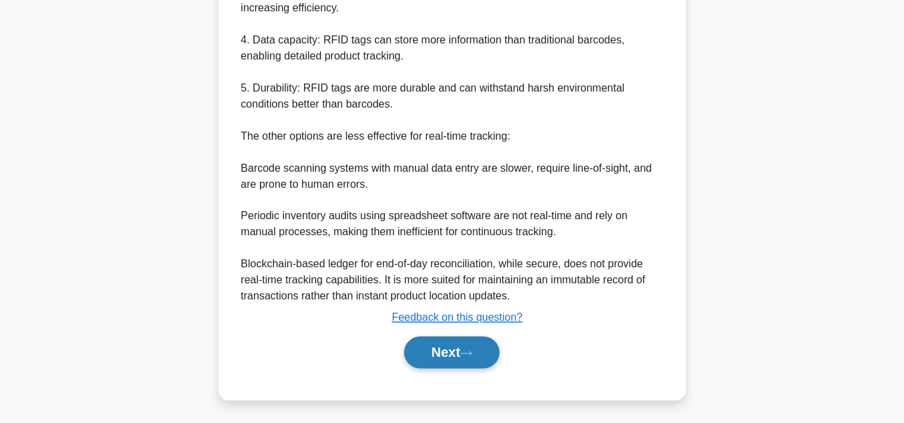
click at [467, 344] on button "Next" at bounding box center [452, 353] width 96 height 32
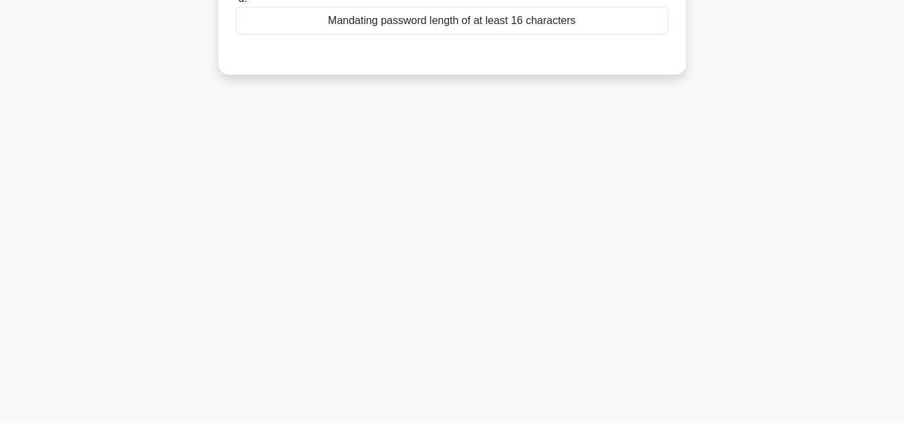
scroll to position [49, 0]
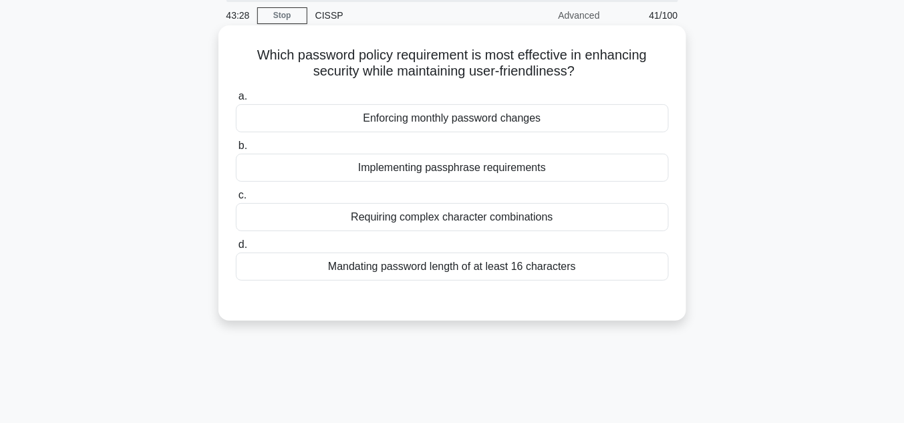
click at [435, 169] on div "Implementing passphrase requirements" at bounding box center [452, 168] width 433 height 28
click at [236, 150] on input "b. Implementing passphrase requirements" at bounding box center [236, 146] width 0 height 9
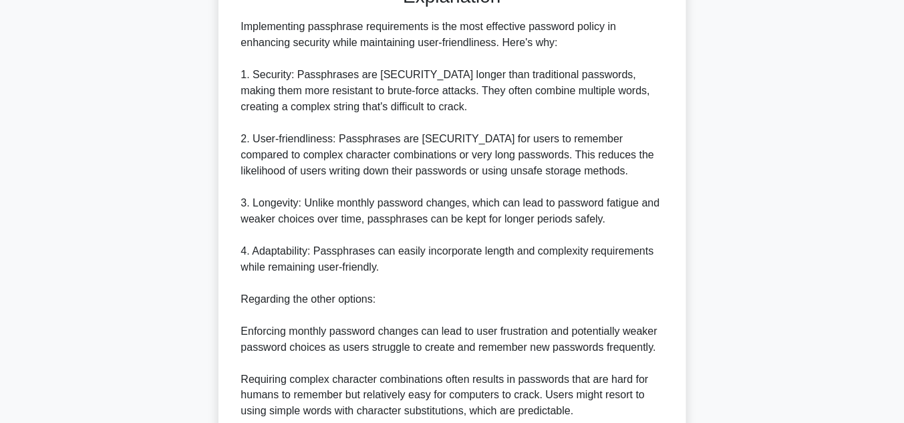
scroll to position [584, 0]
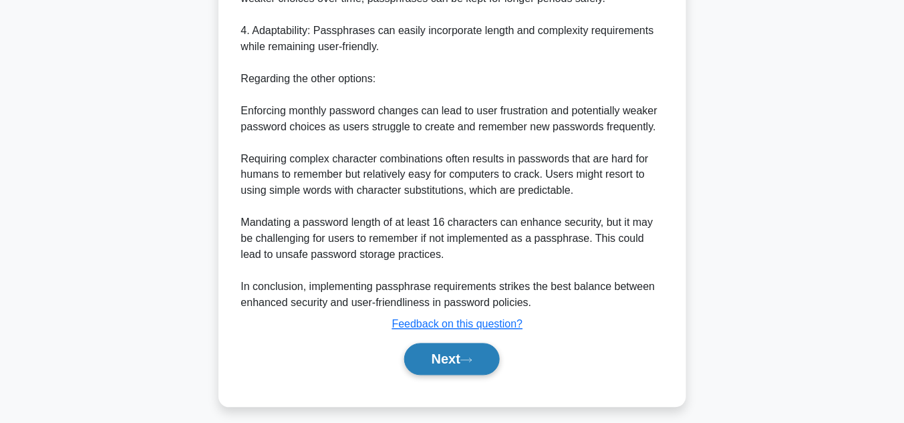
click at [455, 362] on button "Next" at bounding box center [452, 359] width 96 height 32
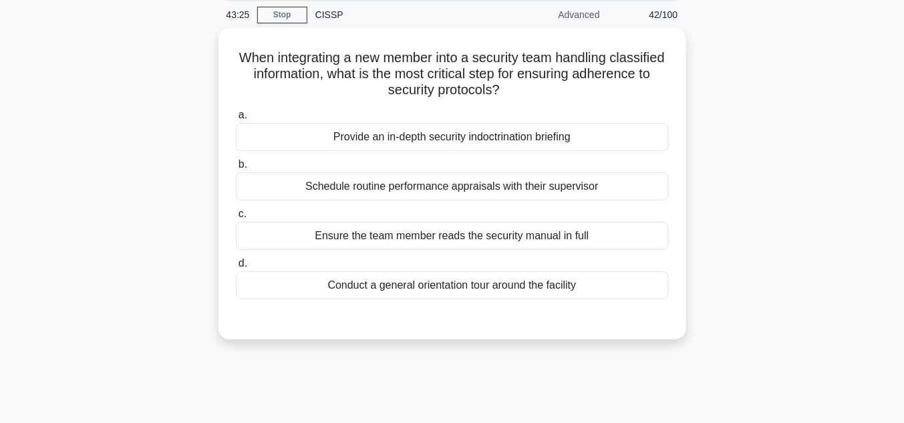
scroll to position [49, 0]
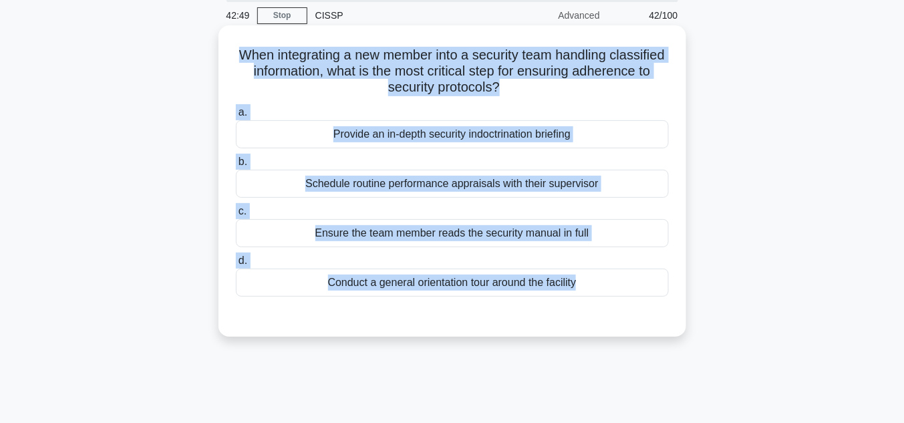
drag, startPoint x: 260, startPoint y: 51, endPoint x: 598, endPoint y: 305, distance: 422.8
click at [598, 305] on div "When integrating a new member into a security team handling classified informat…" at bounding box center [452, 181] width 457 height 301
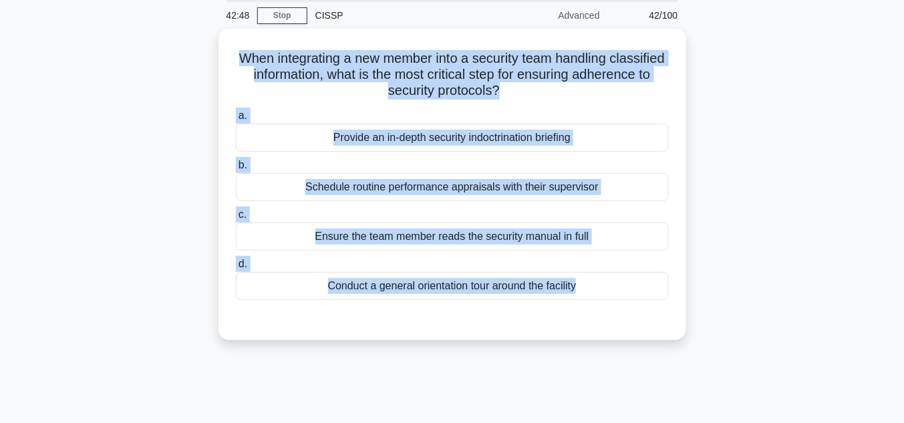
copy div "When integrating a new member into a security team handling classified informat…"
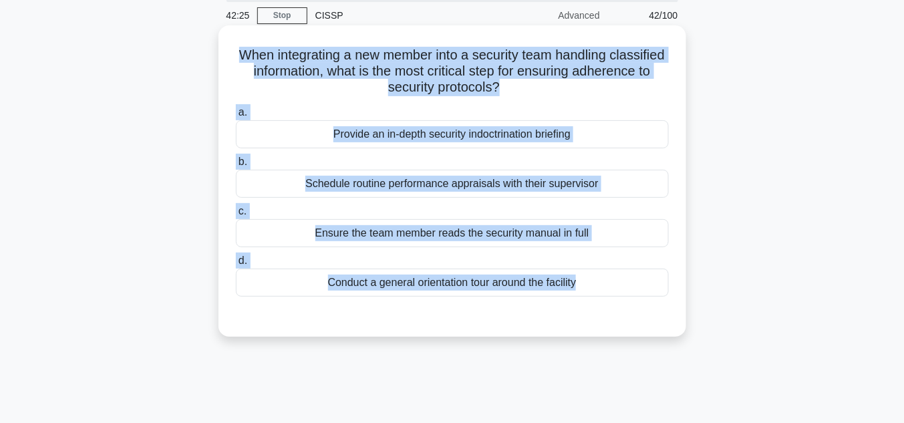
click at [525, 138] on div "Provide an in-depth security indoctrination briefing" at bounding box center [452, 134] width 433 height 28
click at [236, 117] on input "a. Provide an in-depth security indoctrination briefing" at bounding box center [236, 112] width 0 height 9
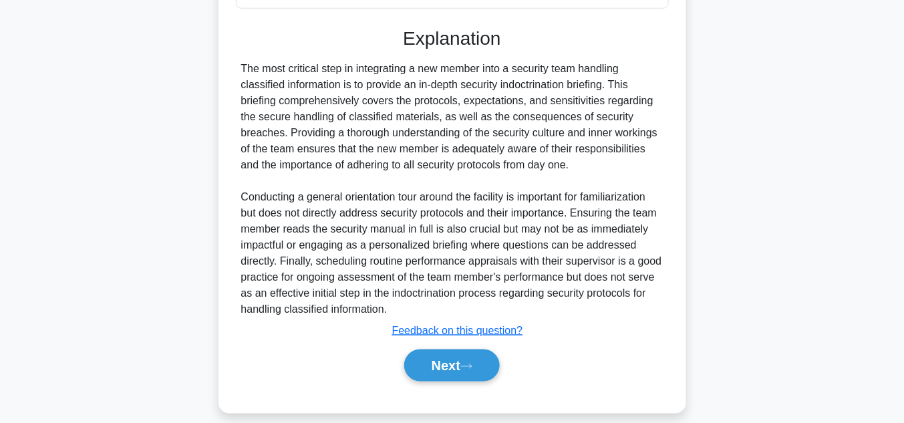
scroll to position [350, 0]
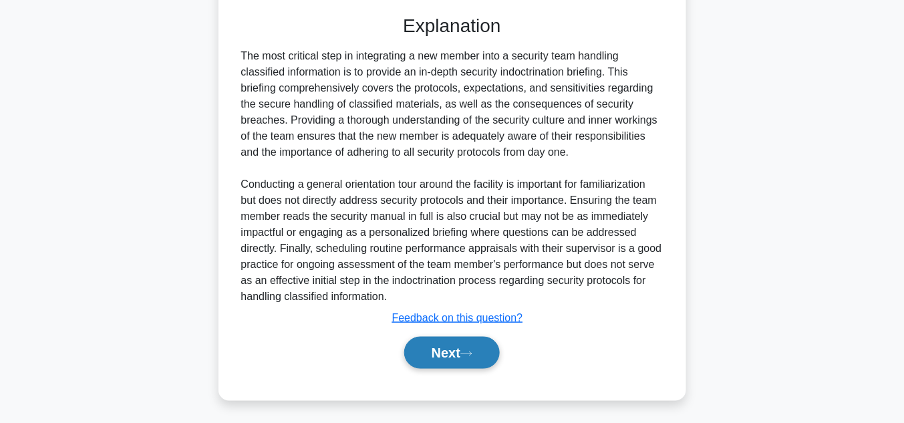
click at [469, 355] on icon at bounding box center [466, 353] width 12 height 7
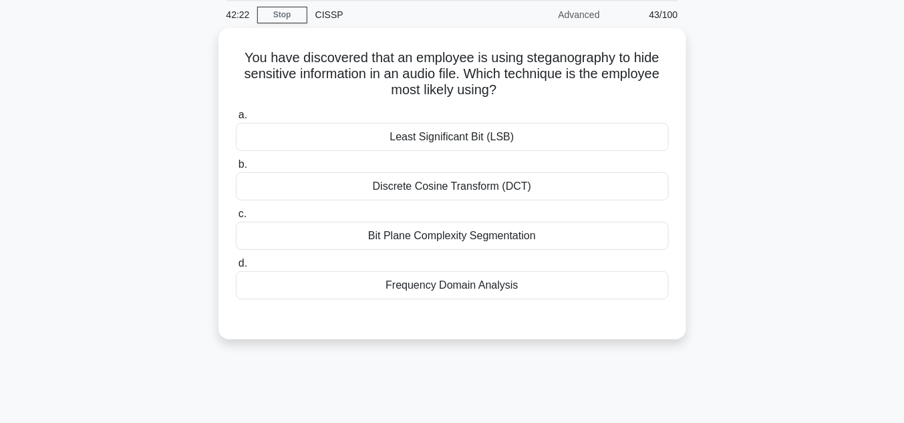
scroll to position [49, 0]
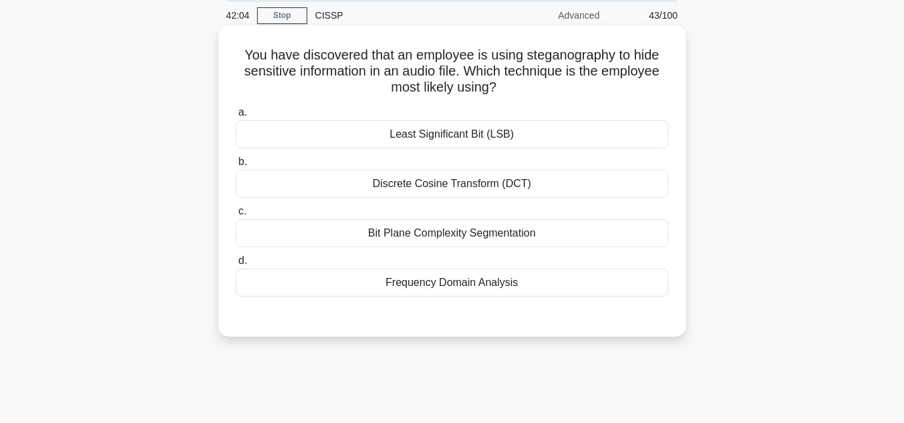
click at [433, 283] on div "Frequency Domain Analysis" at bounding box center [452, 283] width 433 height 28
click at [236, 265] on input "d. Frequency Domain Analysis" at bounding box center [236, 261] width 0 height 9
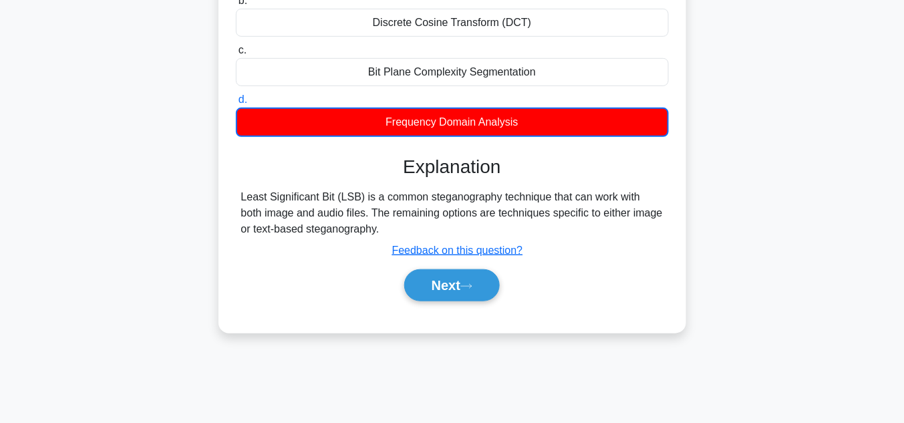
scroll to position [263, 0]
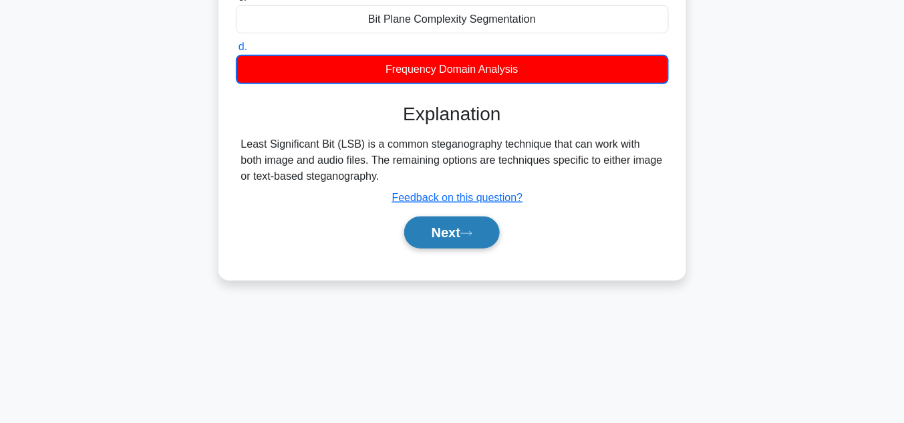
click at [453, 233] on button "Next" at bounding box center [452, 233] width 96 height 32
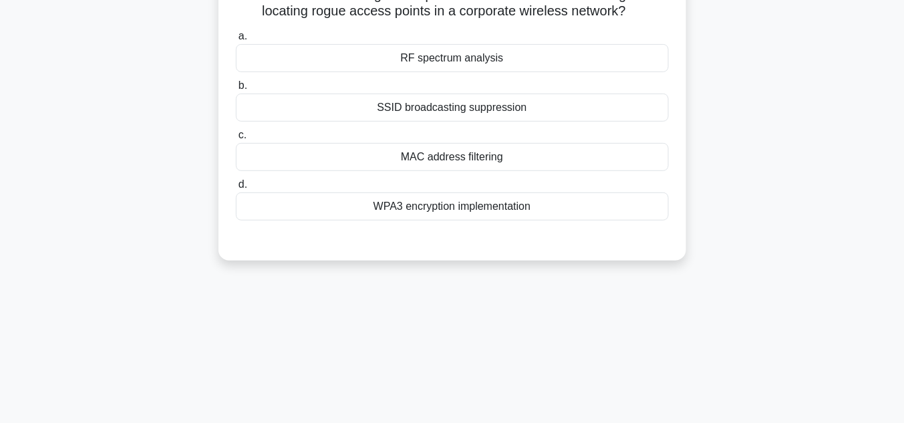
scroll to position [49, 0]
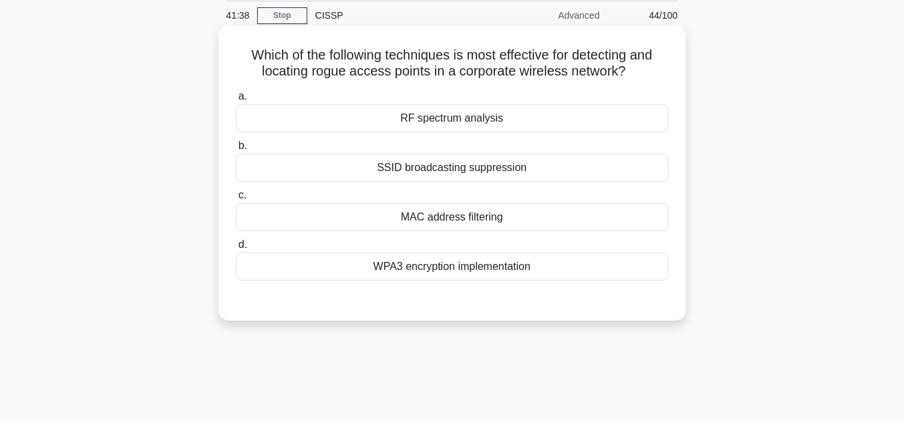
click at [464, 120] on div "RF spectrum analysis" at bounding box center [452, 118] width 433 height 28
click at [236, 101] on input "a. RF spectrum analysis" at bounding box center [236, 96] width 0 height 9
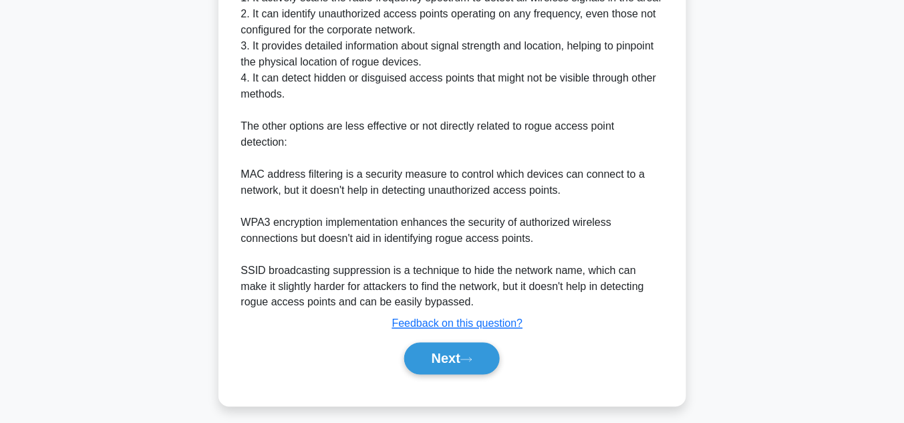
scroll to position [462, 0]
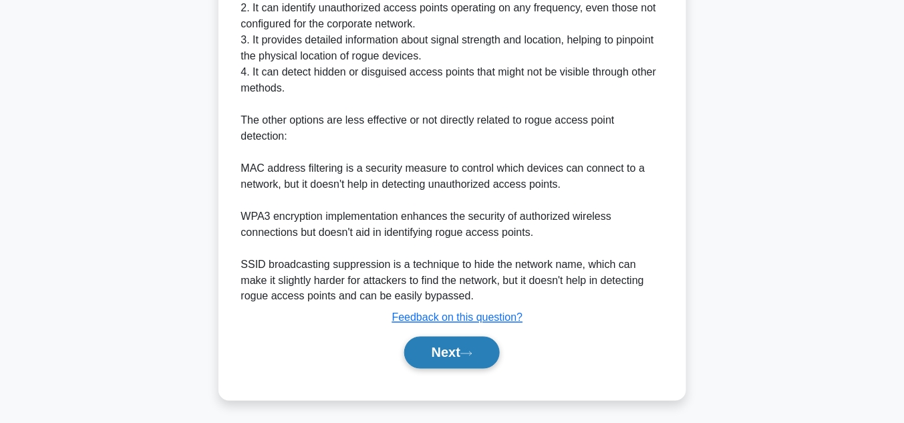
click at [452, 349] on button "Next" at bounding box center [452, 353] width 96 height 32
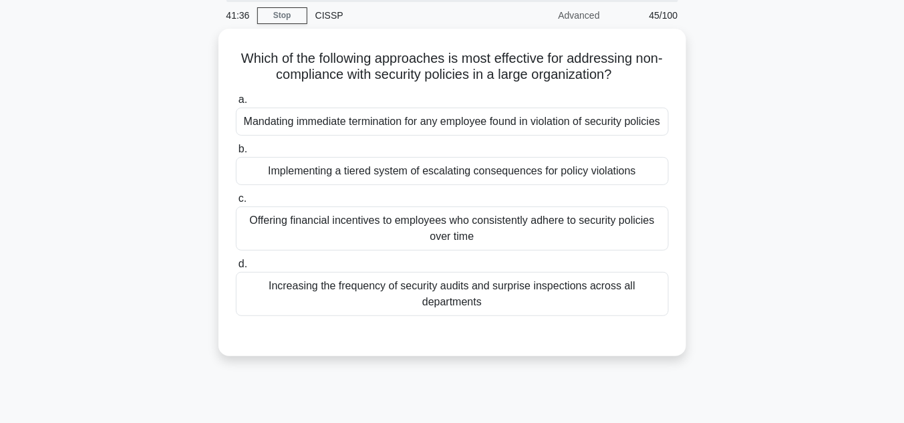
scroll to position [49, 0]
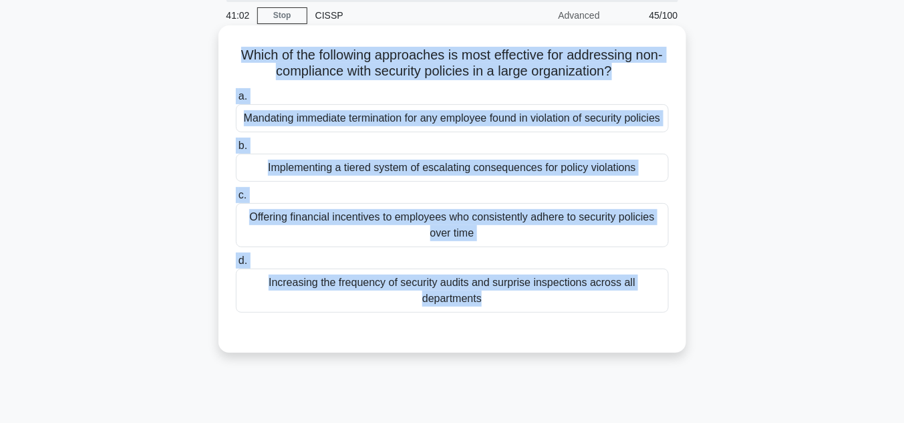
drag, startPoint x: 242, startPoint y: 53, endPoint x: 569, endPoint y: 346, distance: 439.6
click at [569, 346] on div "Which of the following approaches is most effective for addressing non-complian…" at bounding box center [452, 189] width 457 height 317
copy div "Which of the following approaches is most effective for addressing non-complian…"
click at [393, 182] on div "Implementing a tiered system of escalating consequences for policy violations" at bounding box center [452, 168] width 433 height 28
click at [236, 150] on input "b. Implementing a tiered system of escalating consequences for policy violations" at bounding box center [236, 146] width 0 height 9
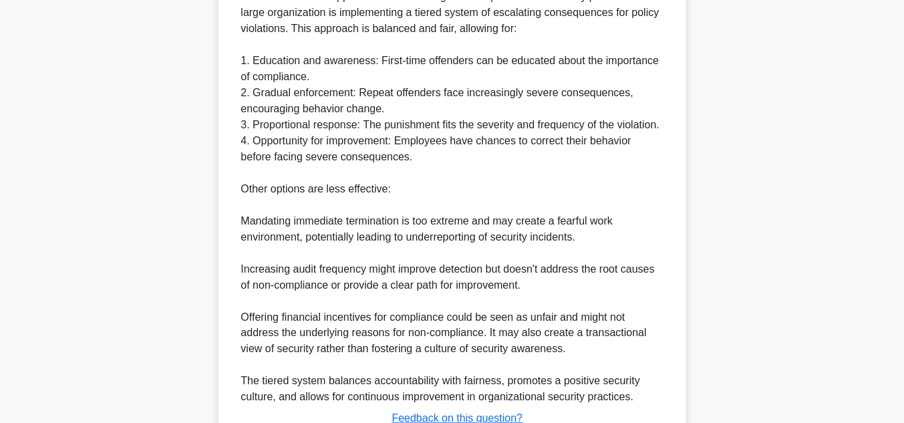
scroll to position [513, 0]
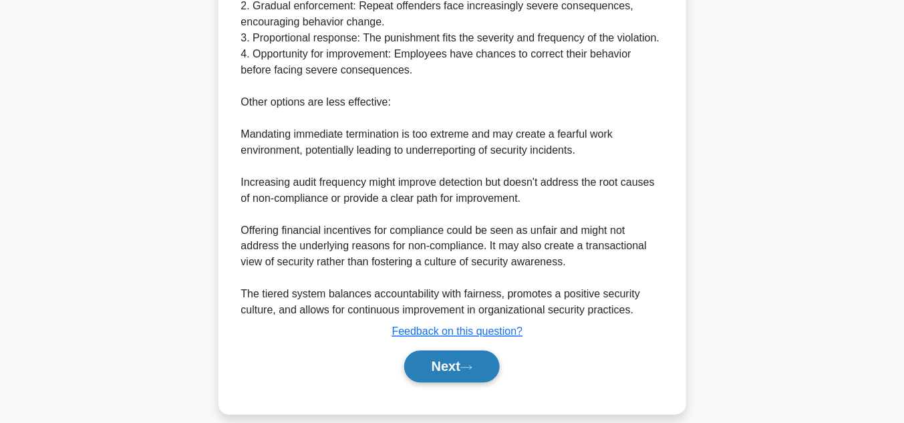
click at [444, 382] on button "Next" at bounding box center [452, 367] width 96 height 32
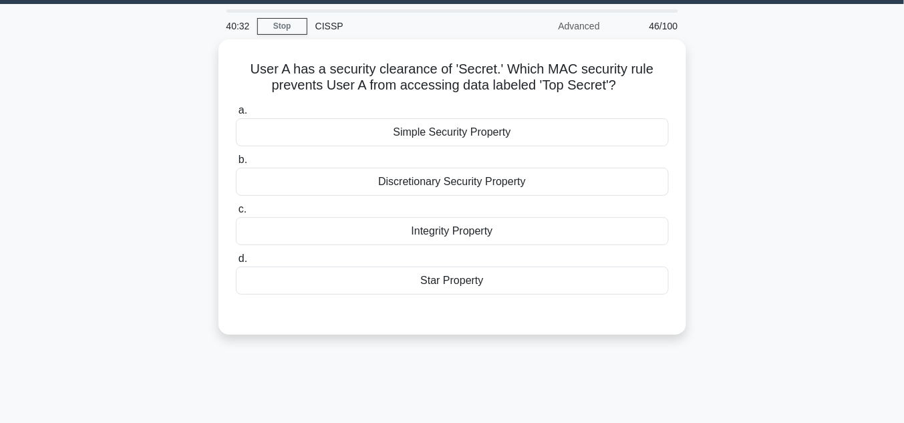
scroll to position [13, 0]
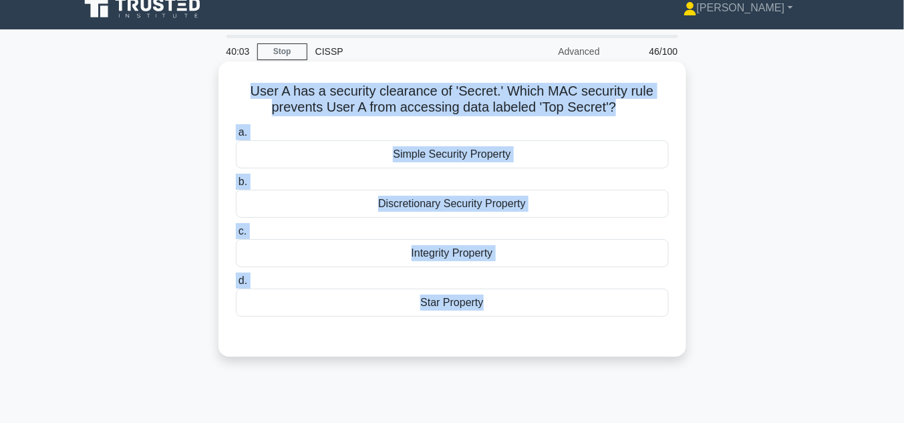
drag, startPoint x: 247, startPoint y: 96, endPoint x: 602, endPoint y: 324, distance: 422.6
click at [602, 324] on div "User A has a security clearance of 'Secret.' Which MAC security rule prevents U…" at bounding box center [452, 209] width 457 height 285
copy div "User A has a security clearance of 'Secret.' Which MAC security rule prevents U…"
click at [486, 156] on div "Simple Security Property" at bounding box center [452, 154] width 433 height 28
click at [236, 137] on input "a. Simple Security Property" at bounding box center [236, 132] width 0 height 9
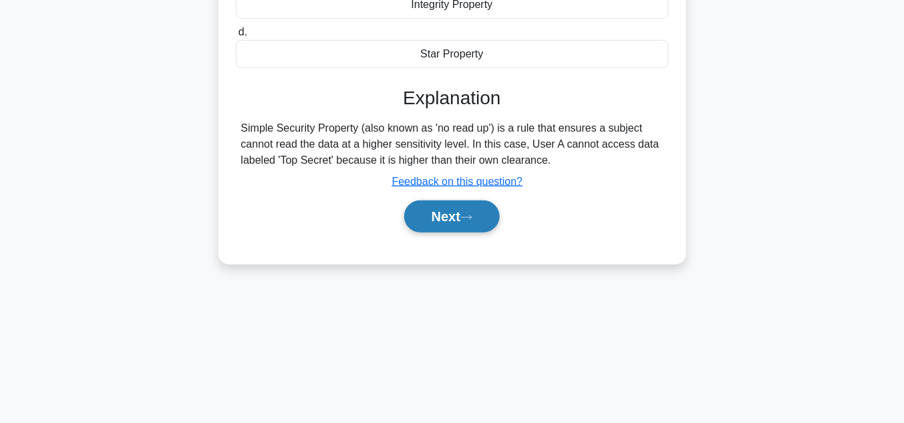
scroll to position [263, 0]
click at [452, 209] on button "Next" at bounding box center [452, 215] width 96 height 32
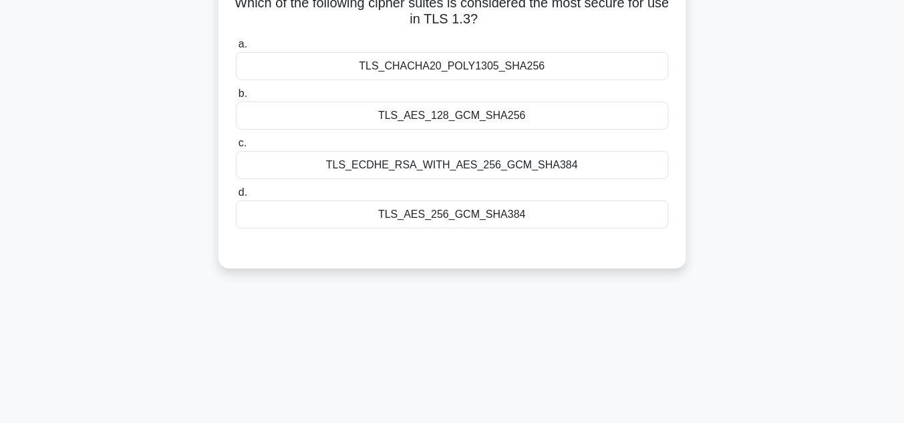
scroll to position [13, 0]
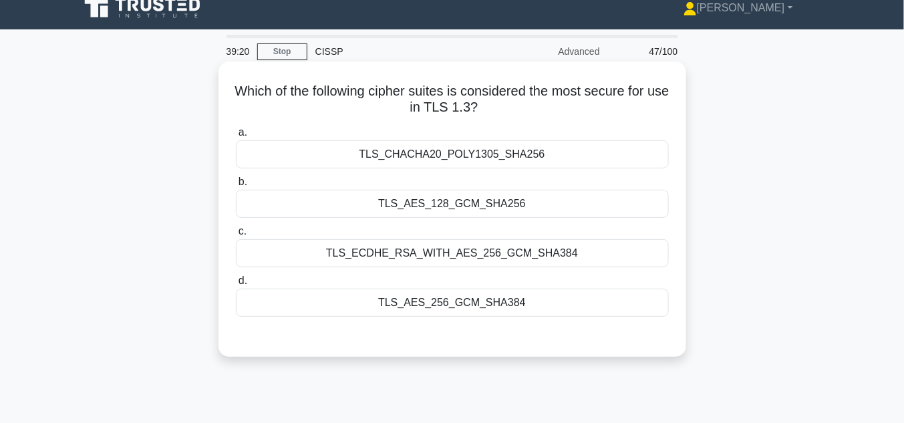
drag, startPoint x: 243, startPoint y: 96, endPoint x: 565, endPoint y: 314, distance: 388.8
click at [565, 314] on div "Which of the following cipher suites is considered the most secure for use in T…" at bounding box center [452, 209] width 457 height 285
copy div "Which of the following cipher suites is considered the most secure for use in T…"
click at [490, 305] on div "TLS_AES_256_GCM_SHA384" at bounding box center [452, 303] width 433 height 28
click at [236, 285] on input "d. TLS_AES_256_GCM_SHA384" at bounding box center [236, 281] width 0 height 9
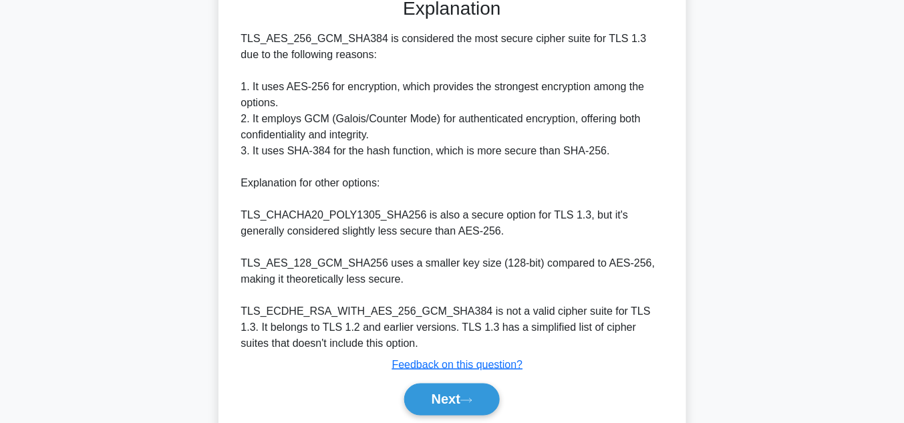
scroll to position [398, 0]
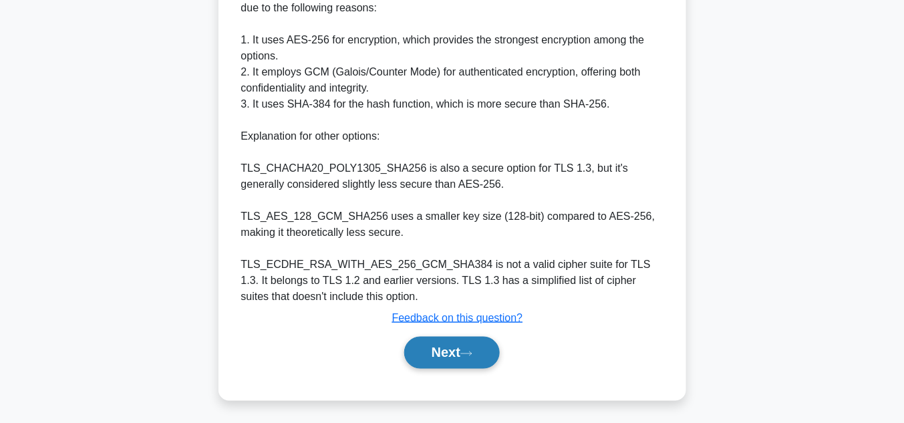
click at [478, 345] on button "Next" at bounding box center [452, 353] width 96 height 32
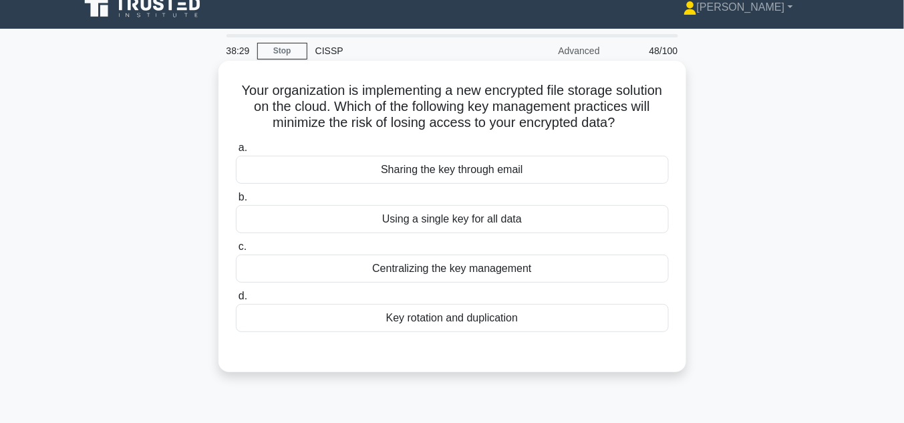
scroll to position [13, 0]
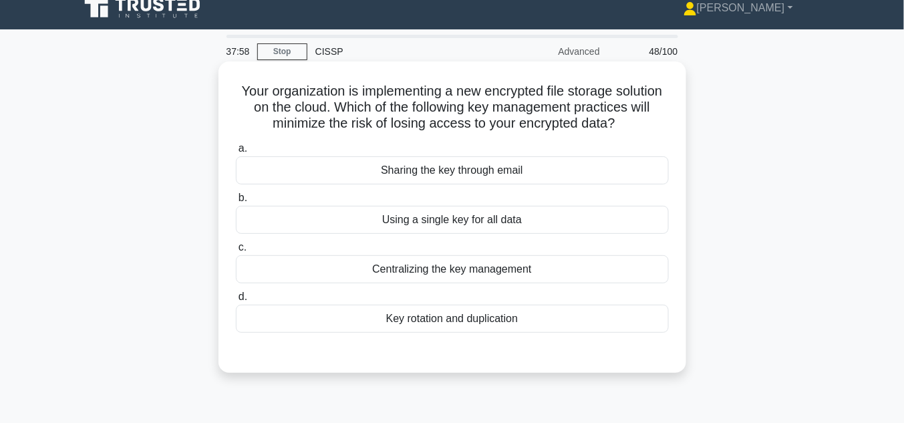
click at [455, 283] on div "Centralizing the key management" at bounding box center [452, 269] width 433 height 28
click at [236, 252] on input "c. Centralizing the key management" at bounding box center [236, 247] width 0 height 9
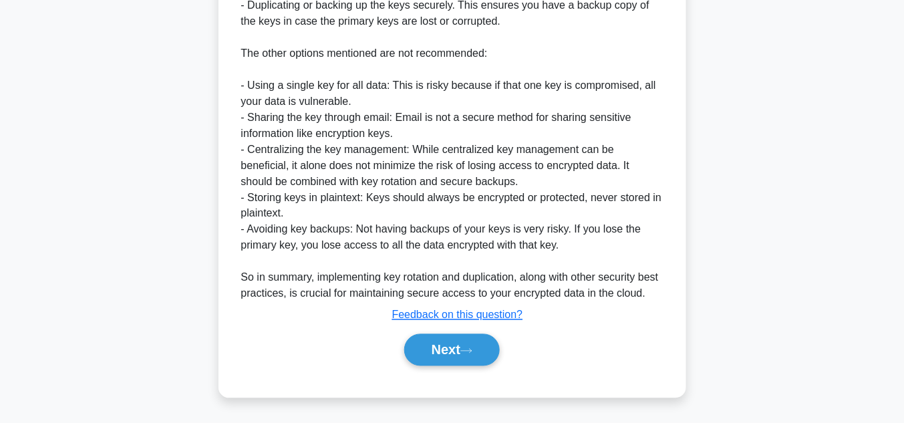
scroll to position [560, 0]
click at [483, 347] on button "Next" at bounding box center [452, 350] width 96 height 32
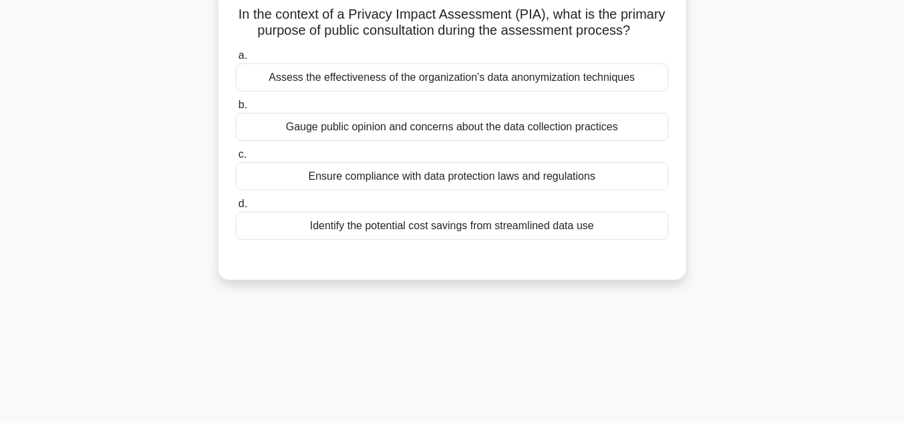
scroll to position [49, 0]
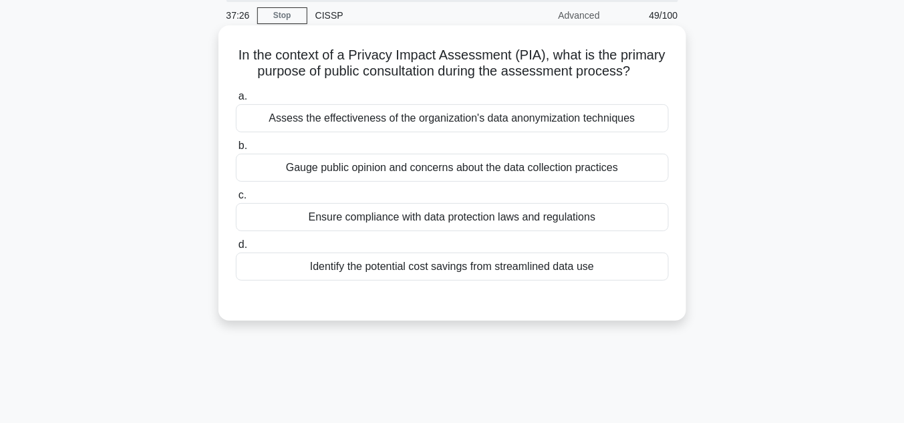
click at [461, 168] on div "Gauge public opinion and concerns about the data collection practices" at bounding box center [452, 168] width 433 height 28
click at [236, 150] on input "b. Gauge public opinion and concerns about the data collection practices" at bounding box center [236, 146] width 0 height 9
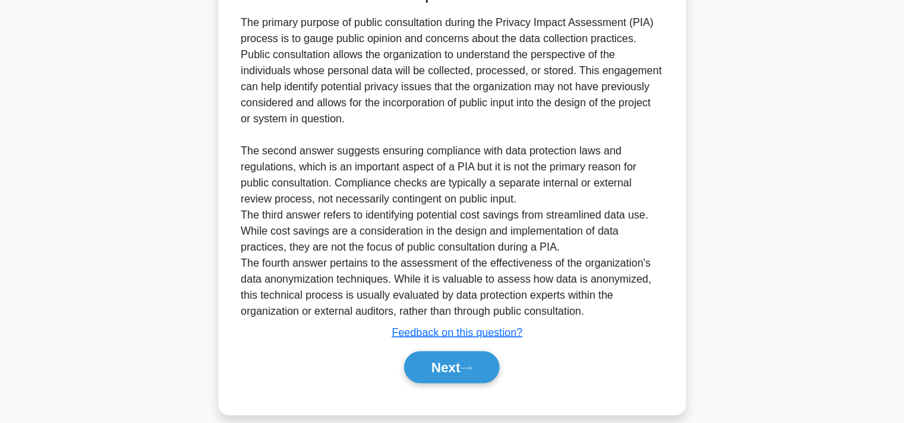
scroll to position [382, 0]
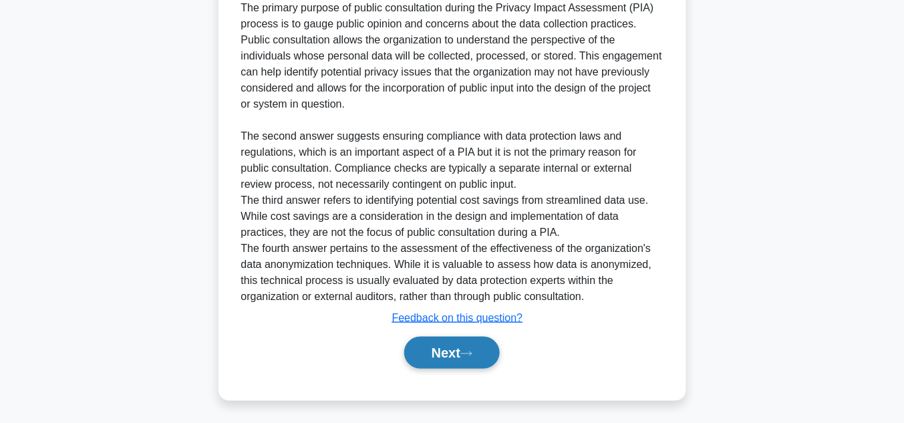
click at [472, 350] on icon at bounding box center [466, 353] width 12 height 7
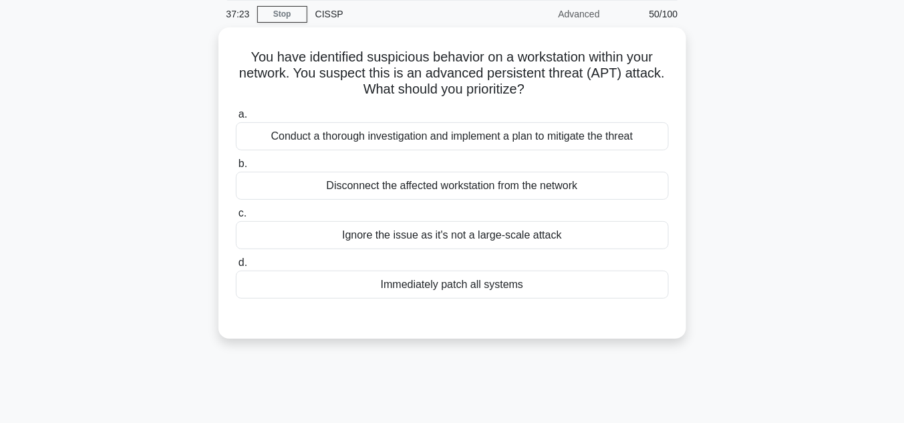
scroll to position [49, 0]
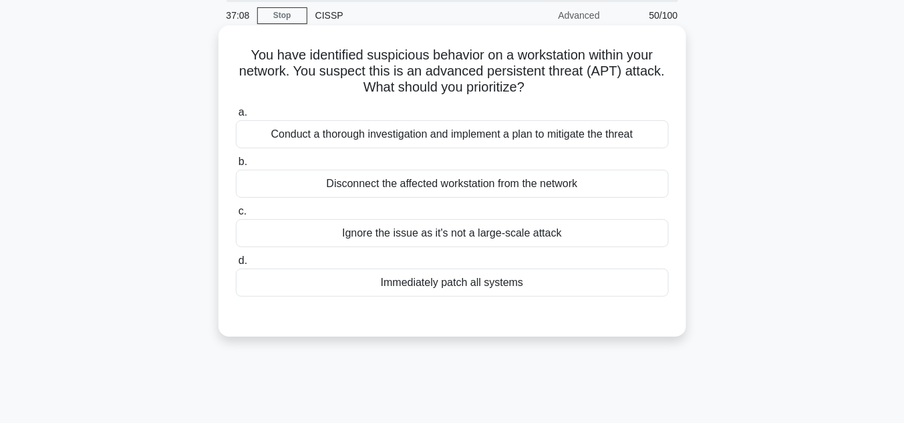
click at [392, 138] on div "Conduct a thorough investigation and implement a plan to mitigate the threat" at bounding box center [452, 134] width 433 height 28
click at [236, 117] on input "a. Conduct a thorough investigation and implement a plan to mitigate the threat" at bounding box center [236, 112] width 0 height 9
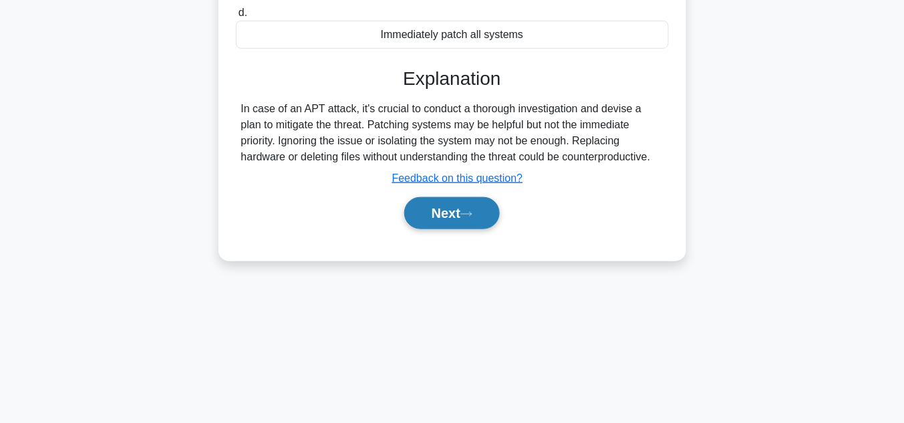
scroll to position [299, 0]
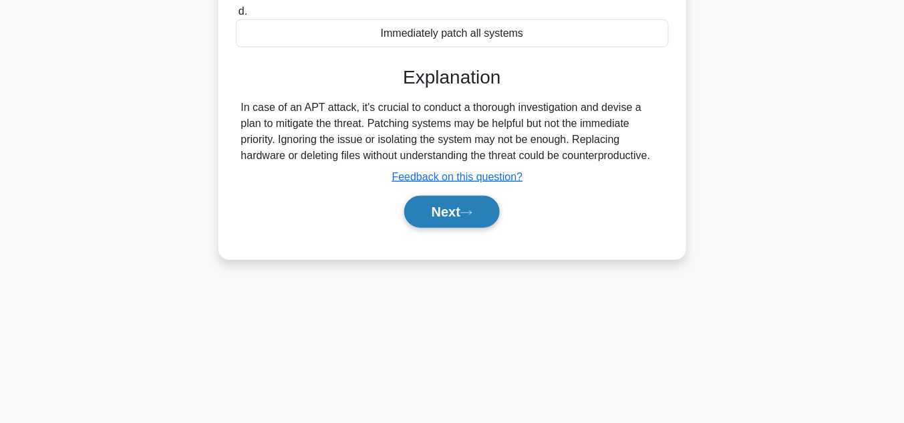
click at [458, 217] on button "Next" at bounding box center [452, 212] width 96 height 32
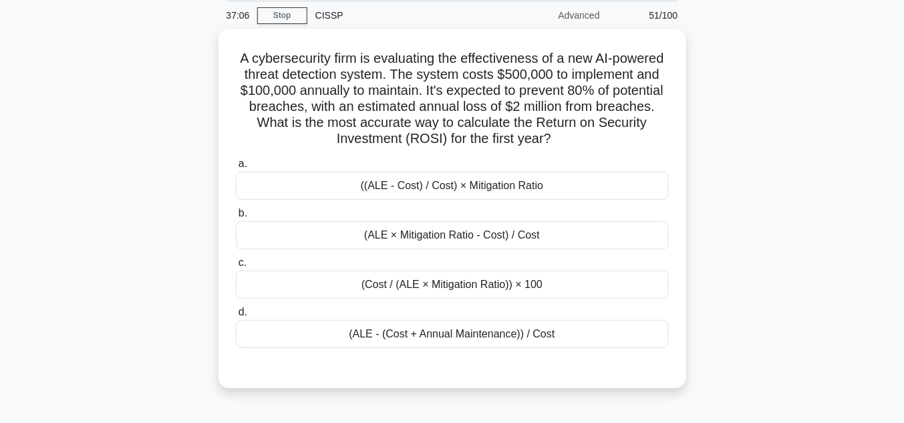
scroll to position [49, 0]
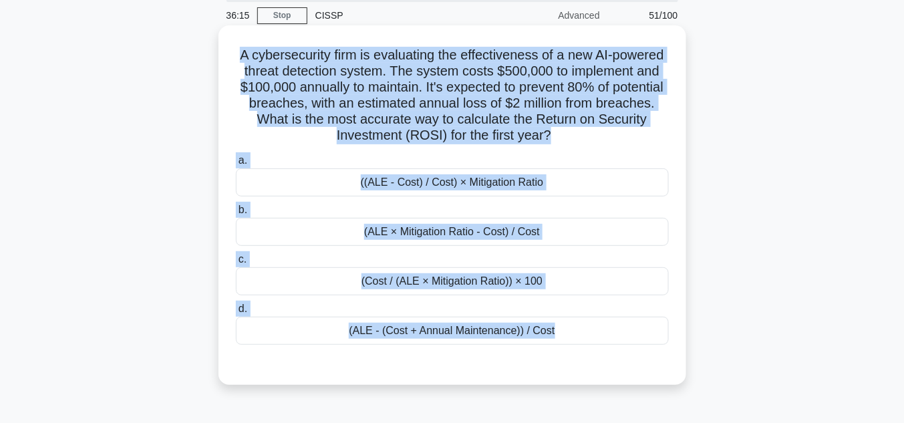
drag, startPoint x: 276, startPoint y: 68, endPoint x: 539, endPoint y: 350, distance: 385.3
click at [539, 350] on div "A cybersecurity firm is evaluating the effectiveness of a new AI-powered threat…" at bounding box center [452, 205] width 457 height 349
copy div "A cybersecurity firm is evaluating the effectiveness of a new AI-powered threat…"
click at [473, 233] on div "(ALE × Mitigation Ratio - Cost) / Cost" at bounding box center [452, 232] width 433 height 28
click at [236, 214] on input "b. (ALE × Mitigation Ratio - Cost) / Cost" at bounding box center [236, 210] width 0 height 9
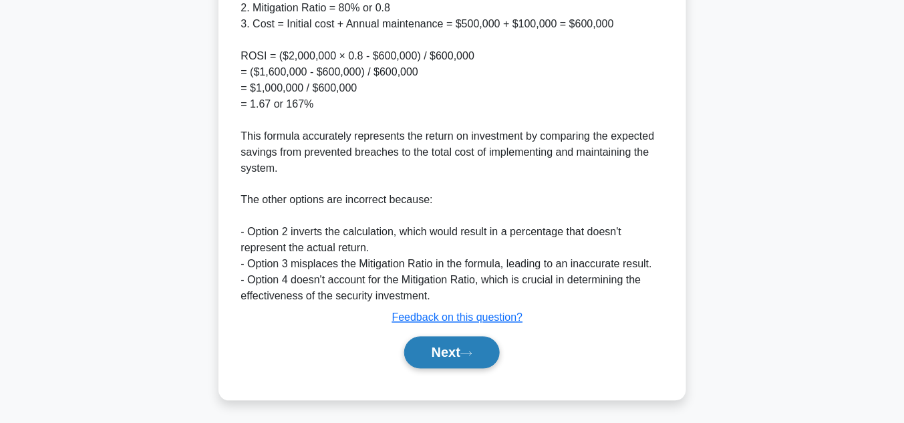
click at [462, 343] on button "Next" at bounding box center [452, 353] width 96 height 32
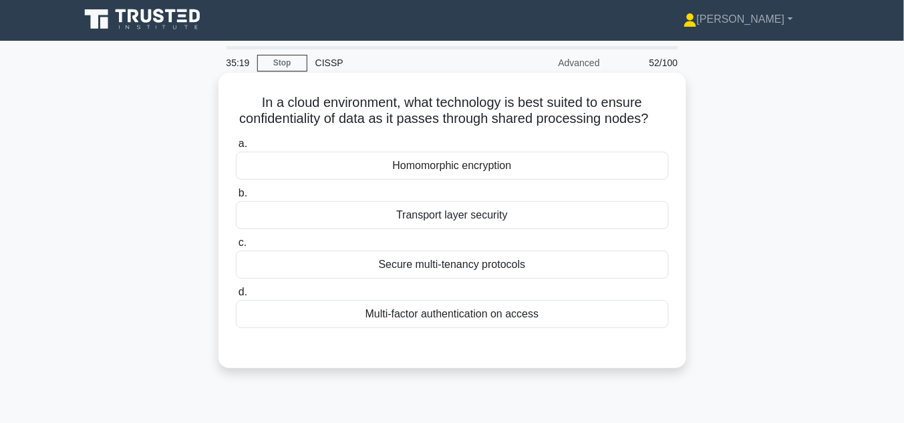
scroll to position [0, 0]
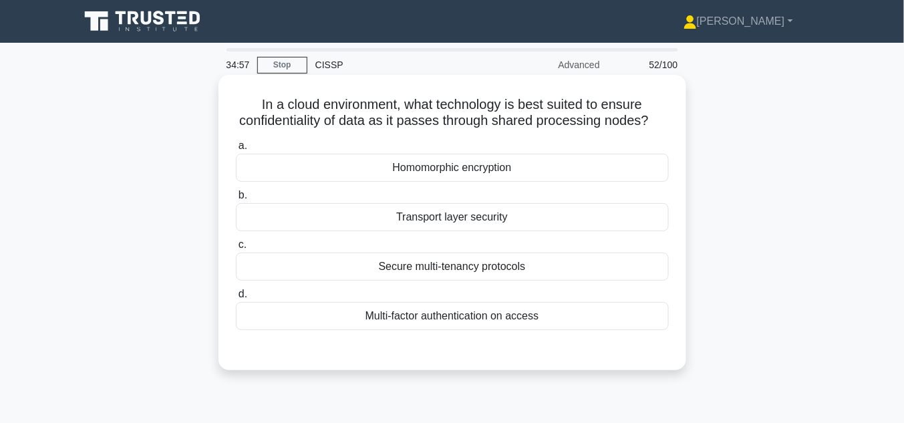
click at [492, 281] on div "Secure multi-tenancy protocols" at bounding box center [452, 267] width 433 height 28
click at [236, 249] on input "c. Secure multi-tenancy protocols" at bounding box center [236, 245] width 0 height 9
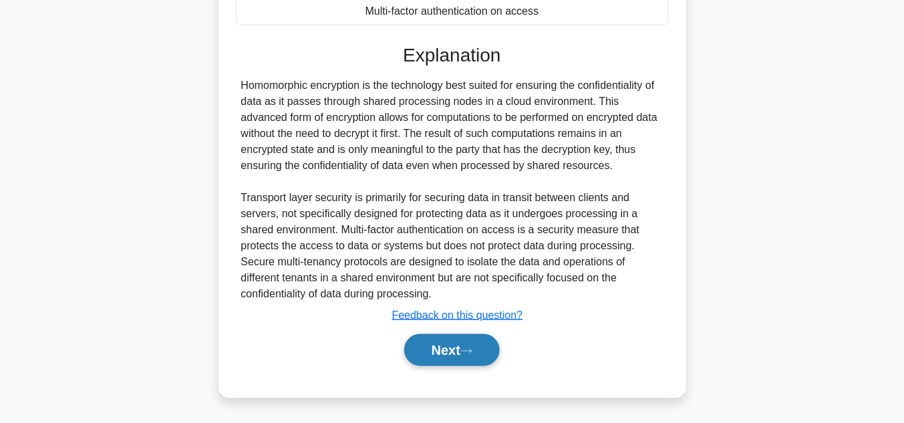
click at [471, 347] on button "Next" at bounding box center [452, 350] width 96 height 32
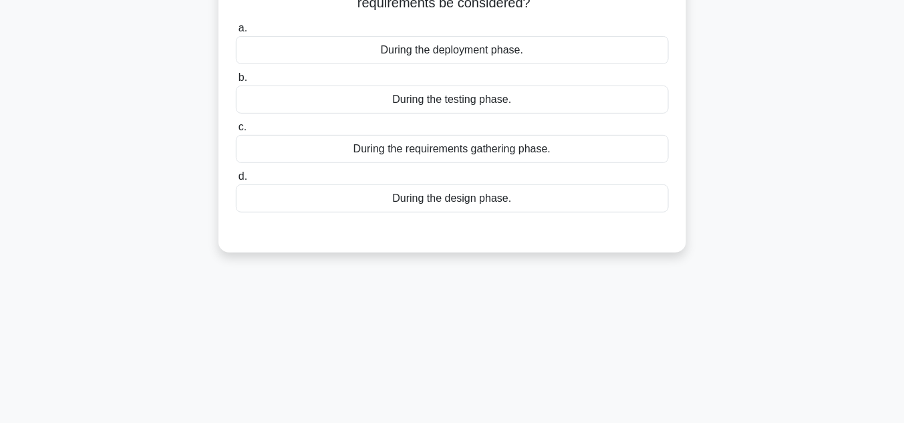
scroll to position [49, 0]
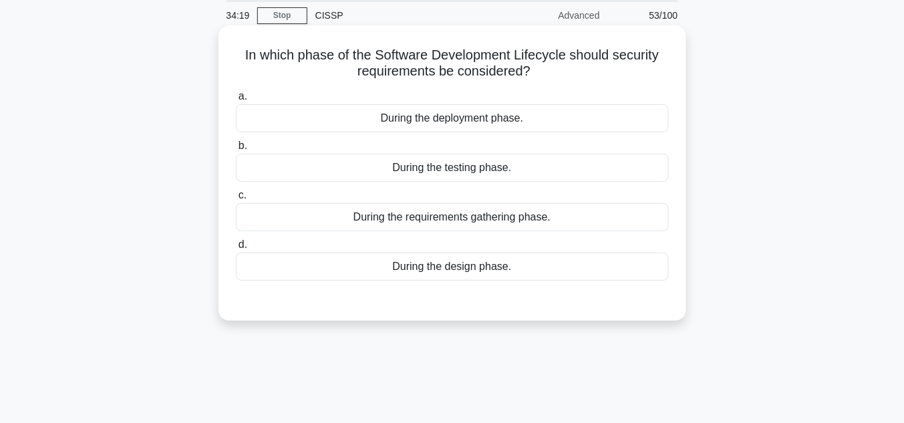
click at [466, 267] on div "During the design phase." at bounding box center [452, 267] width 433 height 28
click at [236, 249] on input "d. During the design phase." at bounding box center [236, 245] width 0 height 9
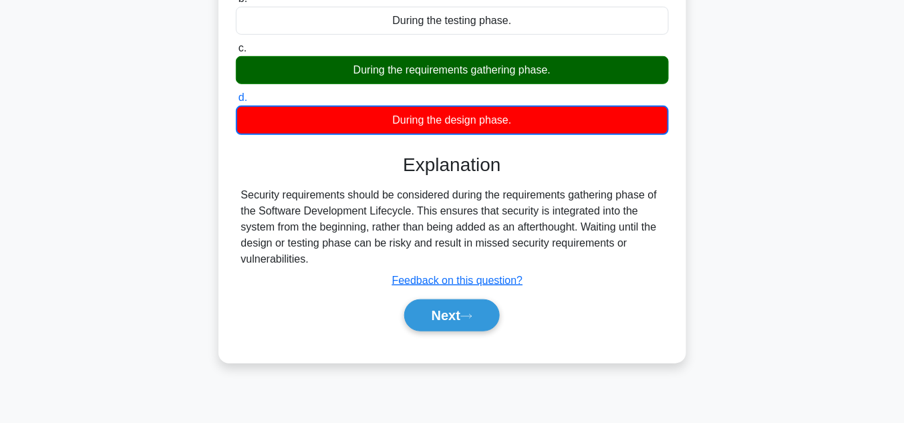
scroll to position [299, 0]
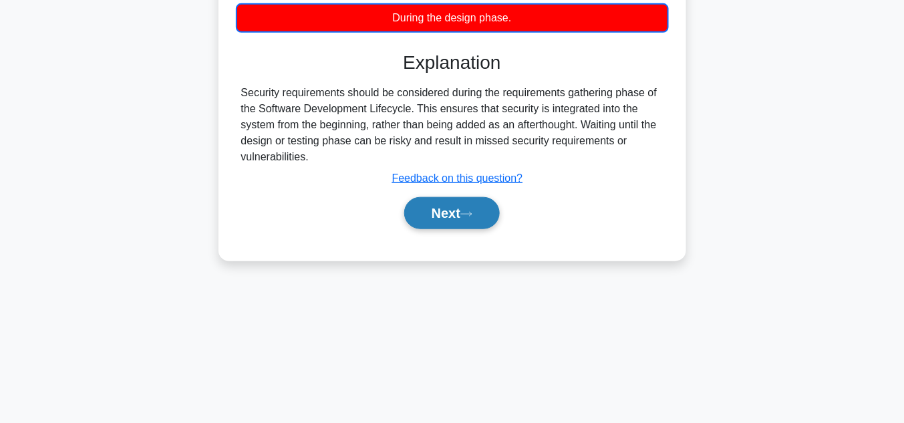
click at [447, 209] on button "Next" at bounding box center [452, 213] width 96 height 32
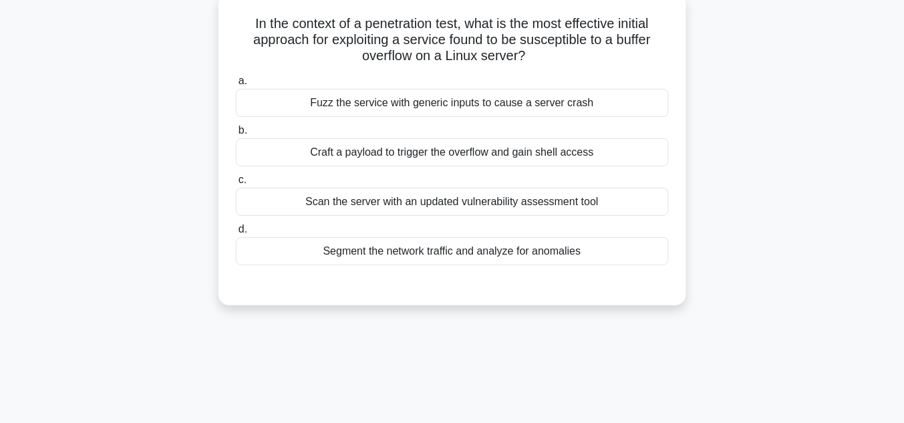
scroll to position [49, 0]
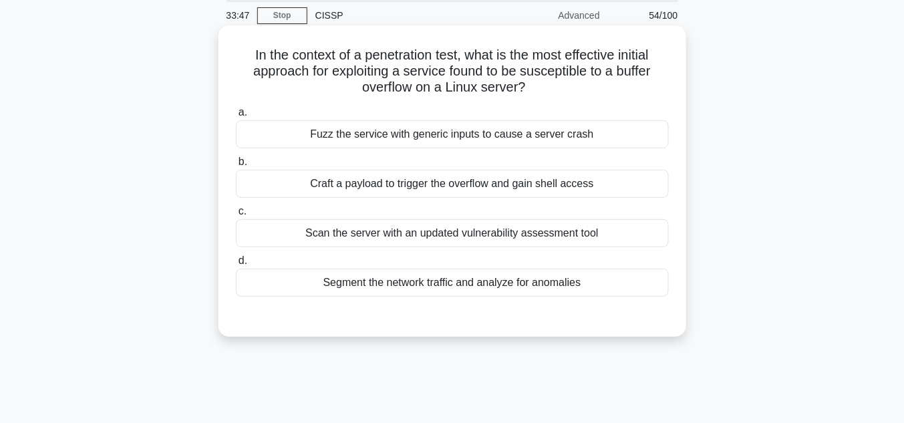
click at [415, 185] on div "Craft a payload to trigger the overflow and gain shell access" at bounding box center [452, 184] width 433 height 28
click at [236, 166] on input "[PERSON_NAME] a payload to trigger the overflow and gain shell access" at bounding box center [236, 162] width 0 height 9
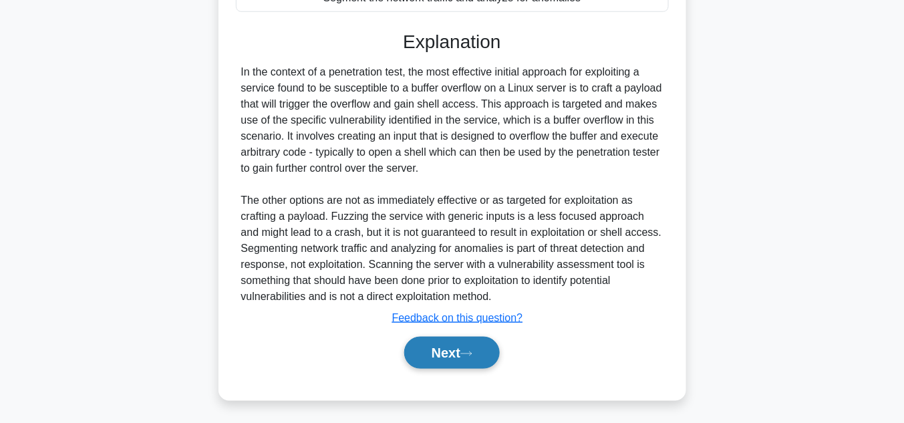
click at [458, 347] on button "Next" at bounding box center [452, 353] width 96 height 32
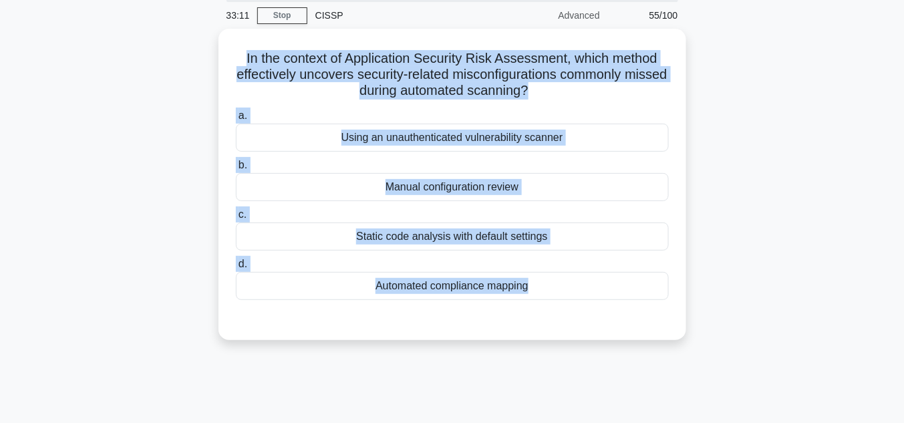
drag, startPoint x: 235, startPoint y: 53, endPoint x: 742, endPoint y: 362, distance: 593.2
click at [742, 362] on div "33:11 Stop CISSP Advanced 55/100 In the context of Application Security Risk As…" at bounding box center [452, 333] width 762 height 668
copy div "In the context of Application Security Risk Assessment, which method effectivel…"
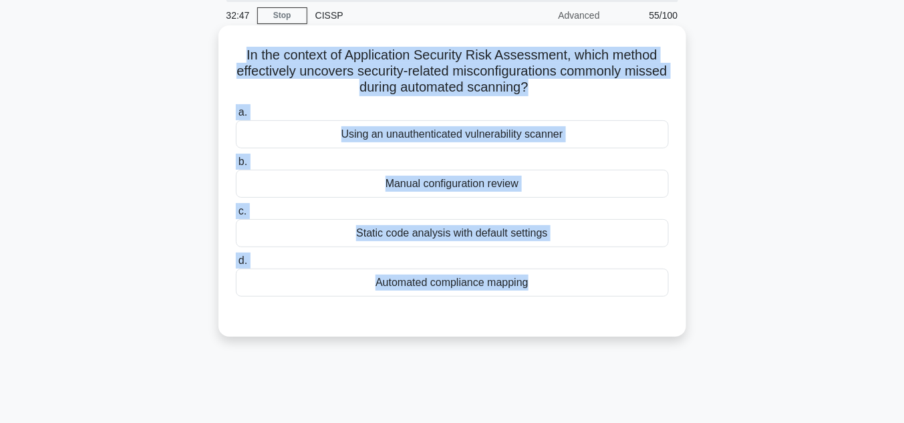
click at [480, 183] on div "Manual configuration review" at bounding box center [452, 184] width 433 height 28
click at [236, 166] on input "b. Manual configuration review" at bounding box center [236, 162] width 0 height 9
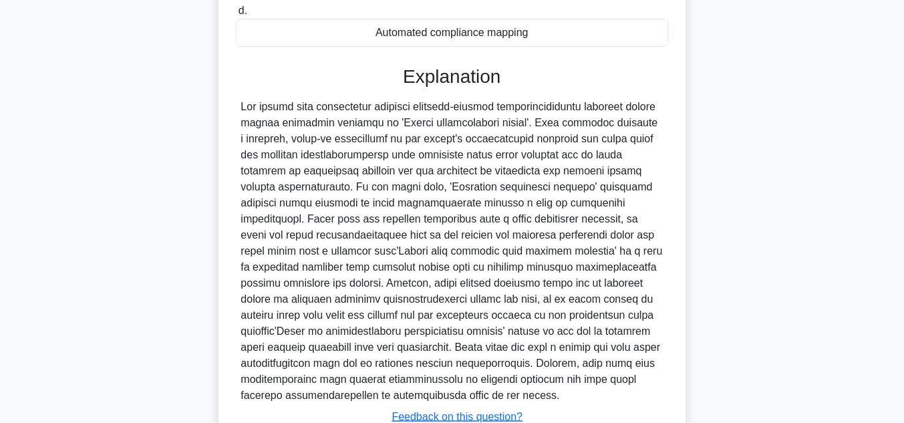
scroll to position [398, 0]
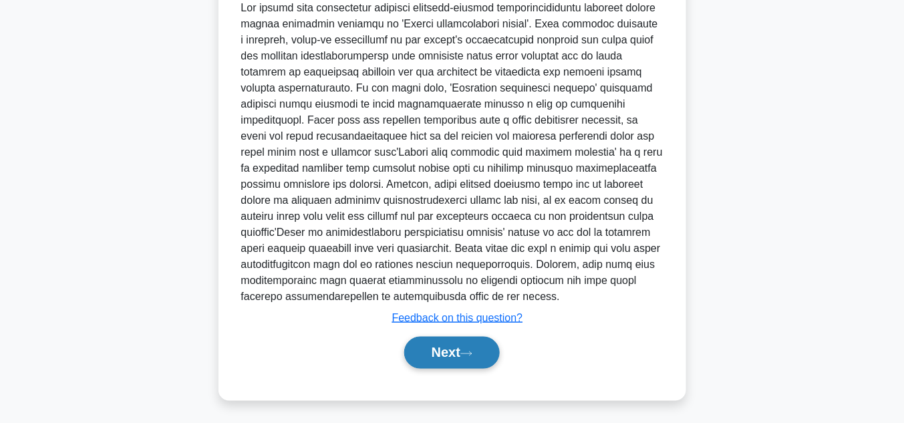
click at [457, 343] on button "Next" at bounding box center [452, 353] width 96 height 32
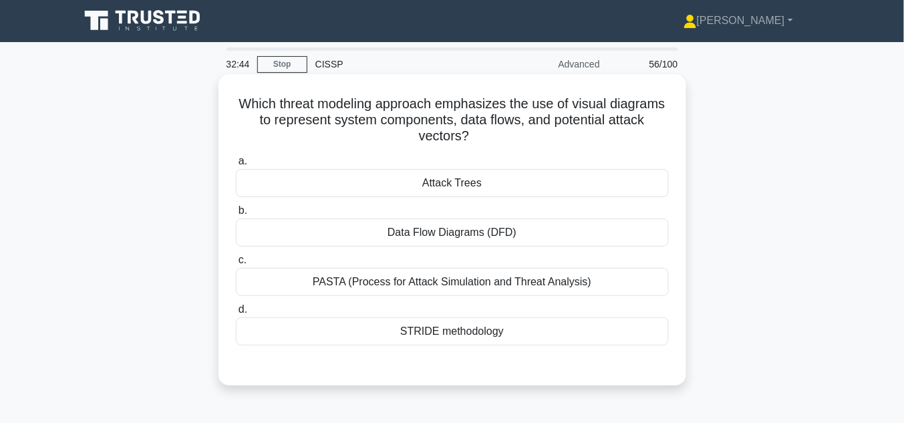
scroll to position [0, 0]
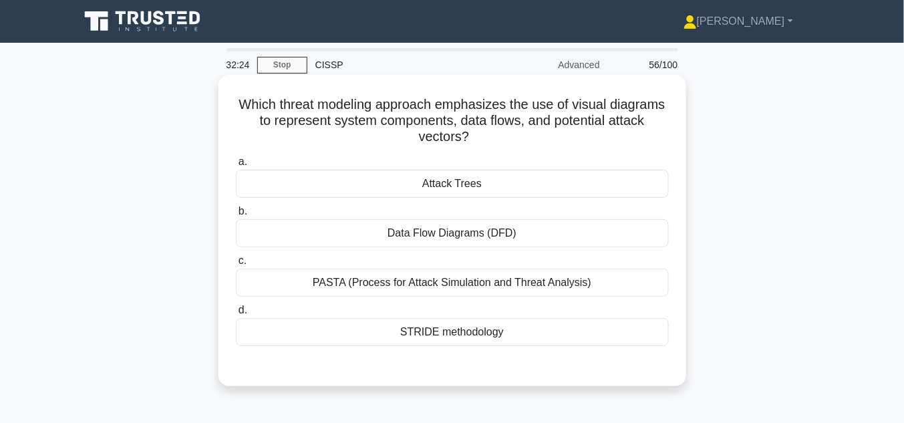
click at [462, 235] on div "Data Flow Diagrams (DFD)" at bounding box center [452, 233] width 433 height 28
click at [236, 216] on input "b. Data Flow Diagrams (DFD)" at bounding box center [236, 211] width 0 height 9
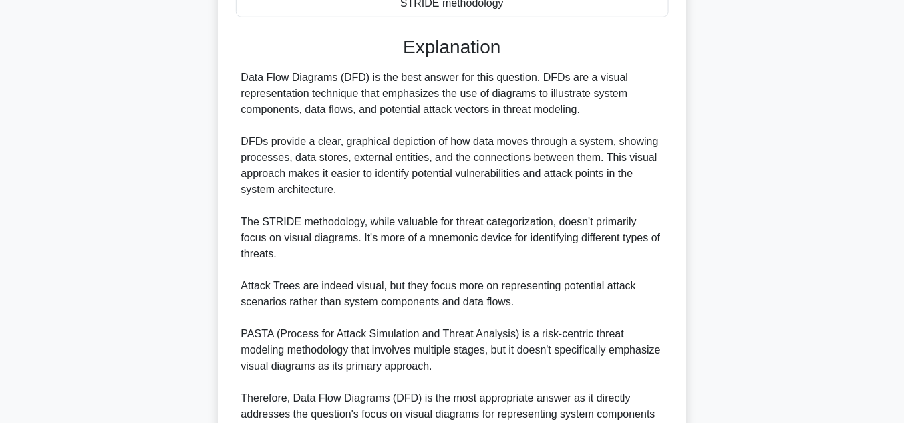
scroll to position [462, 0]
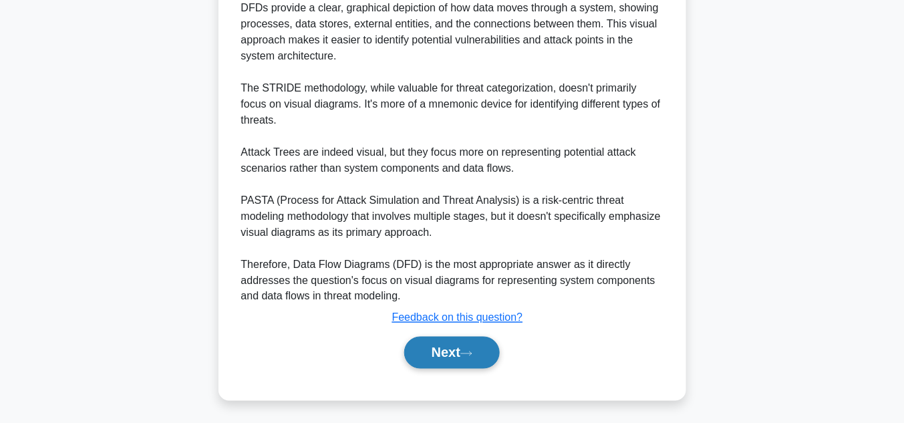
click at [460, 337] on button "Next" at bounding box center [452, 353] width 96 height 32
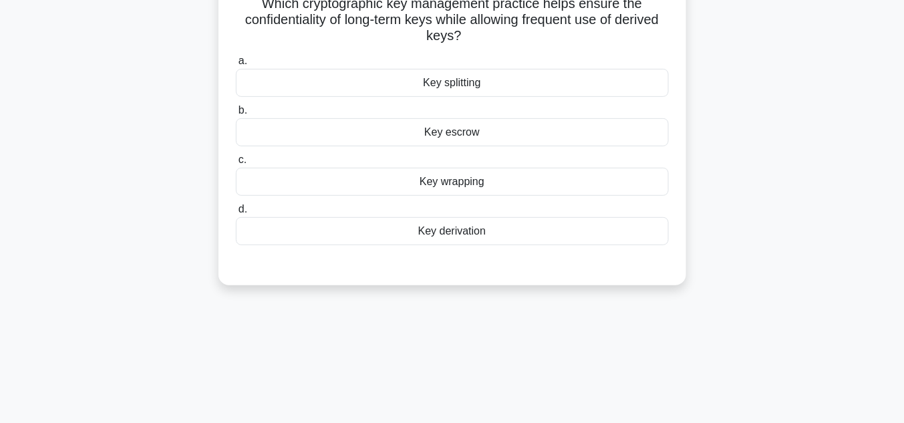
scroll to position [49, 0]
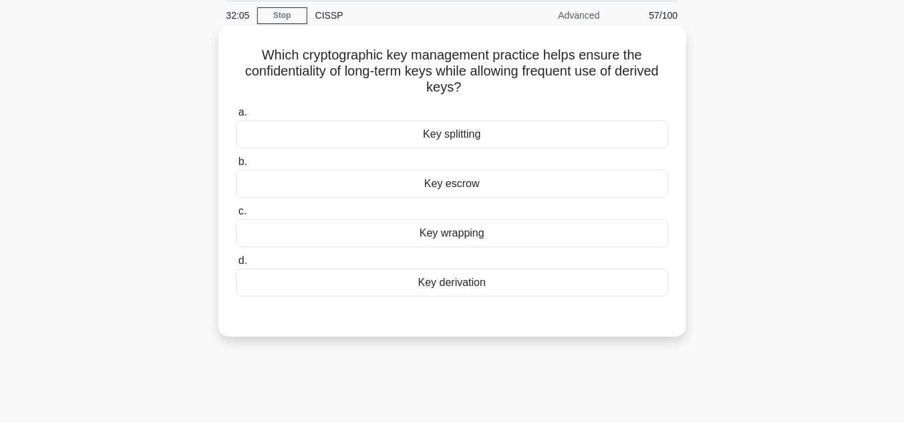
drag, startPoint x: 255, startPoint y: 57, endPoint x: 515, endPoint y: 290, distance: 348.8
click at [515, 290] on div "Which cryptographic key management practice helps ensure the confidentiality of…" at bounding box center [452, 181] width 457 height 301
copy div "Which cryptographic key management practice helps ensure the confidentiality of…"
click at [444, 281] on div "Key derivation" at bounding box center [452, 283] width 433 height 28
click at [236, 265] on input "d. Key derivation" at bounding box center [236, 261] width 0 height 9
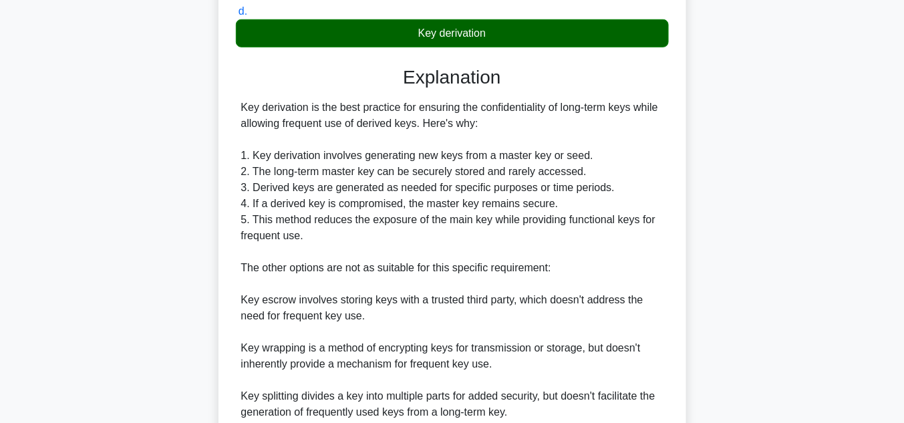
scroll to position [406, 0]
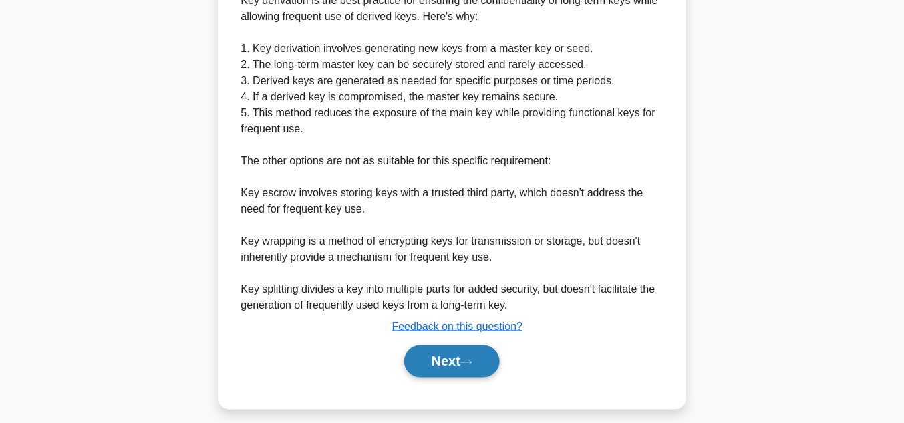
click at [454, 362] on button "Next" at bounding box center [452, 361] width 96 height 32
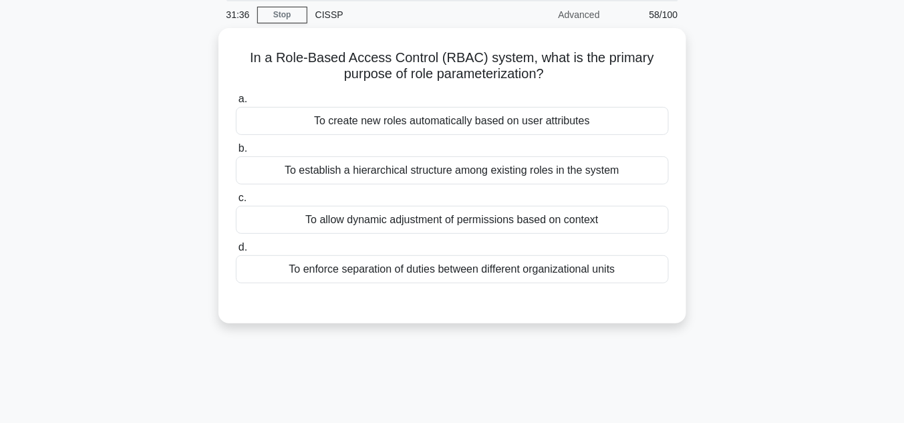
scroll to position [49, 0]
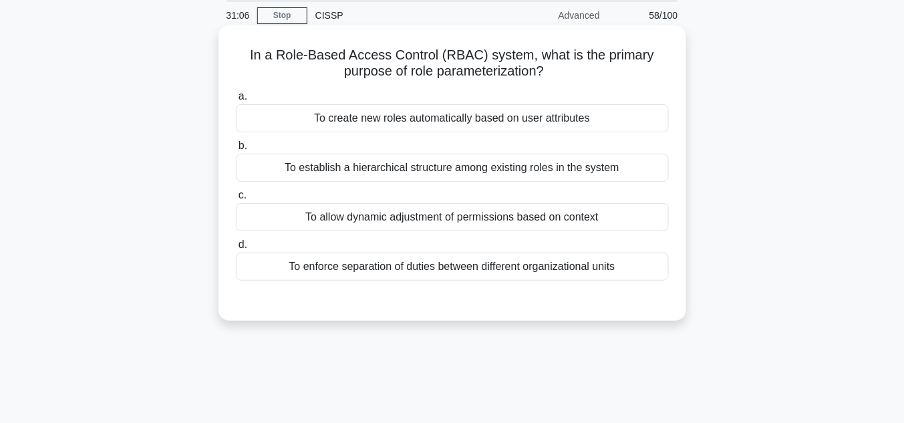
click at [380, 265] on div "To enforce separation of duties between different organizational units" at bounding box center [452, 267] width 433 height 28
click at [236, 249] on input "d. To enforce separation of duties between different organizational units" at bounding box center [236, 245] width 0 height 9
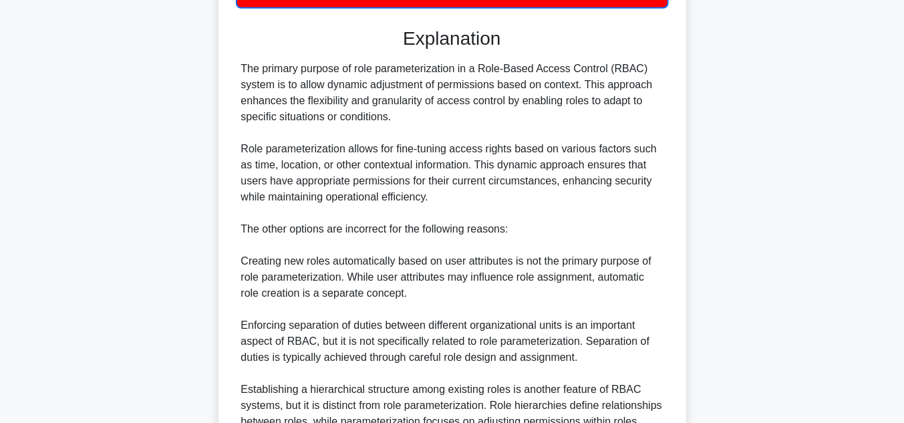
scroll to position [464, 0]
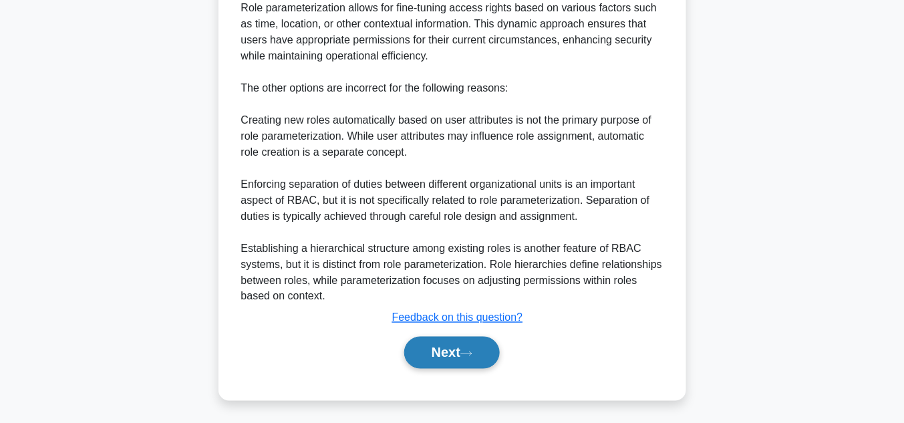
click at [474, 345] on button "Next" at bounding box center [452, 353] width 96 height 32
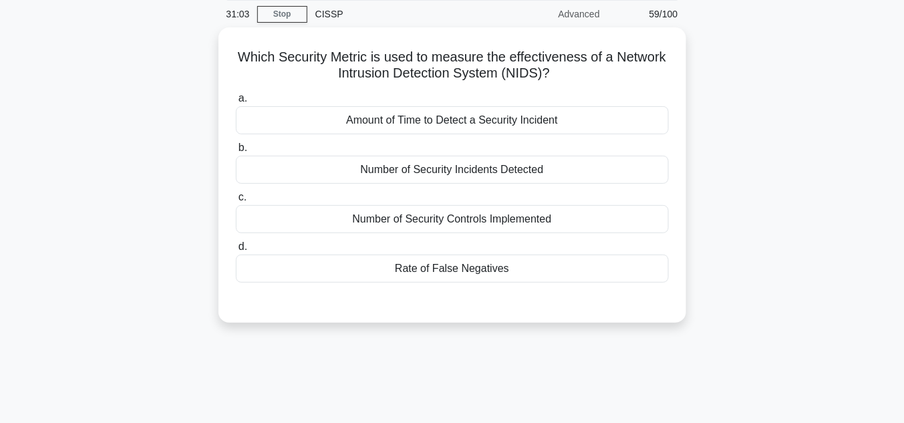
scroll to position [49, 0]
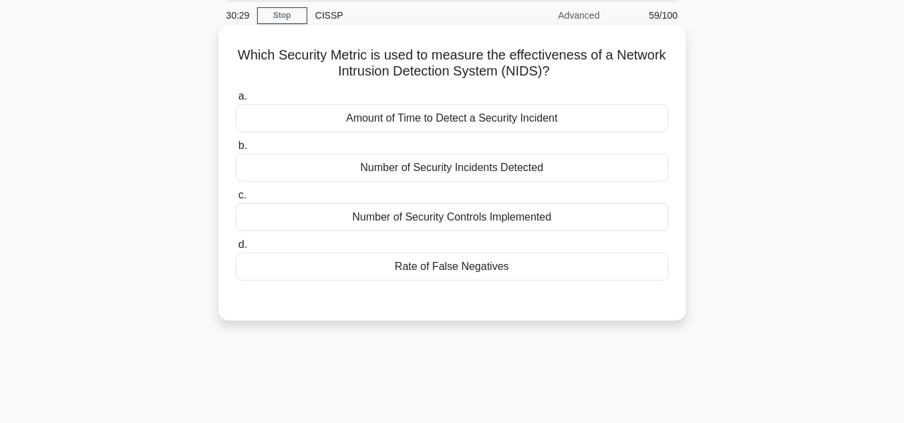
click at [446, 117] on div "Amount of Time to Detect a Security Incident" at bounding box center [452, 118] width 433 height 28
click at [236, 101] on input "a. Amount of Time to Detect a Security Incident" at bounding box center [236, 96] width 0 height 9
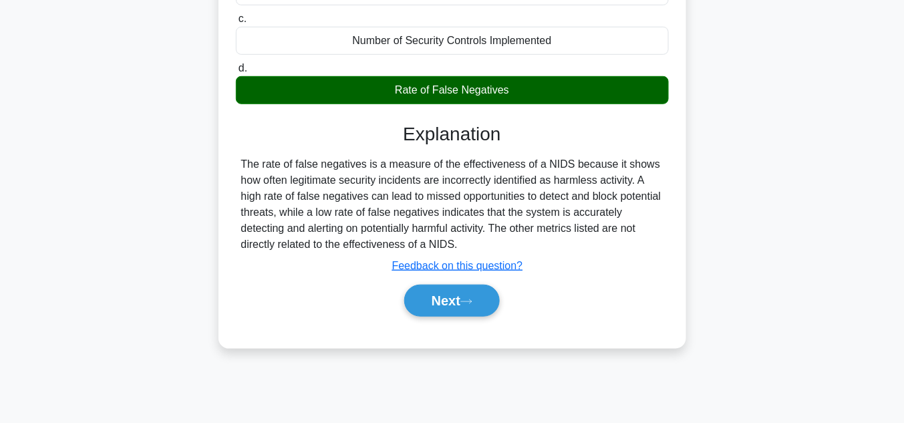
scroll to position [227, 0]
click at [486, 297] on button "Next" at bounding box center [452, 301] width 96 height 32
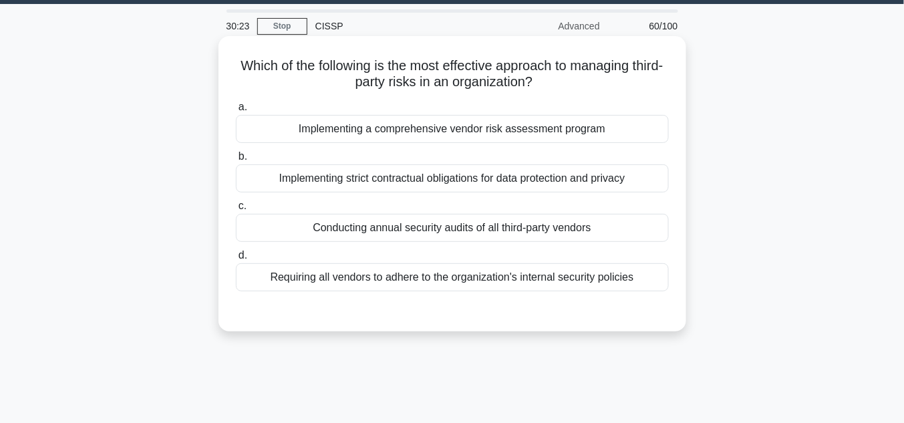
scroll to position [13, 0]
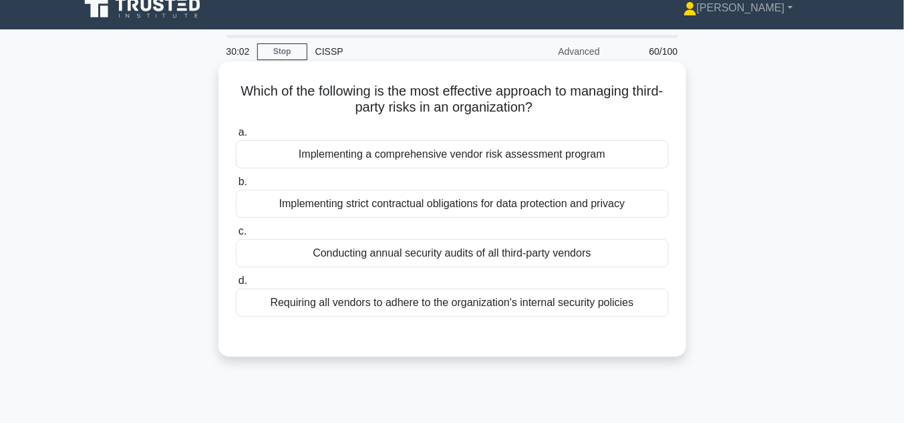
click at [506, 155] on div "Implementing a comprehensive vendor risk assessment program" at bounding box center [452, 154] width 433 height 28
click at [236, 137] on input "a. Implementing a comprehensive vendor risk assessment program" at bounding box center [236, 132] width 0 height 9
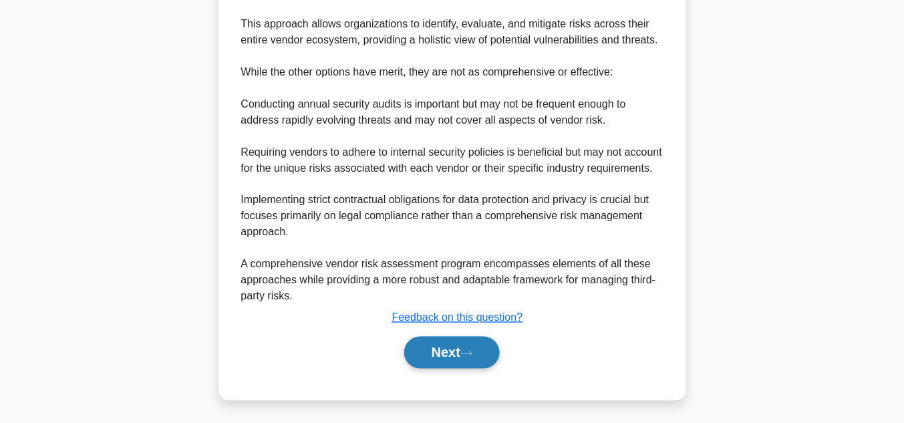
click at [465, 349] on button "Next" at bounding box center [452, 353] width 96 height 32
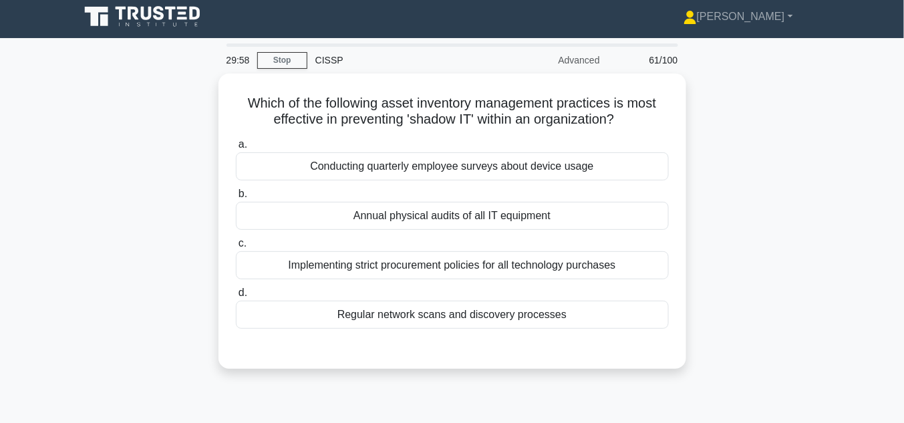
scroll to position [0, 0]
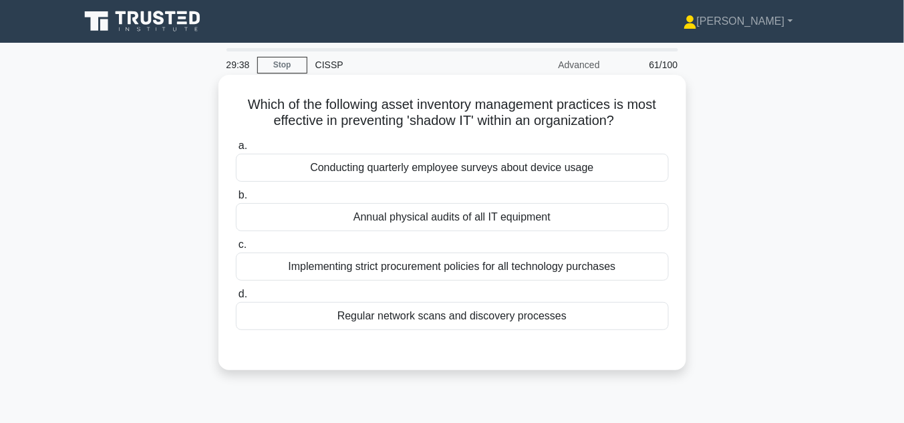
click at [488, 320] on div "Regular network scans and discovery processes" at bounding box center [452, 316] width 433 height 28
click at [236, 299] on input "d. Regular network scans and discovery processes" at bounding box center [236, 294] width 0 height 9
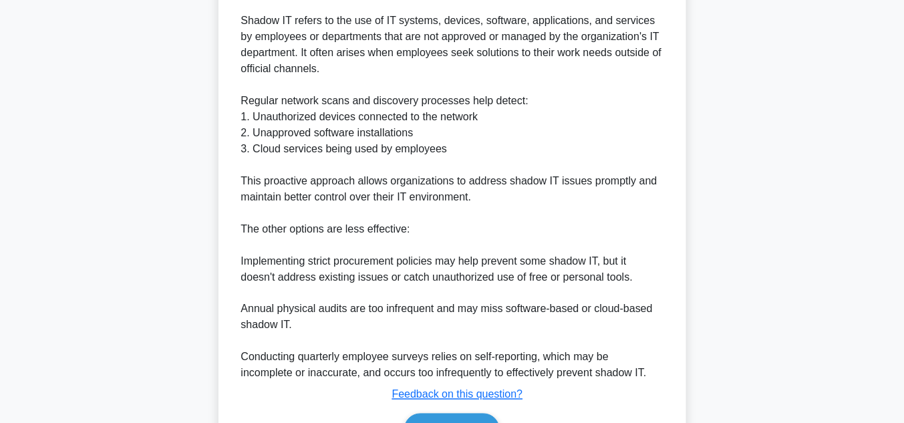
scroll to position [498, 0]
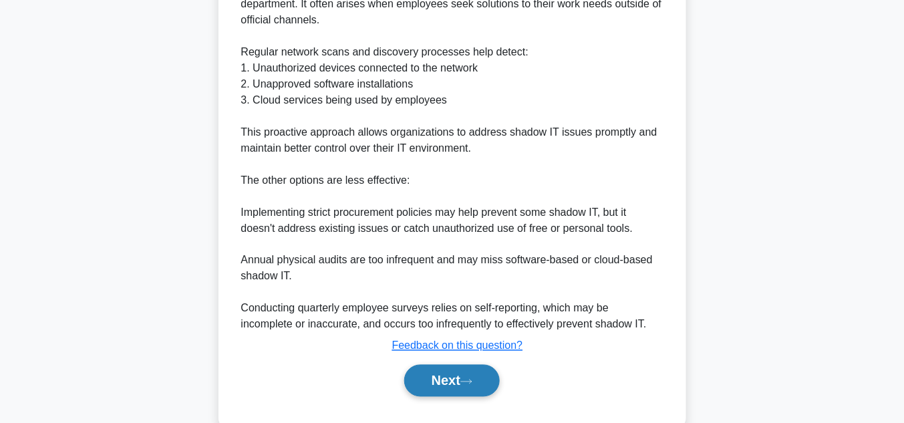
click at [472, 381] on icon at bounding box center [466, 381] width 12 height 7
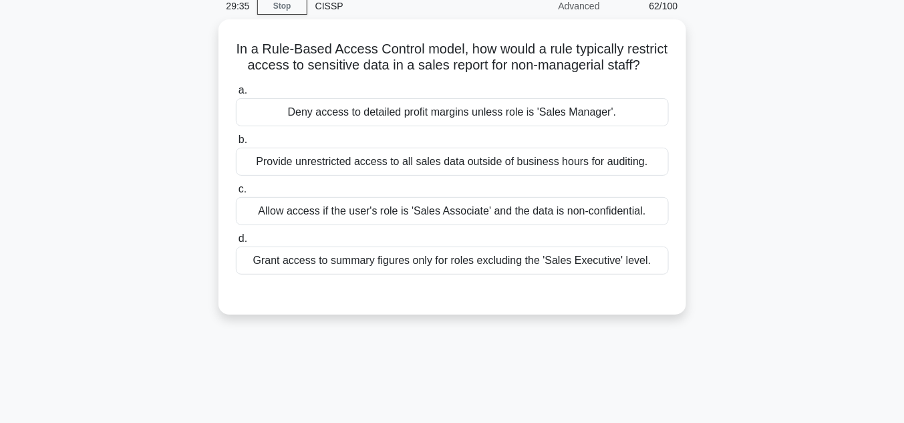
scroll to position [49, 0]
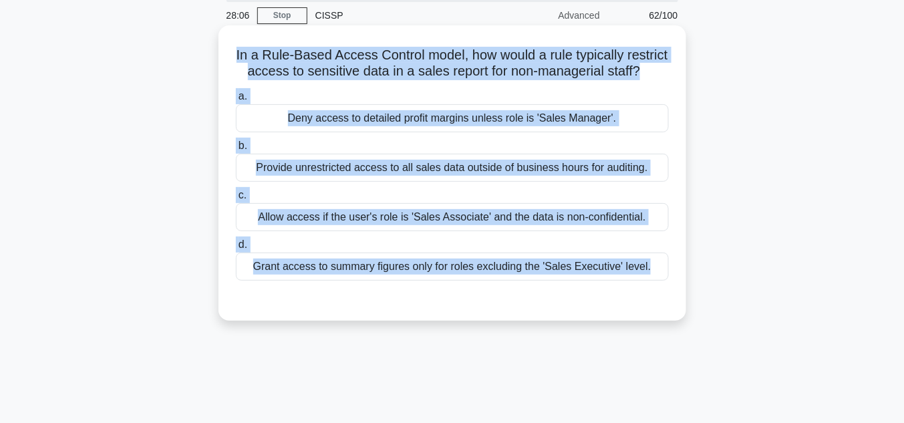
drag, startPoint x: 255, startPoint y: 57, endPoint x: 680, endPoint y: 307, distance: 493.4
click at [682, 311] on div "In a Rule-Based Access Control model, how would a rule typically restrict acces…" at bounding box center [453, 172] width 468 height 295
copy div "In a Rule-Based Access Control model, how would a rule typically restrict acces…"
click at [376, 132] on div "Deny access to detailed profit margins unless role is 'Sales Manager'." at bounding box center [452, 118] width 433 height 28
click at [236, 101] on input "a. Deny access to detailed profit margins unless role is 'Sales Manager'." at bounding box center [236, 96] width 0 height 9
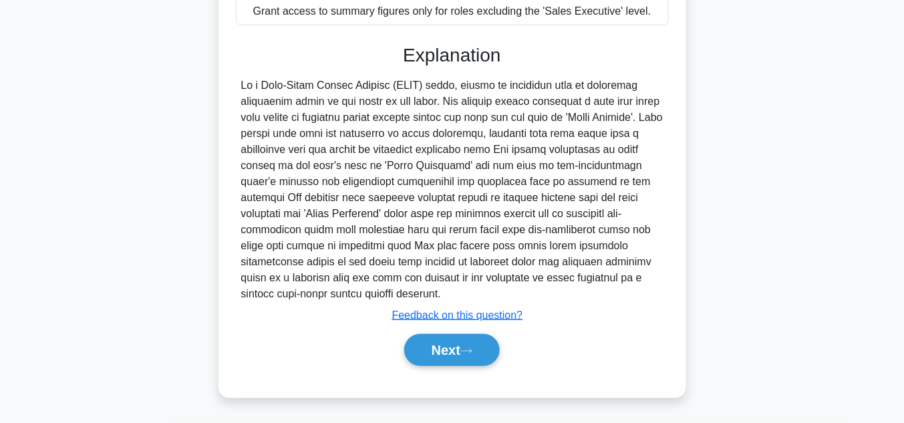
scroll to position [318, 0]
click at [430, 353] on button "Next" at bounding box center [452, 350] width 96 height 32
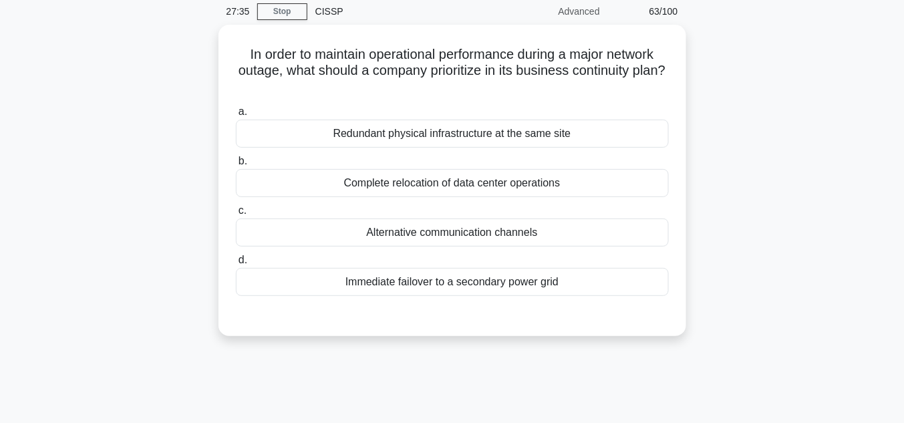
scroll to position [49, 0]
click at [428, 283] on div "Immediate failover to a secondary power grid" at bounding box center [452, 283] width 433 height 28
click at [236, 265] on input "d. Immediate failover to a secondary power grid" at bounding box center [236, 261] width 0 height 9
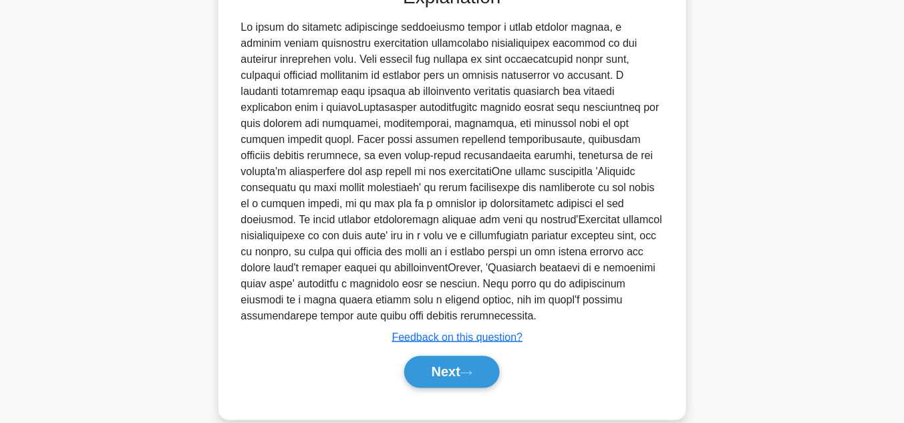
scroll to position [400, 0]
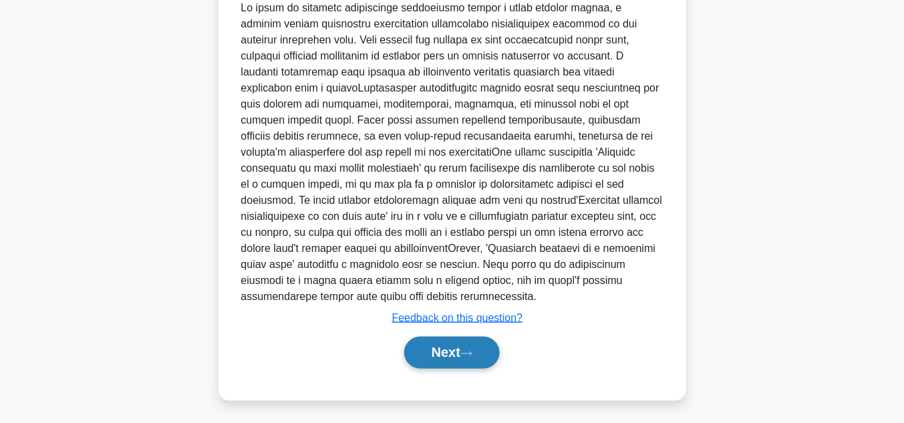
click at [462, 351] on button "Next" at bounding box center [452, 353] width 96 height 32
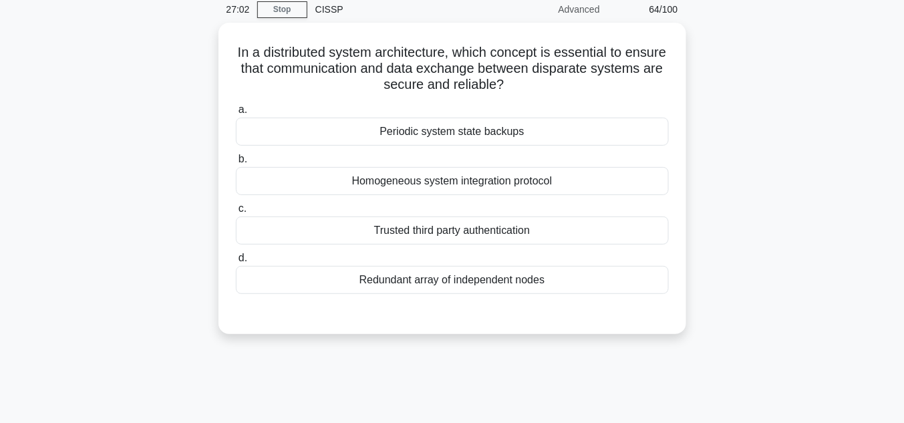
scroll to position [49, 0]
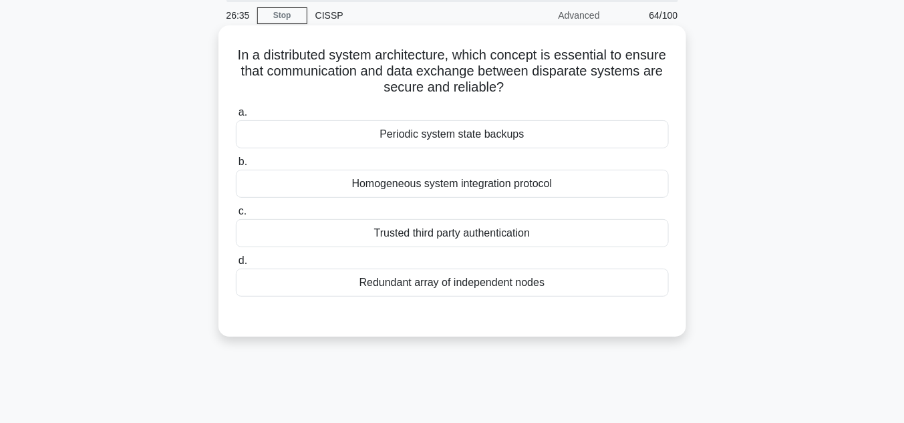
click at [452, 286] on div "Redundant array of independent nodes" at bounding box center [452, 283] width 433 height 28
click at [236, 265] on input "d. Redundant array of independent nodes" at bounding box center [236, 261] width 0 height 9
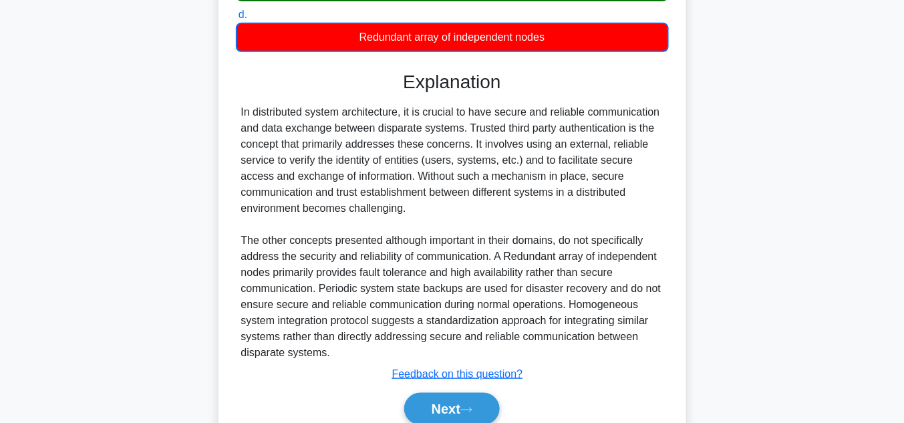
scroll to position [299, 0]
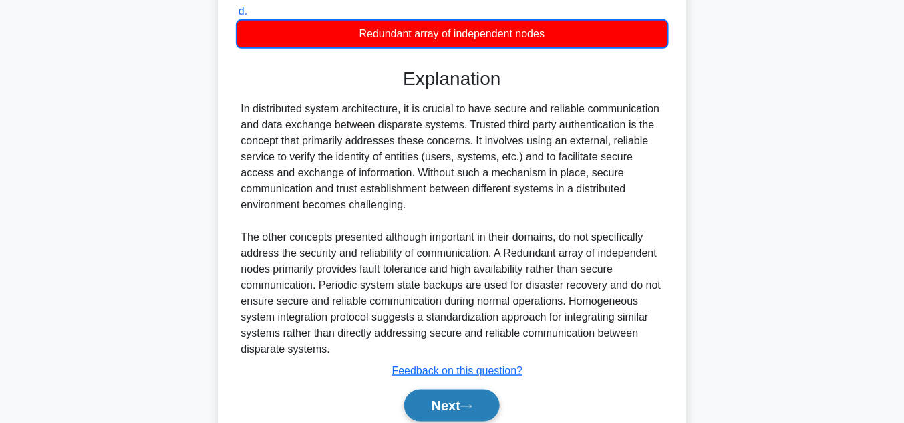
click at [463, 398] on button "Next" at bounding box center [452, 406] width 96 height 32
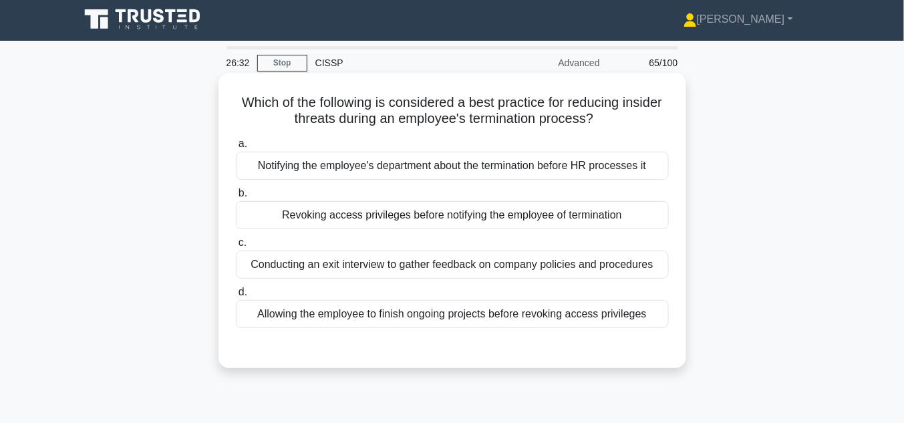
scroll to position [0, 0]
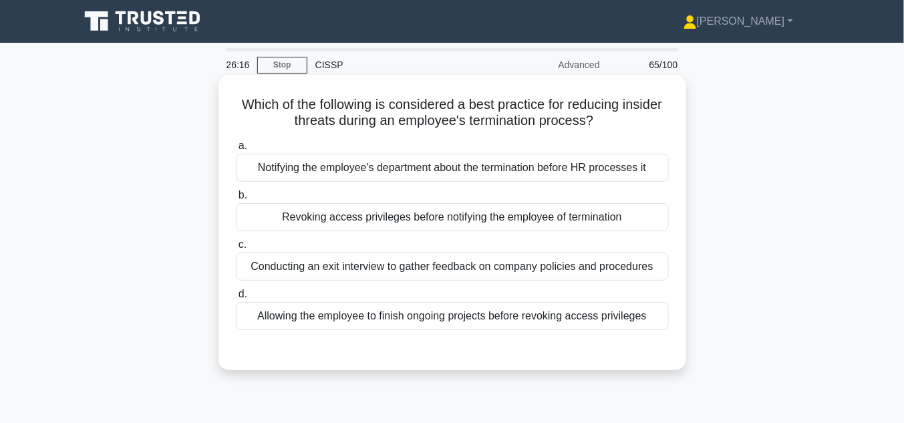
click at [569, 221] on div "Revoking access privileges before notifying the employee of termination" at bounding box center [452, 217] width 433 height 28
click at [236, 200] on input "b. Revoking access privileges before notifying the employee of termination" at bounding box center [236, 195] width 0 height 9
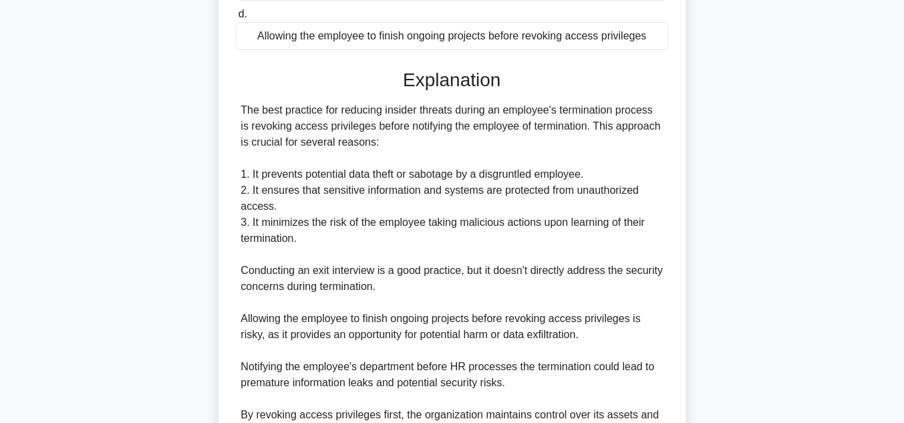
scroll to position [430, 0]
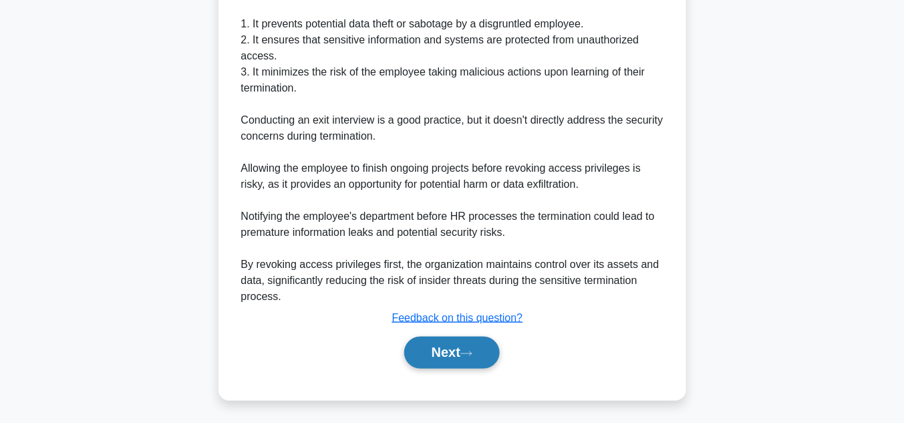
click at [476, 347] on button "Next" at bounding box center [452, 353] width 96 height 32
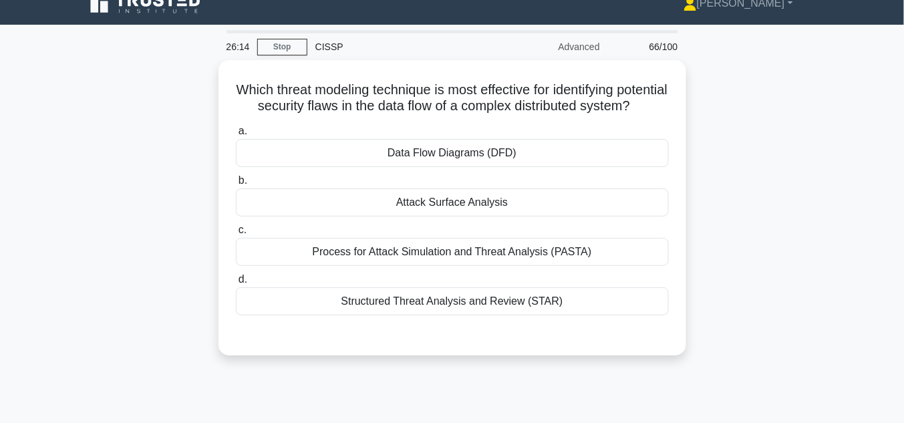
scroll to position [13, 0]
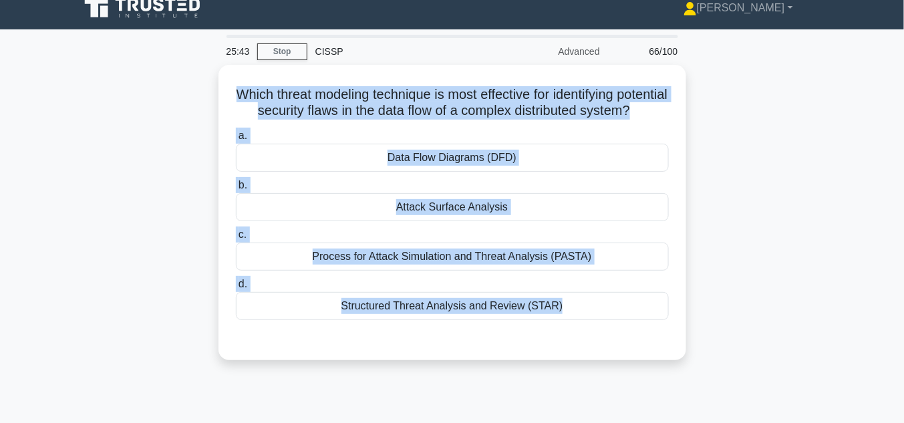
drag, startPoint x: 247, startPoint y: 87, endPoint x: 724, endPoint y: 363, distance: 551.2
click at [730, 370] on div "Which threat modeling technique is most effective for identifying potential sec…" at bounding box center [452, 220] width 762 height 311
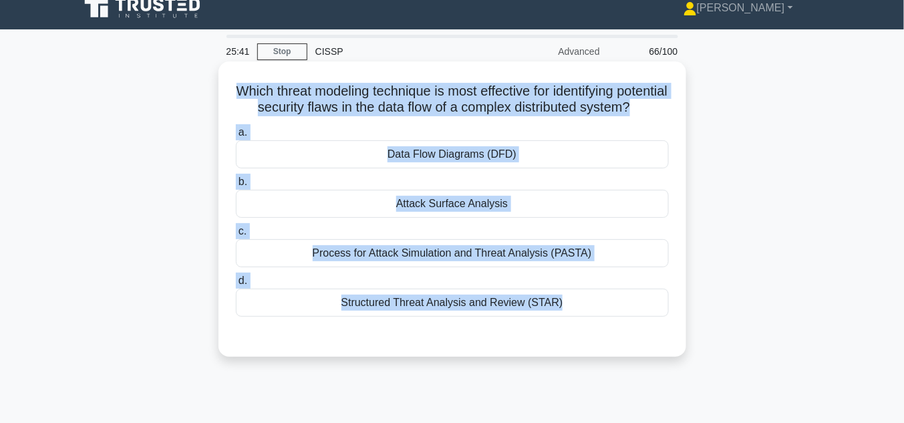
copy div "Which threat modeling technique is most effective for identifying potential sec…"
click at [454, 267] on div "Process for Attack Simulation and Threat Analysis (PASTA)" at bounding box center [452, 253] width 433 height 28
click at [236, 236] on input "c. Process for Attack Simulation and Threat Analysis (PASTA)" at bounding box center [236, 231] width 0 height 9
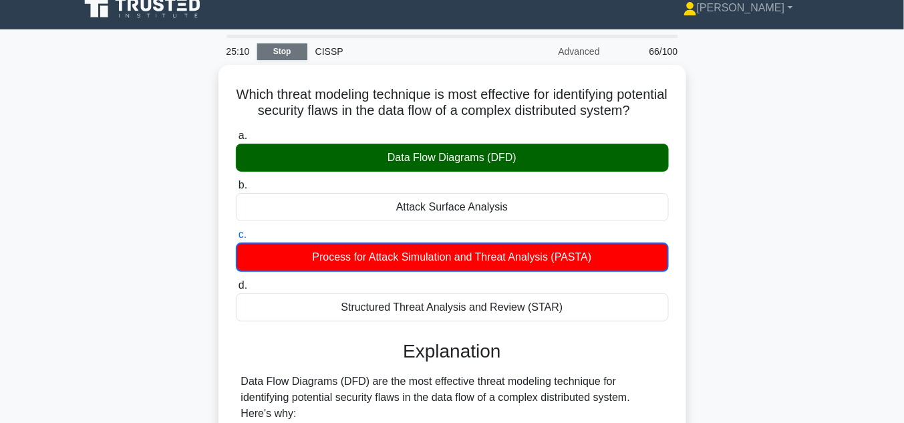
click at [287, 48] on link "Stop" at bounding box center [282, 51] width 50 height 17
